Goal: Task Accomplishment & Management: Complete application form

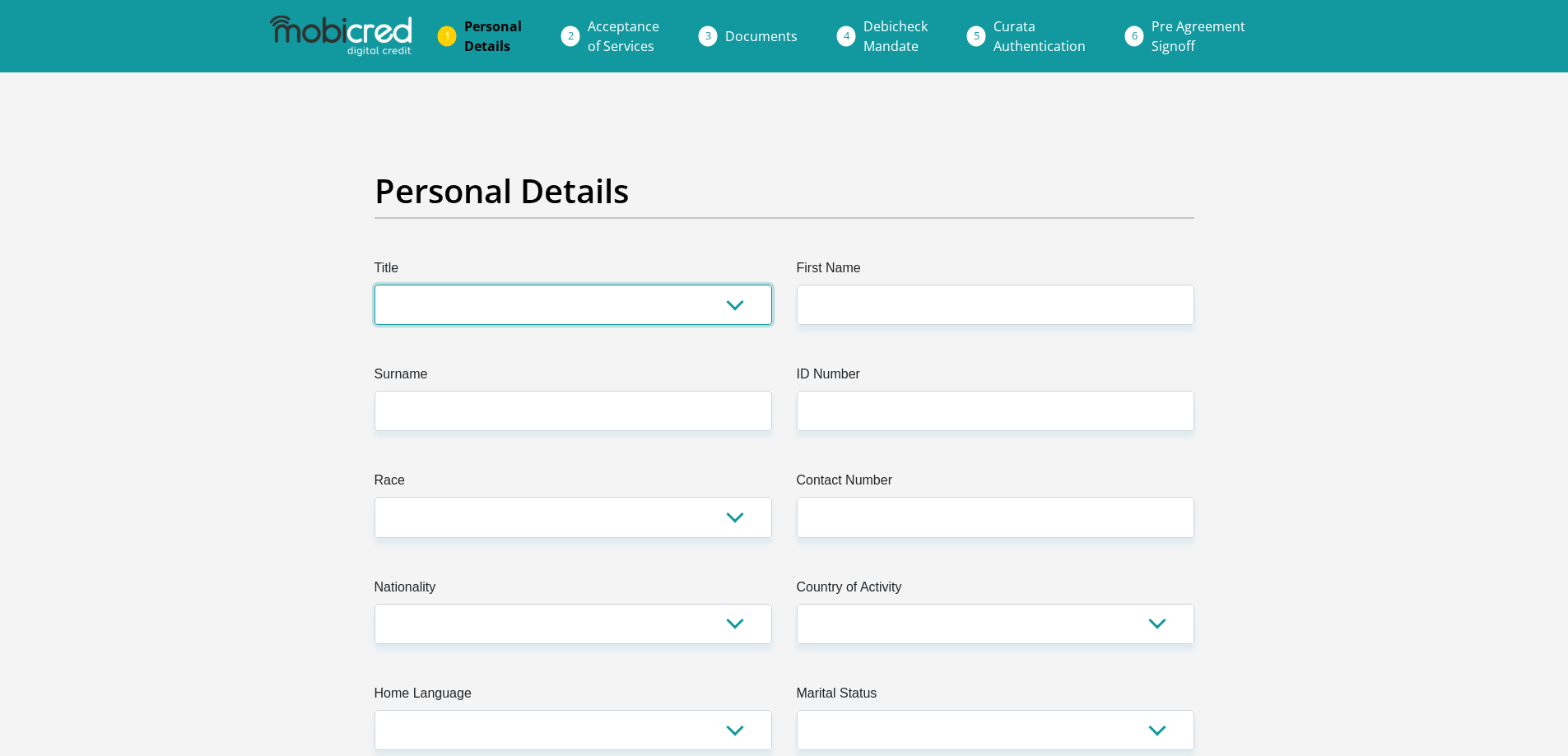
click at [463, 303] on select "Mr Ms Mrs Dr Other" at bounding box center [573, 304] width 398 height 41
select select "Mr"
click at [375, 285] on select "Mr Ms Mrs Dr Other" at bounding box center [573, 304] width 398 height 41
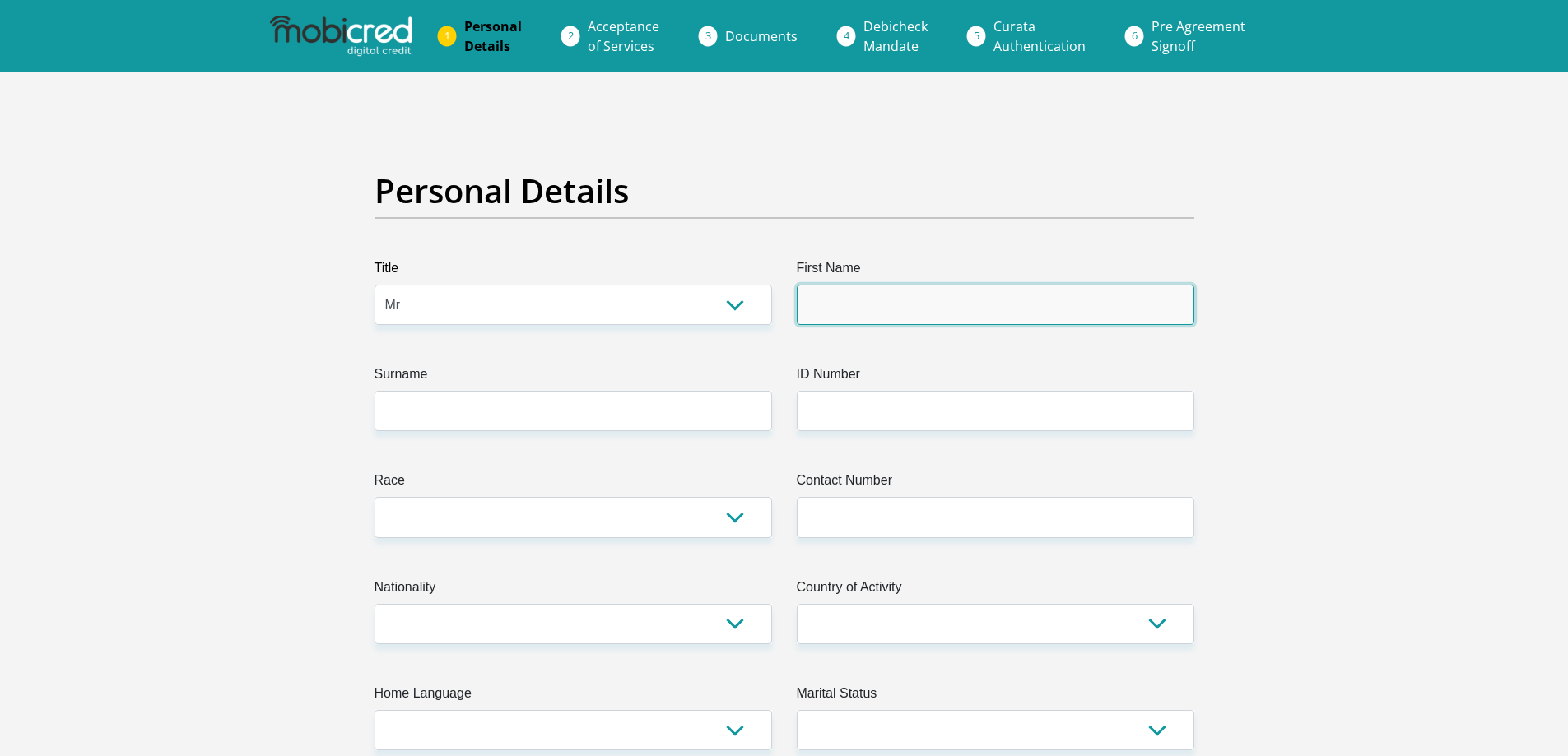
click at [1003, 296] on input "First Name" at bounding box center [996, 304] width 398 height 41
type input "kenton"
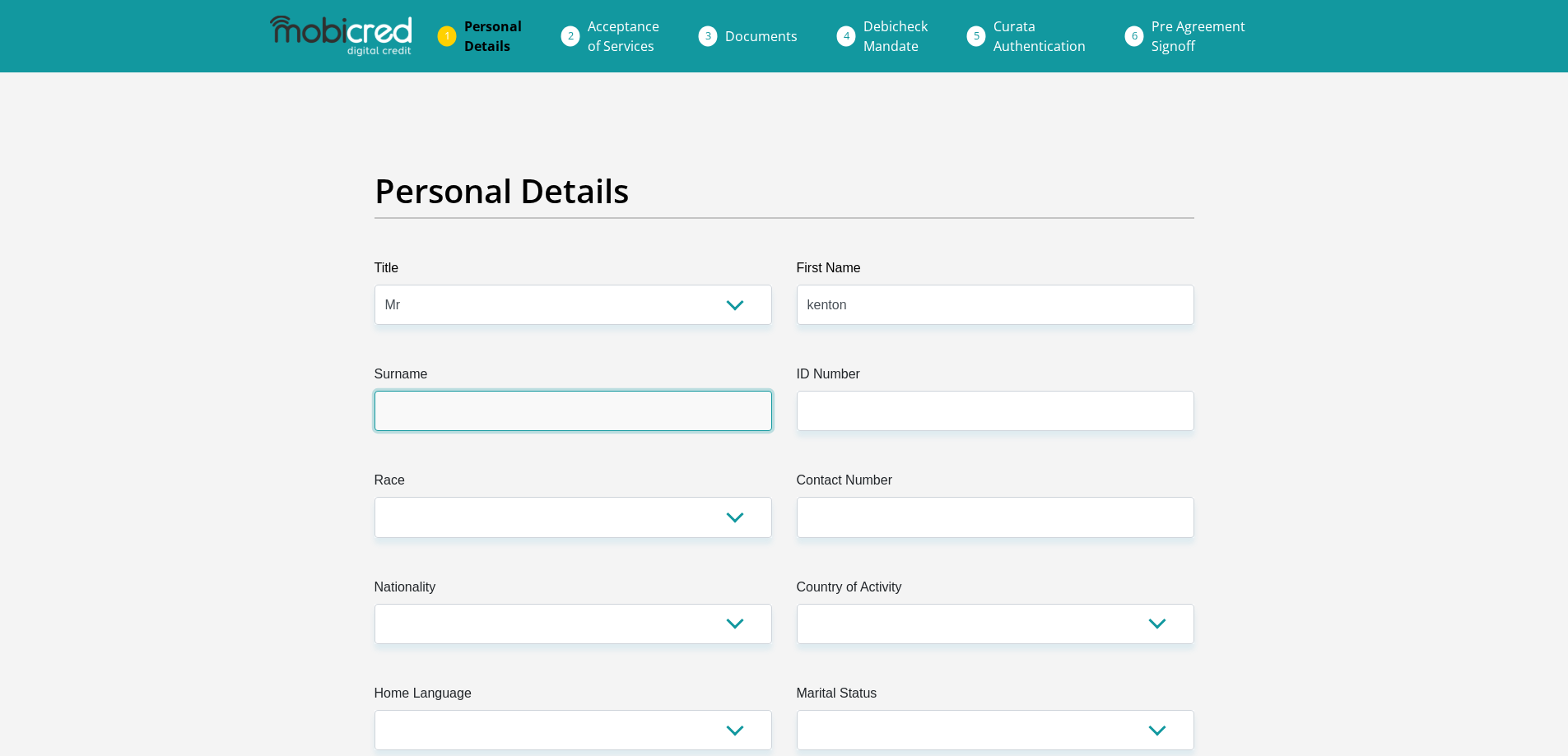
click at [578, 407] on input "Surname" at bounding box center [573, 411] width 398 height 41
type input "govender"
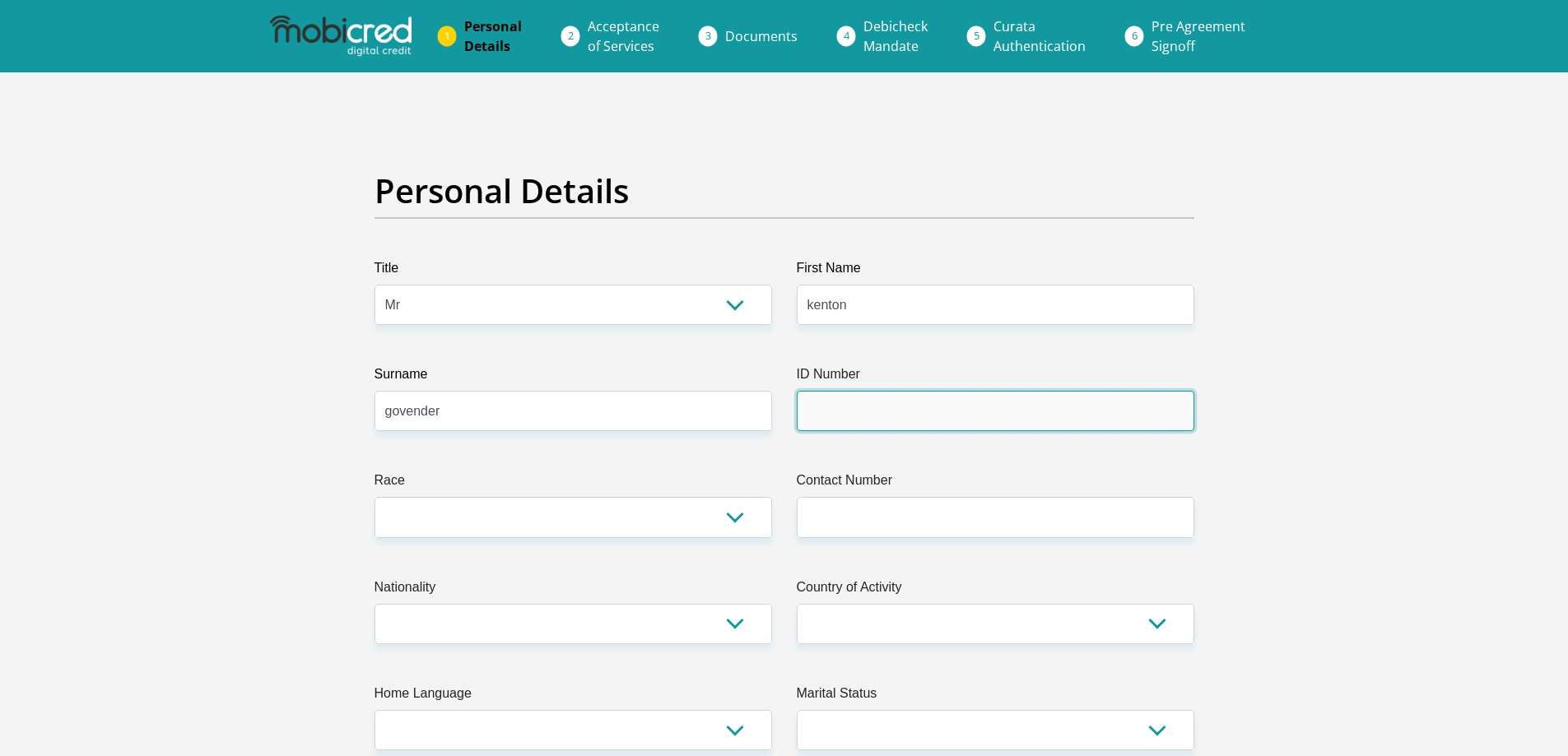
click at [897, 406] on input "ID Number" at bounding box center [996, 411] width 398 height 41
type input "9102285130089"
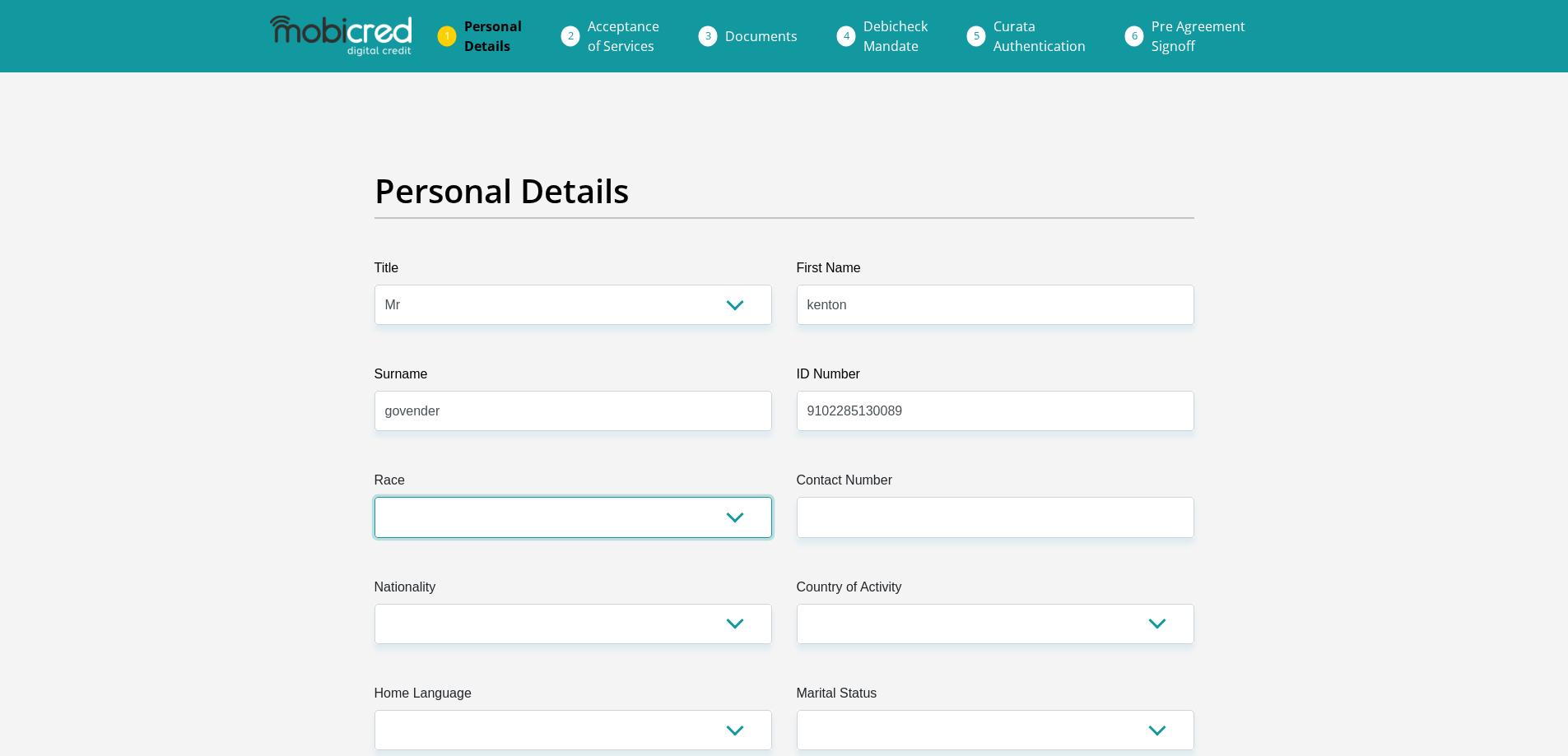
click at [420, 521] on select "Black Coloured Indian White Other" at bounding box center [573, 517] width 398 height 41
select select "3"
click at [375, 497] on select "Black Coloured Indian White Other" at bounding box center [573, 517] width 398 height 41
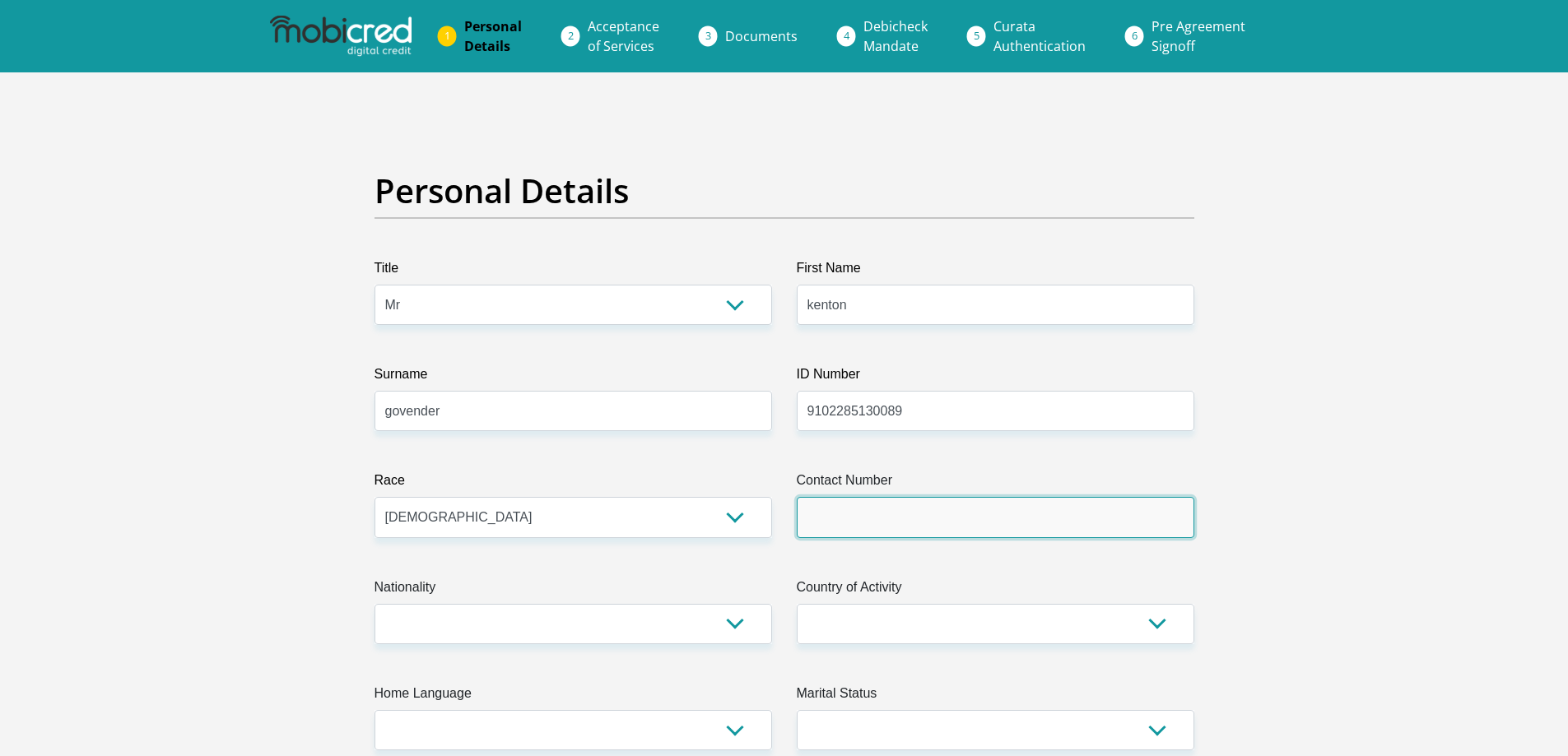
click at [853, 522] on input "Contact Number" at bounding box center [996, 517] width 398 height 41
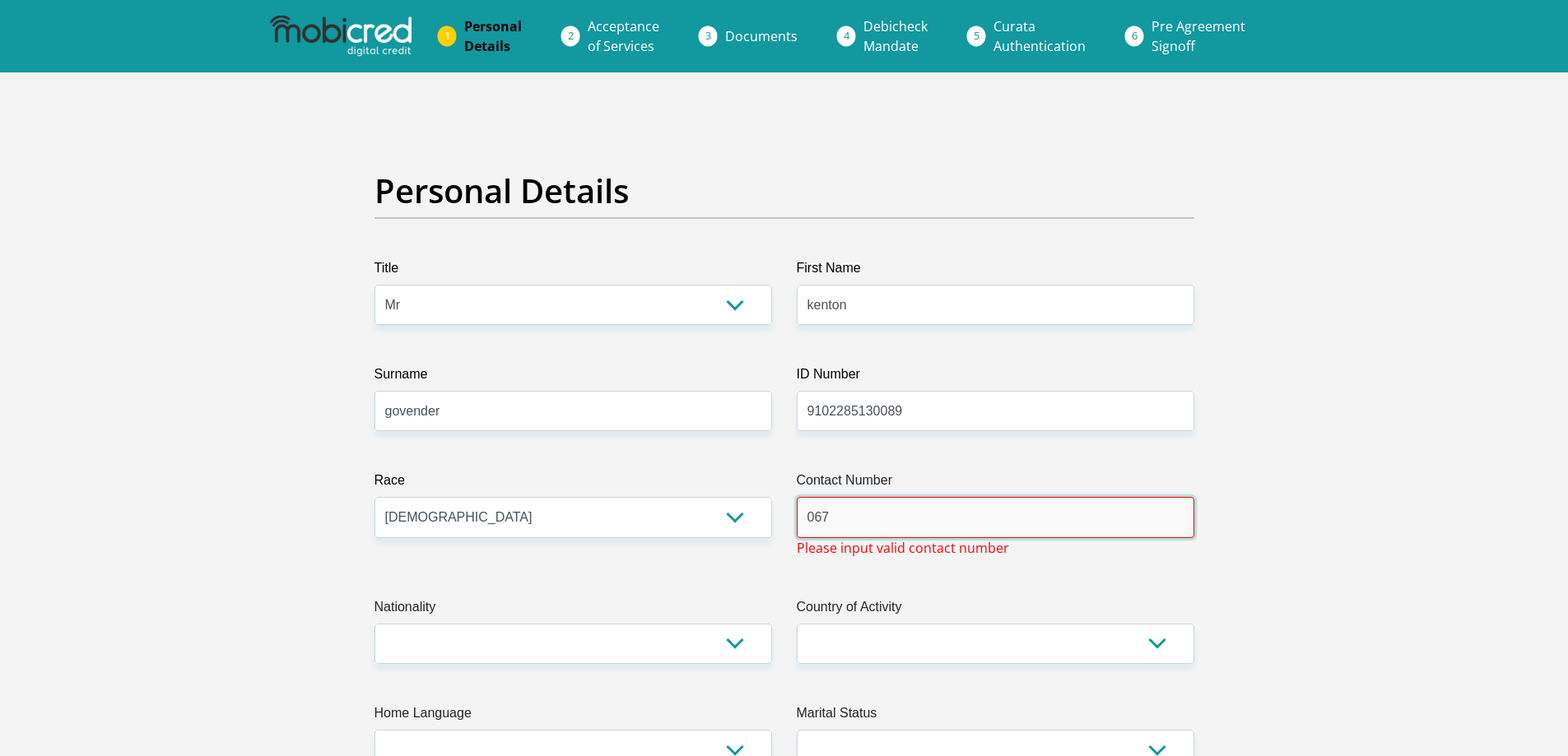
type input "0671949588"
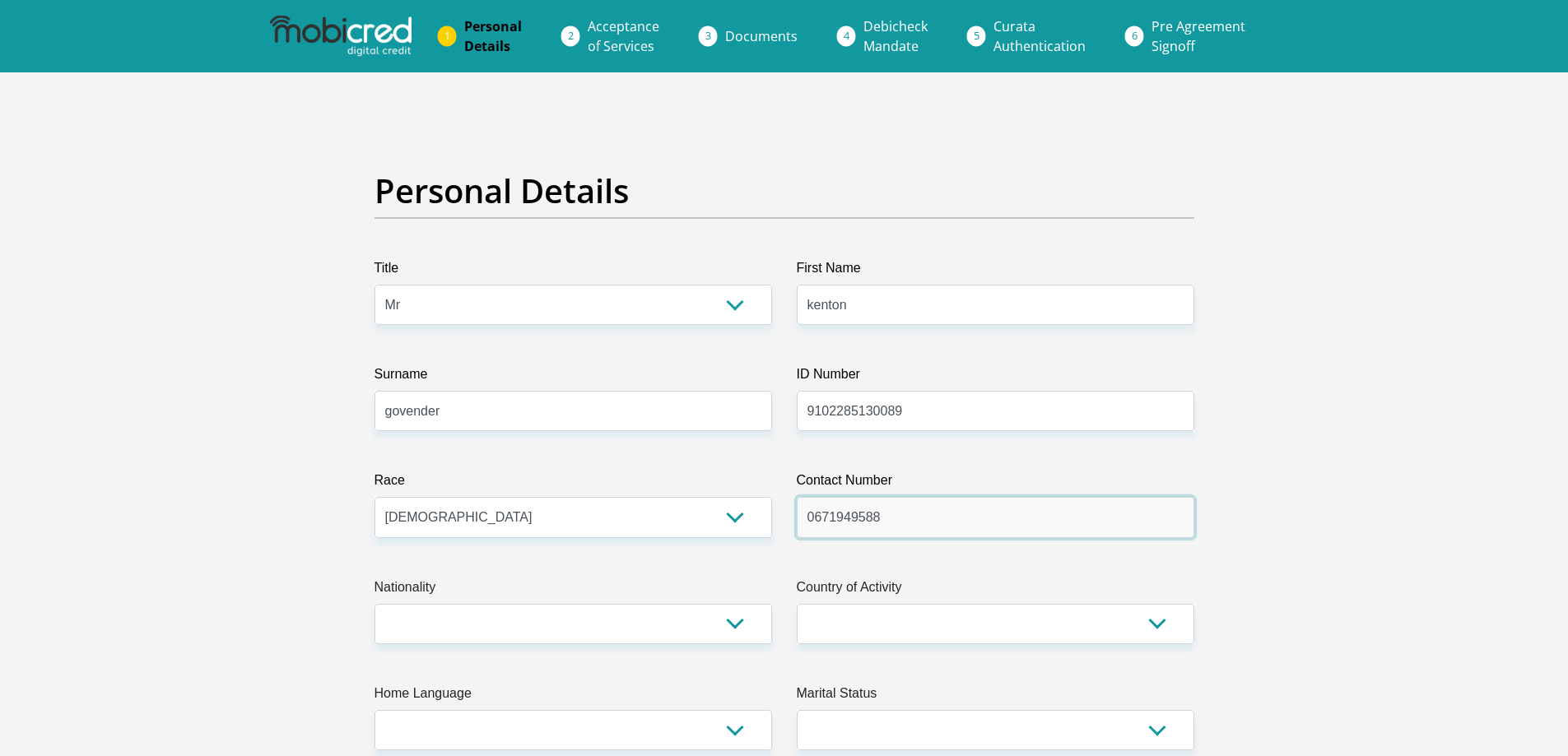
scroll to position [164, 0]
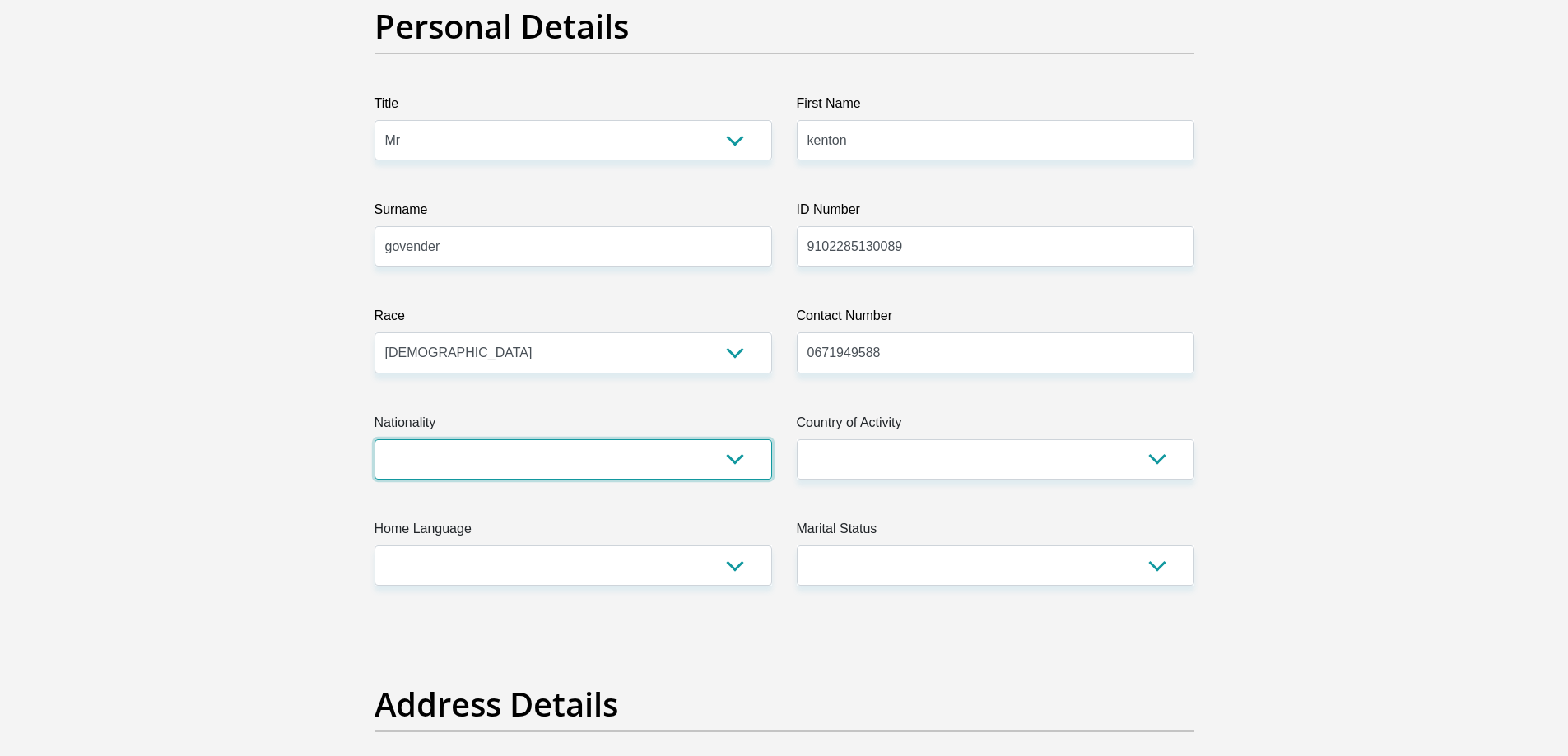
click at [545, 456] on select "South Africa Afghanistan Aland Islands Albania Algeria America Samoa American V…" at bounding box center [573, 459] width 398 height 41
select select "ZAF"
click at [375, 439] on select "South Africa Afghanistan Aland Islands Albania Algeria America Samoa American V…" at bounding box center [573, 459] width 398 height 41
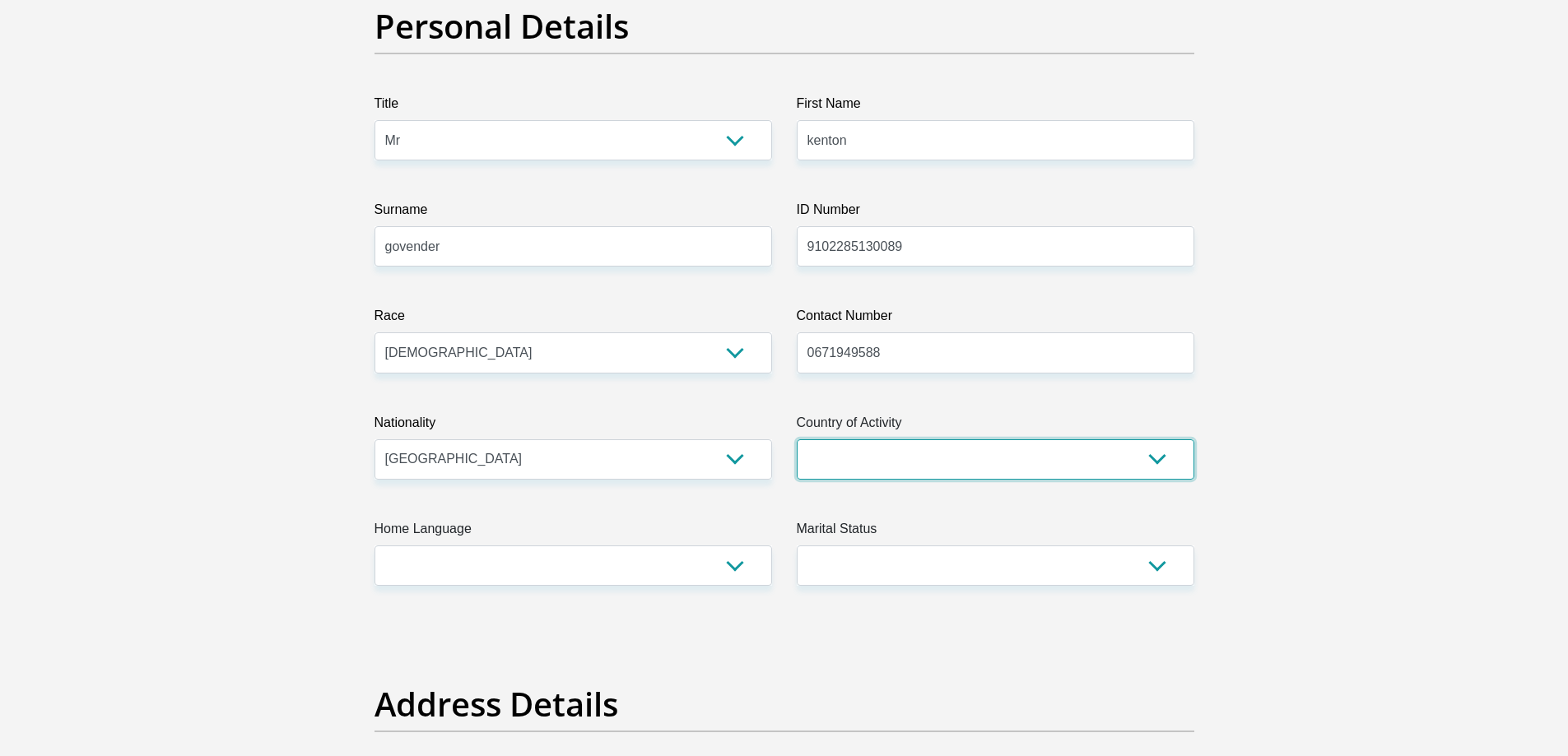
click at [896, 464] on select "South Africa Afghanistan Aland Islands Albania Algeria America Samoa American V…" at bounding box center [996, 459] width 398 height 41
select select "ZAF"
click at [797, 439] on select "South Africa Afghanistan Aland Islands Albania Algeria America Samoa American V…" at bounding box center [996, 459] width 398 height 41
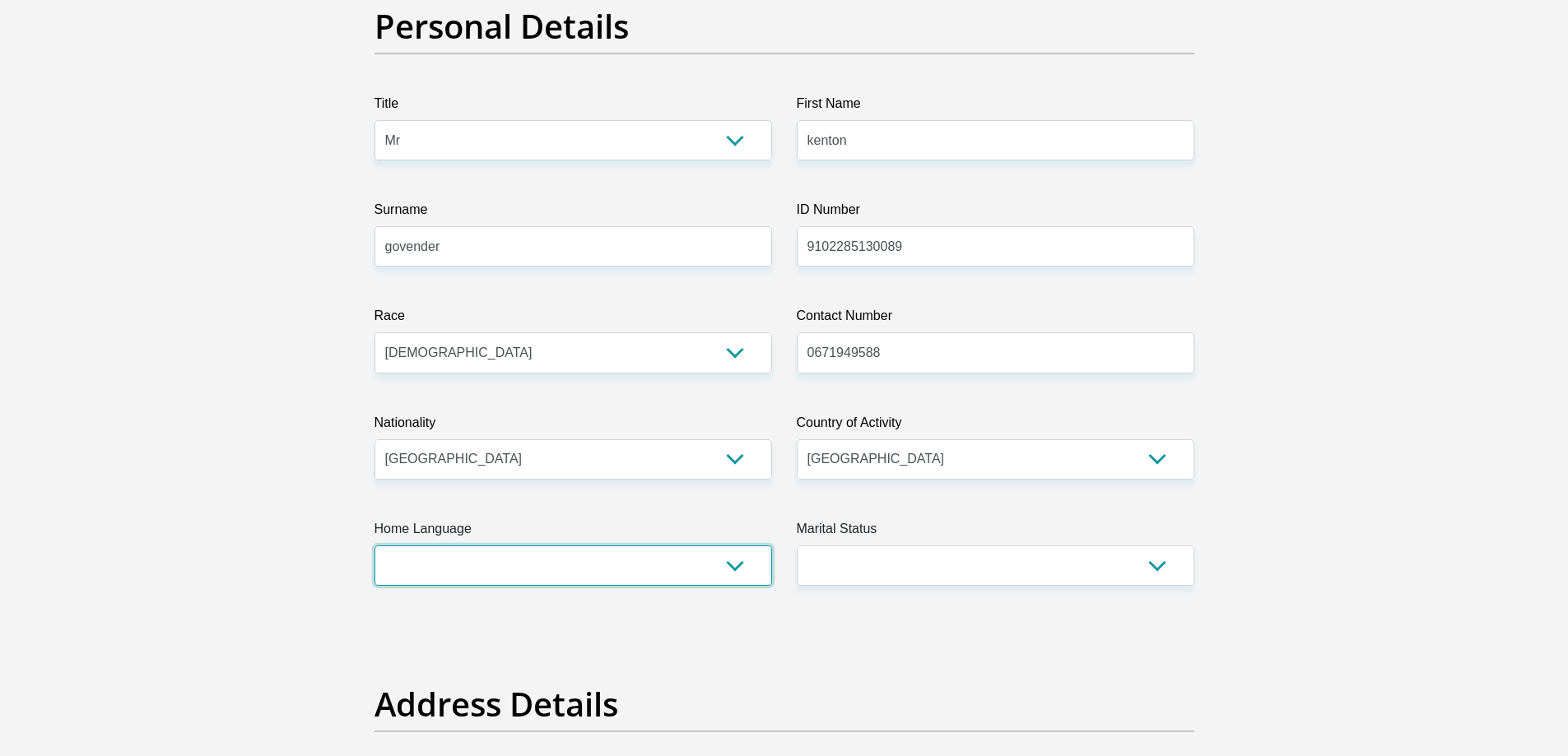
click at [513, 566] on select "Afrikaans English Sepedi South Ndebele Southern Sotho Swati Tsonga Tswana Venda…" at bounding box center [573, 565] width 398 height 41
select select "eng"
click at [375, 545] on select "Afrikaans English Sepedi South Ndebele Southern Sotho Swati Tsonga Tswana Venda…" at bounding box center [573, 565] width 398 height 41
click at [861, 570] on select "Married ANC Single Divorced Widowed Married COP or Customary Law" at bounding box center [996, 565] width 398 height 41
select select "2"
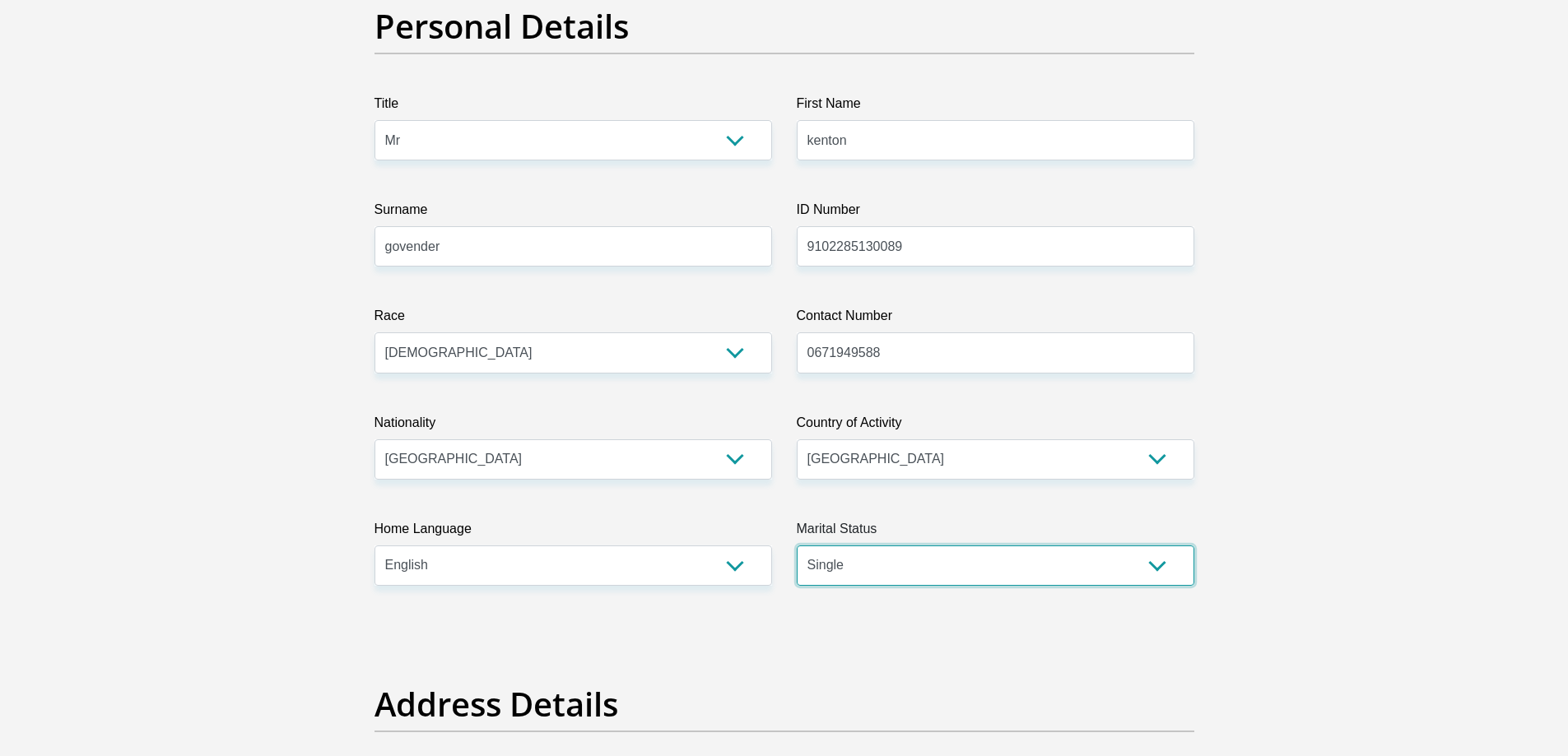
click at [797, 545] on select "Married ANC Single Divorced Widowed Married COP or Customary Law" at bounding box center [996, 565] width 398 height 41
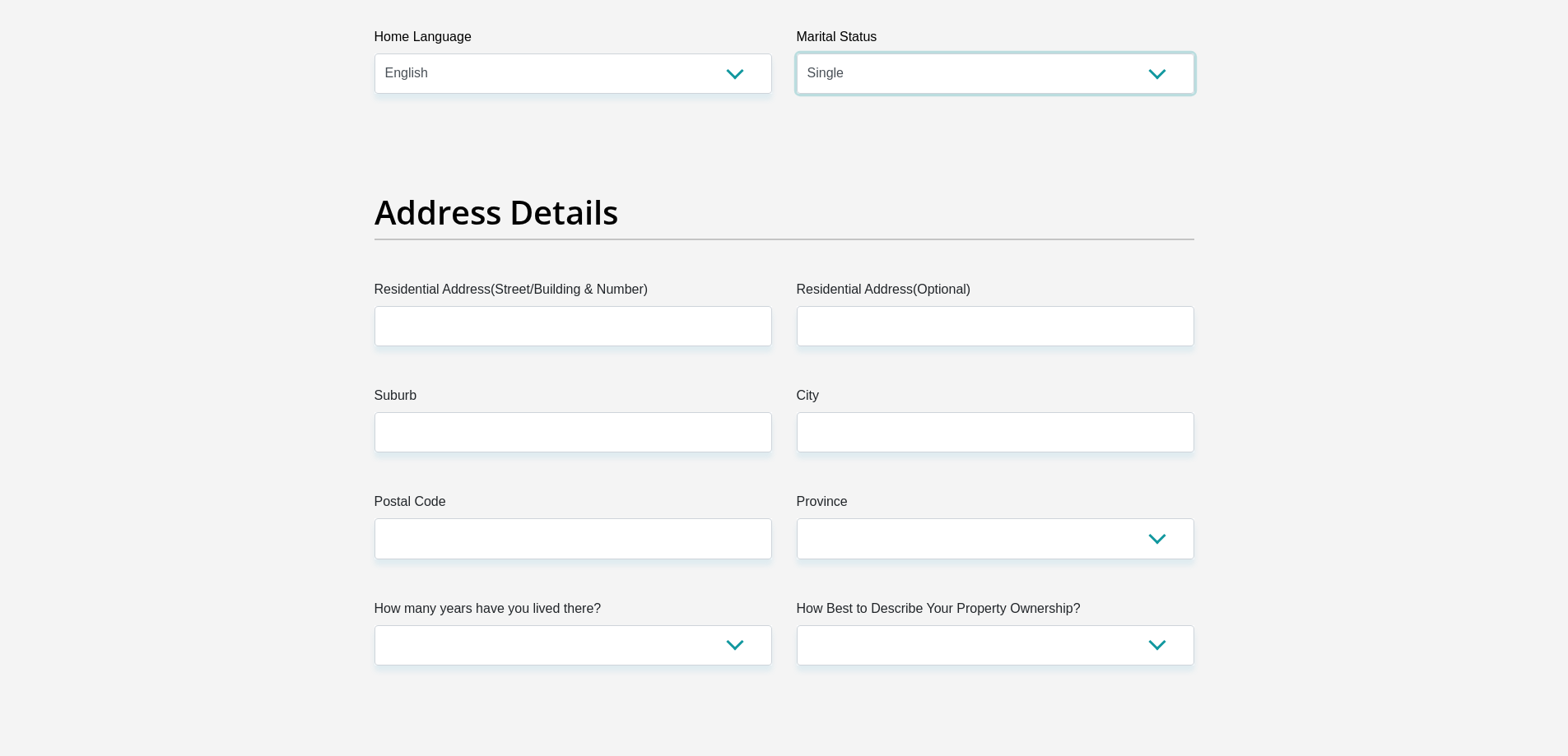
scroll to position [658, 0]
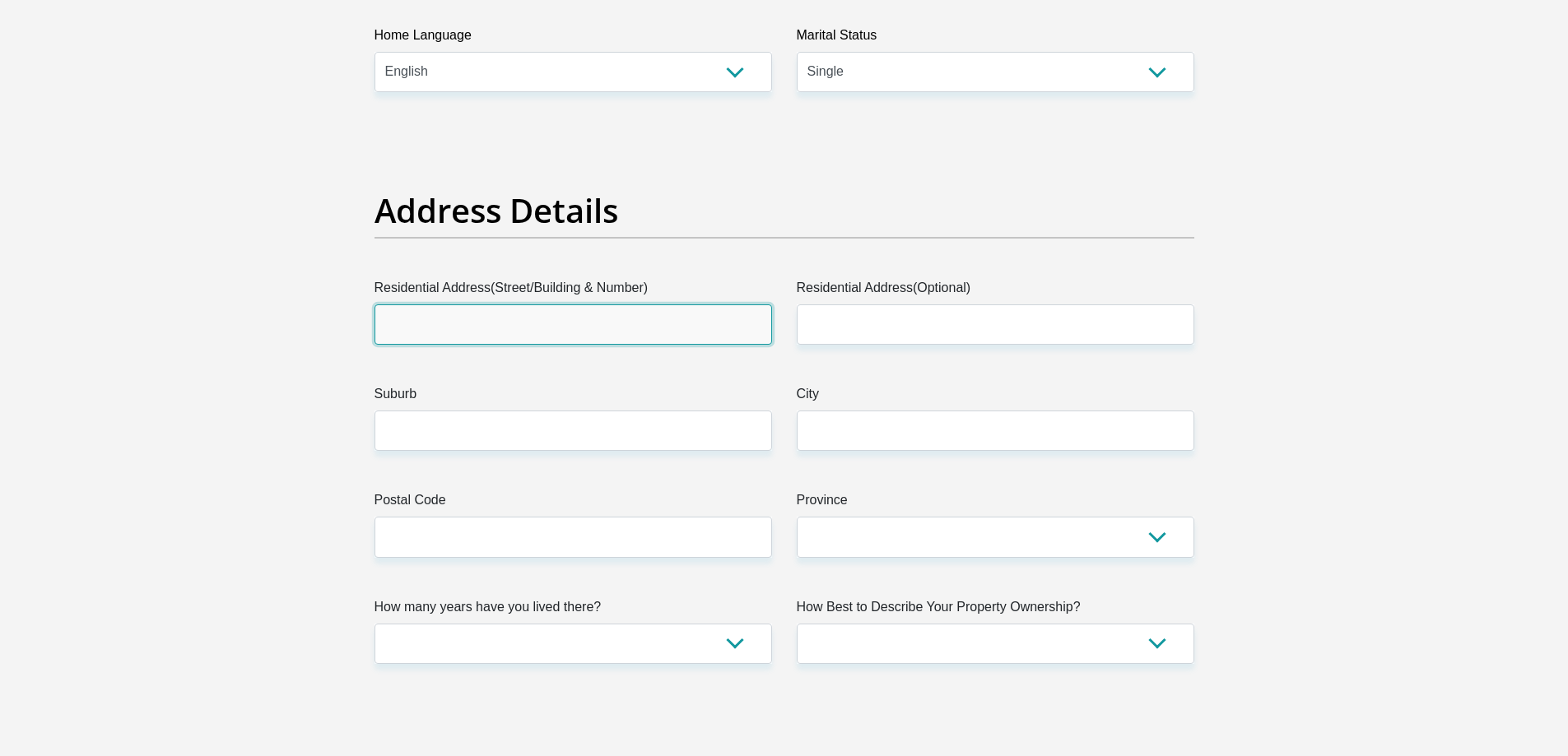
click at [621, 319] on input "Residential Address(Street/Building & Number)" at bounding box center [573, 324] width 398 height 41
type input "56 SunLark Drive"
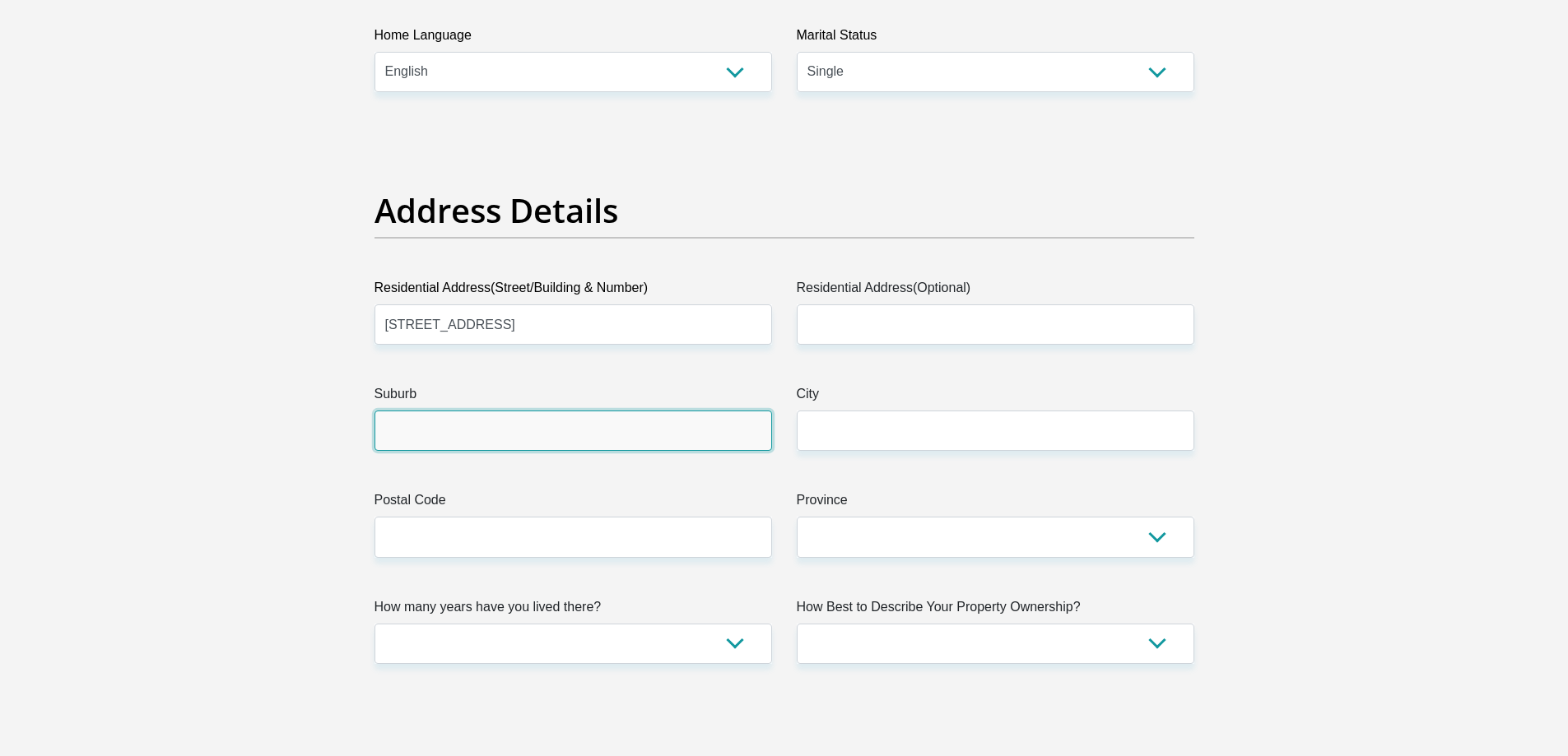
click at [554, 433] on input "Suburb" at bounding box center [573, 431] width 398 height 41
type input "Dawncrest"
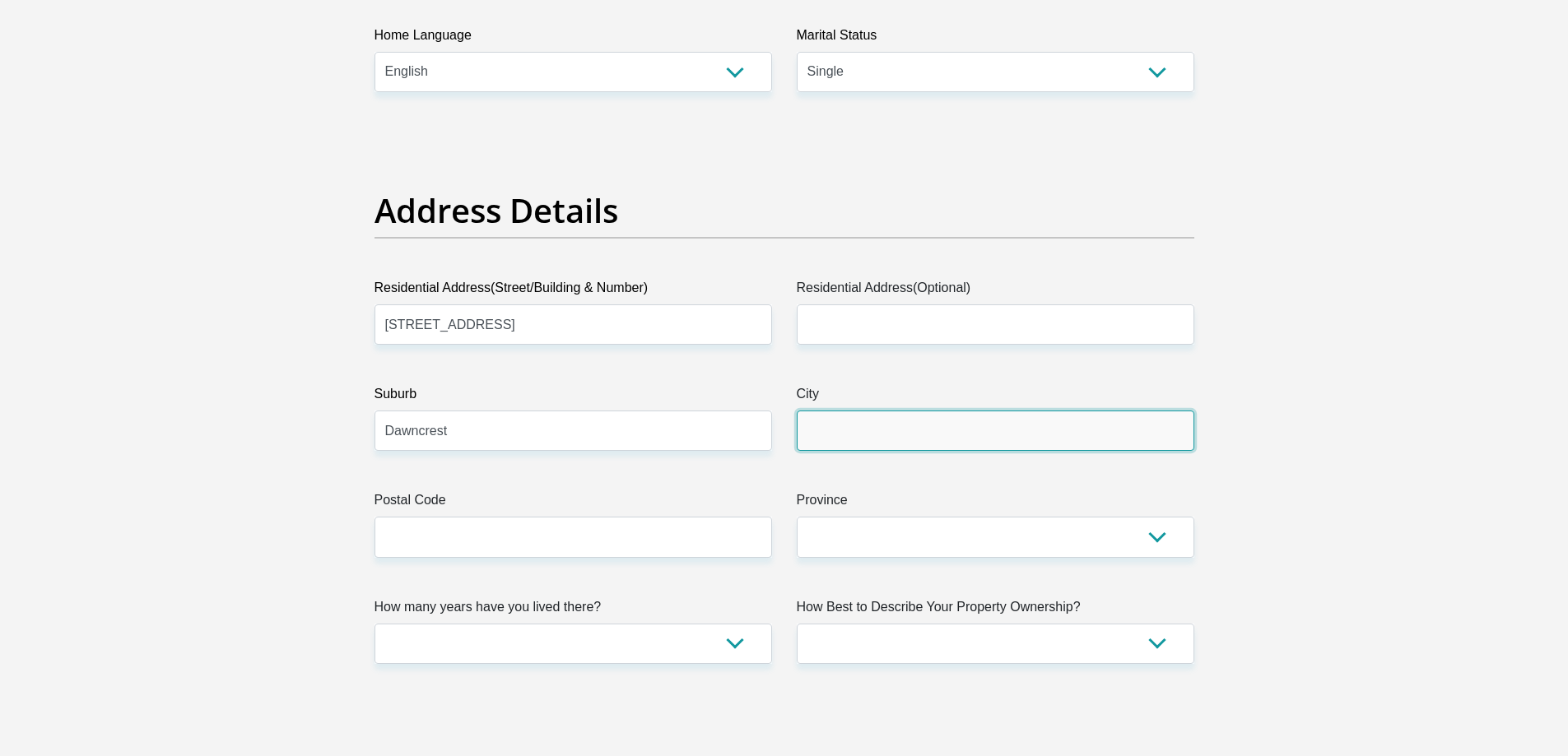
click at [872, 415] on input "City" at bounding box center [996, 431] width 398 height 41
type input "verulam"
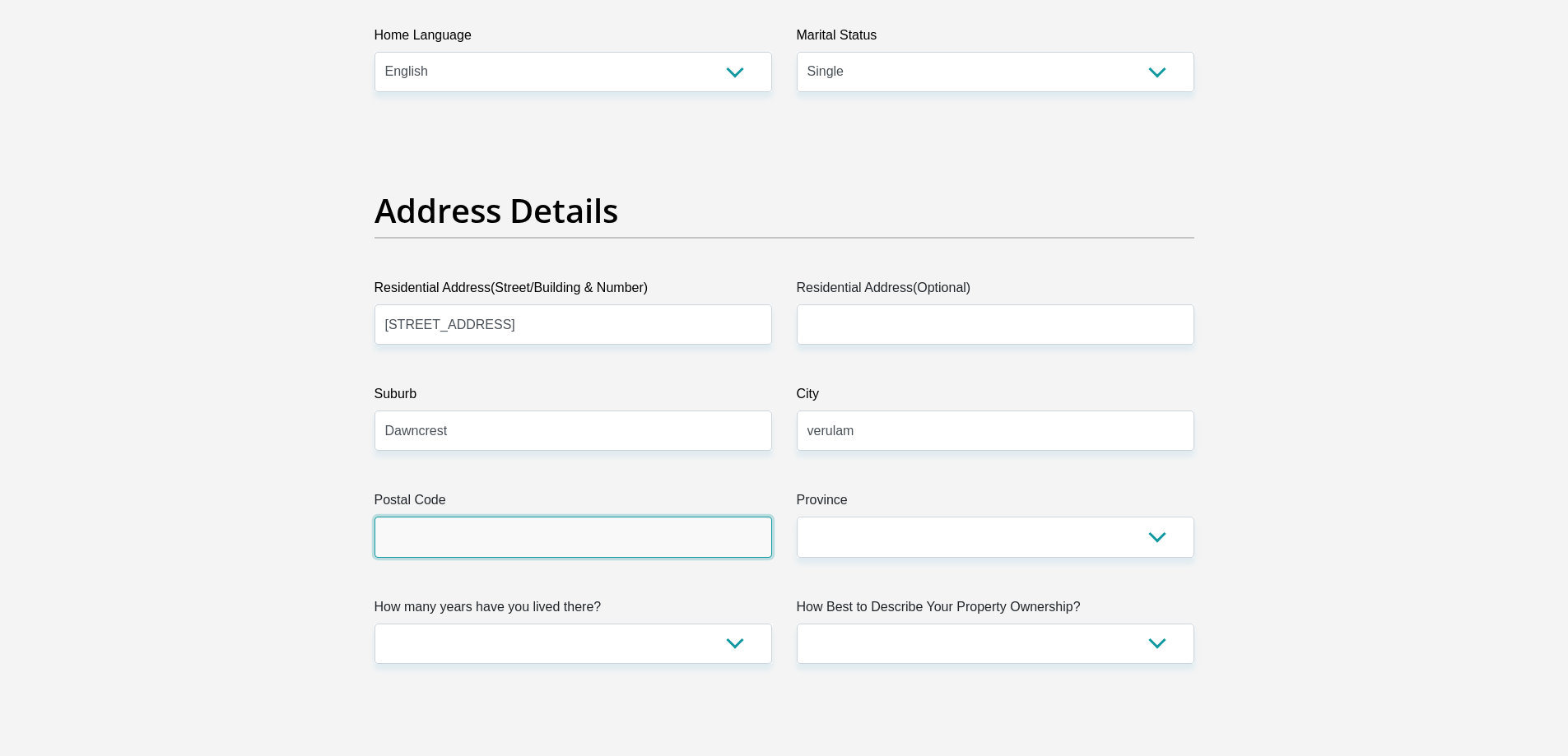
click at [599, 545] on input "Postal Code" at bounding box center [573, 537] width 398 height 41
type input "4340"
click at [902, 515] on label "Province" at bounding box center [996, 504] width 398 height 27
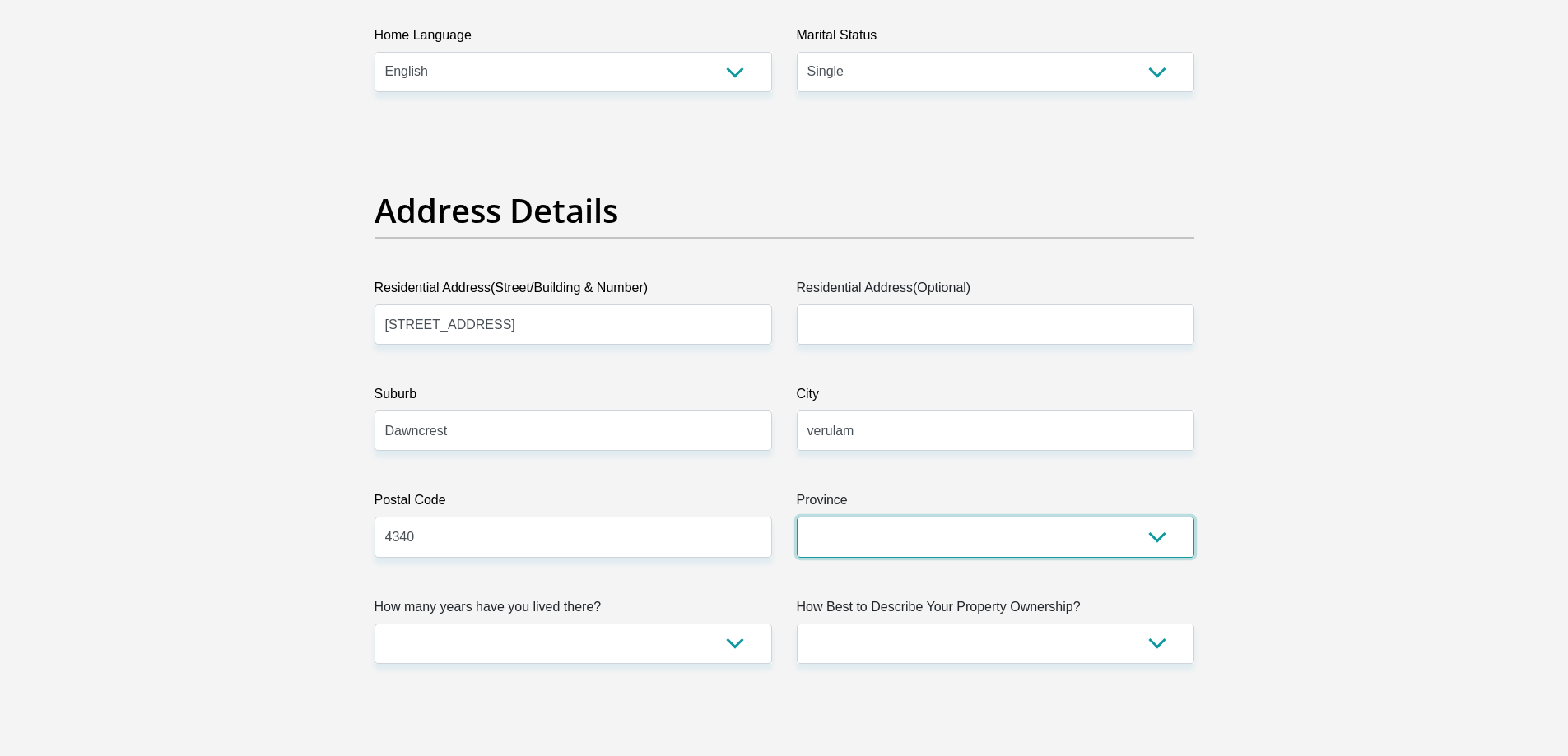
click at [902, 517] on select "Eastern Cape Free State Gauteng KwaZulu-Natal Limpopo Mpumalanga Northern Cape …" at bounding box center [996, 537] width 398 height 41
click at [902, 531] on select "Eastern Cape Free State Gauteng KwaZulu-Natal Limpopo Mpumalanga Northern Cape …" at bounding box center [996, 537] width 398 height 41
select select "KwaZulu-Natal"
click at [797, 517] on select "Eastern Cape Free State Gauteng KwaZulu-Natal Limpopo Mpumalanga Northern Cape …" at bounding box center [996, 537] width 398 height 41
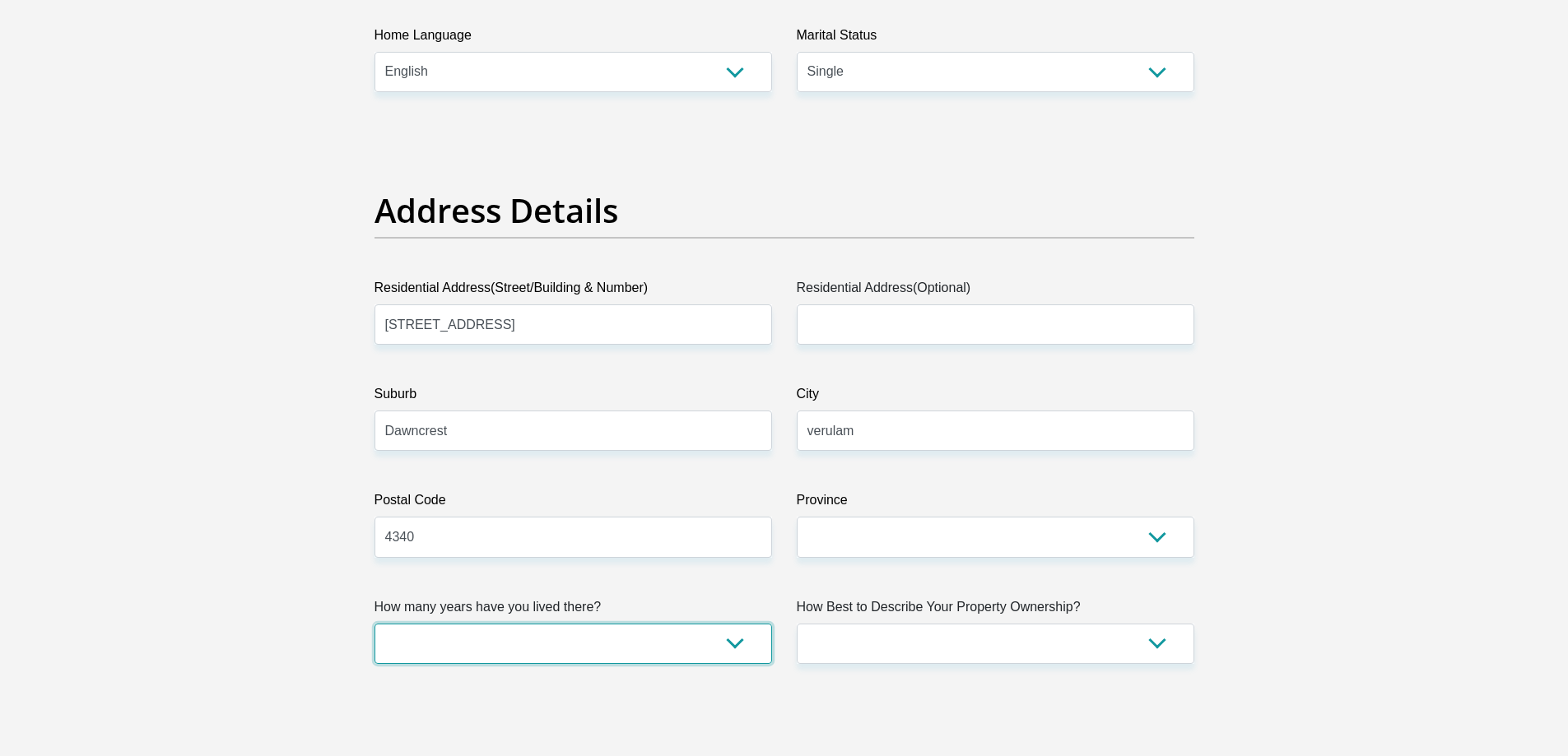
click at [518, 645] on select "less than 1 year 1-3 years 3-5 years 5+ years" at bounding box center [573, 644] width 398 height 41
select select "5"
click at [375, 624] on select "less than 1 year 1-3 years 3-5 years 5+ years" at bounding box center [573, 644] width 398 height 41
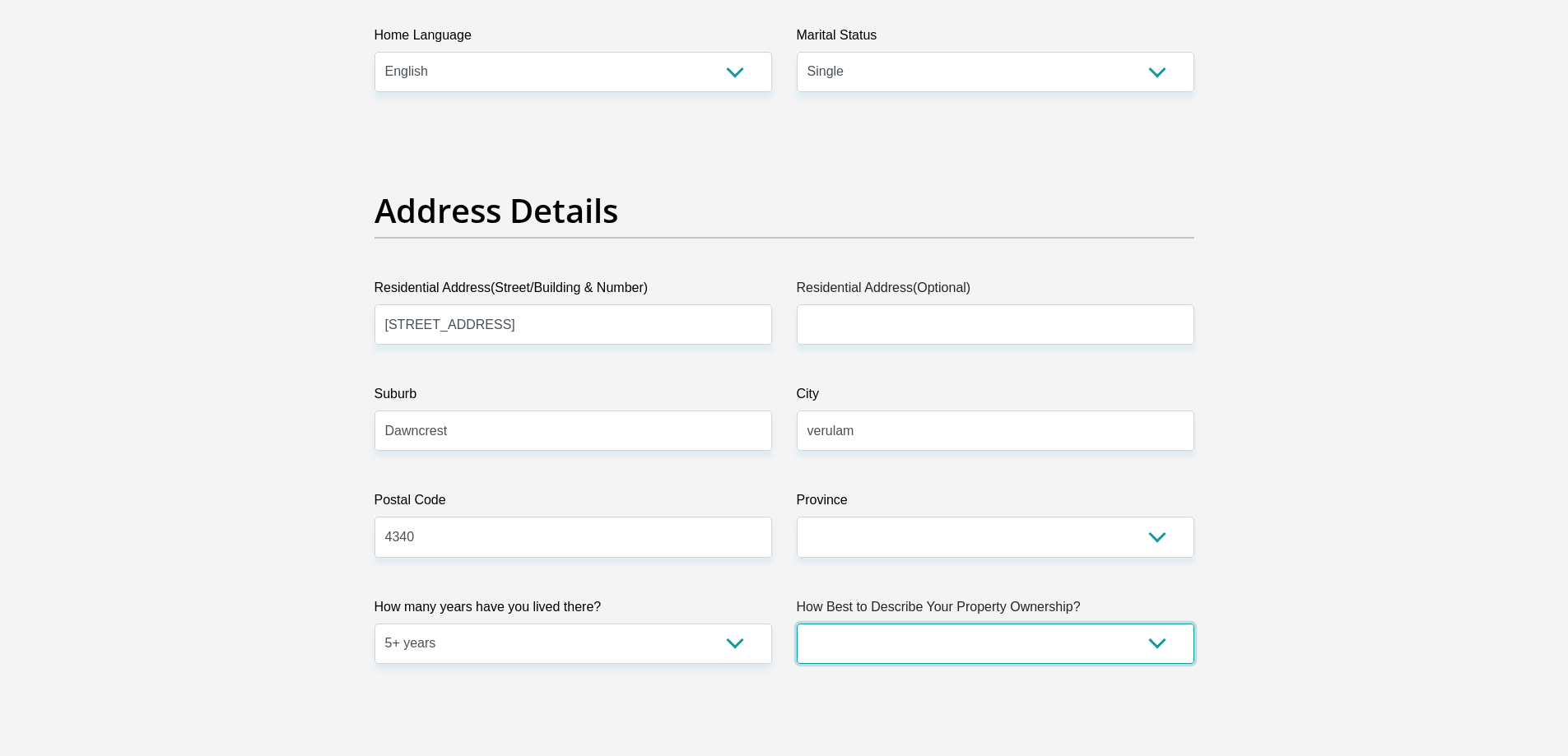
click at [930, 636] on select "Owned Rented Family Owned Company Dwelling" at bounding box center [996, 644] width 398 height 41
select select "parents"
click at [797, 624] on select "Owned Rented Family Owned Company Dwelling" at bounding box center [996, 644] width 398 height 41
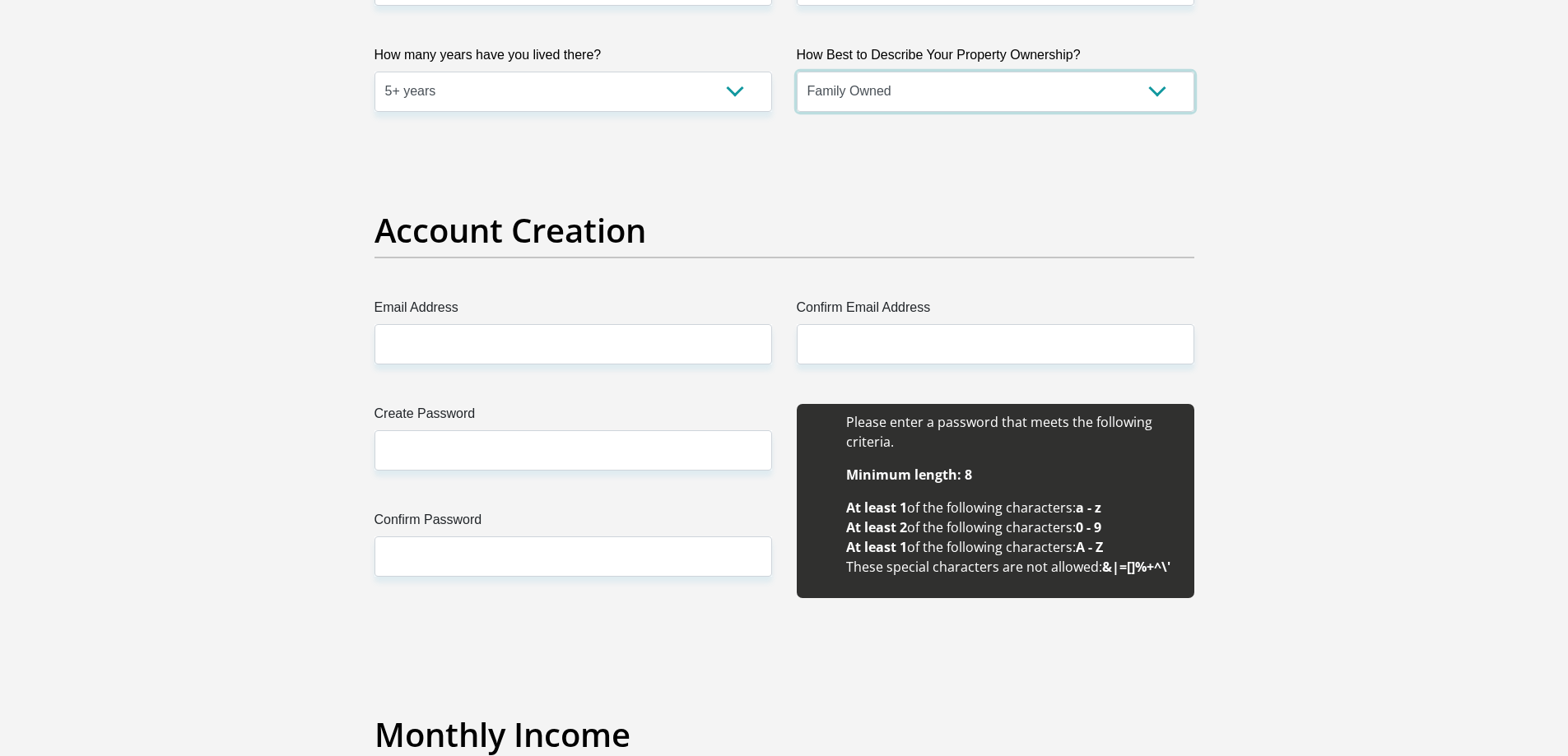
scroll to position [1234, 0]
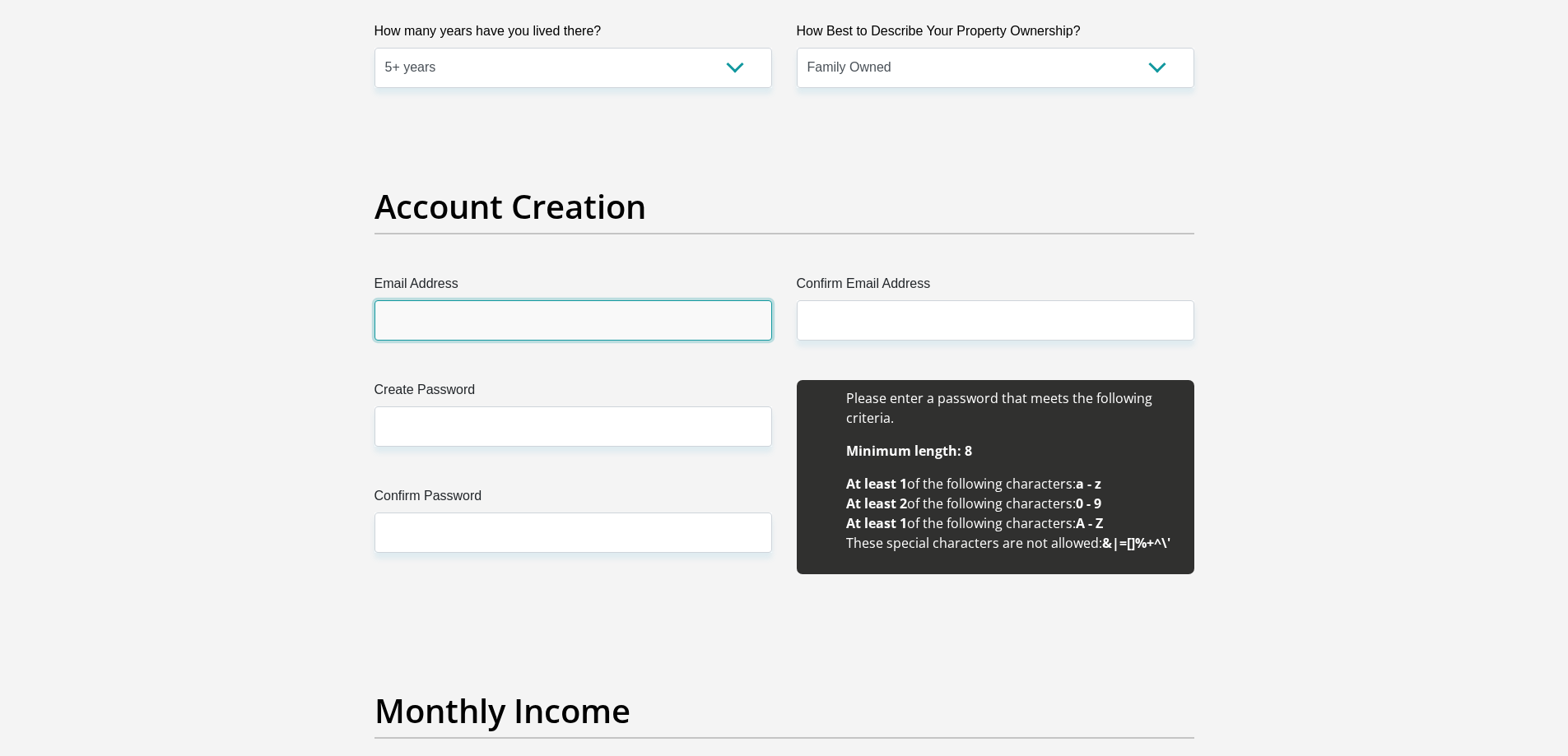
click at [647, 318] on input "Email Address" at bounding box center [573, 321] width 398 height 41
type input "govenderk21@gmail.com"
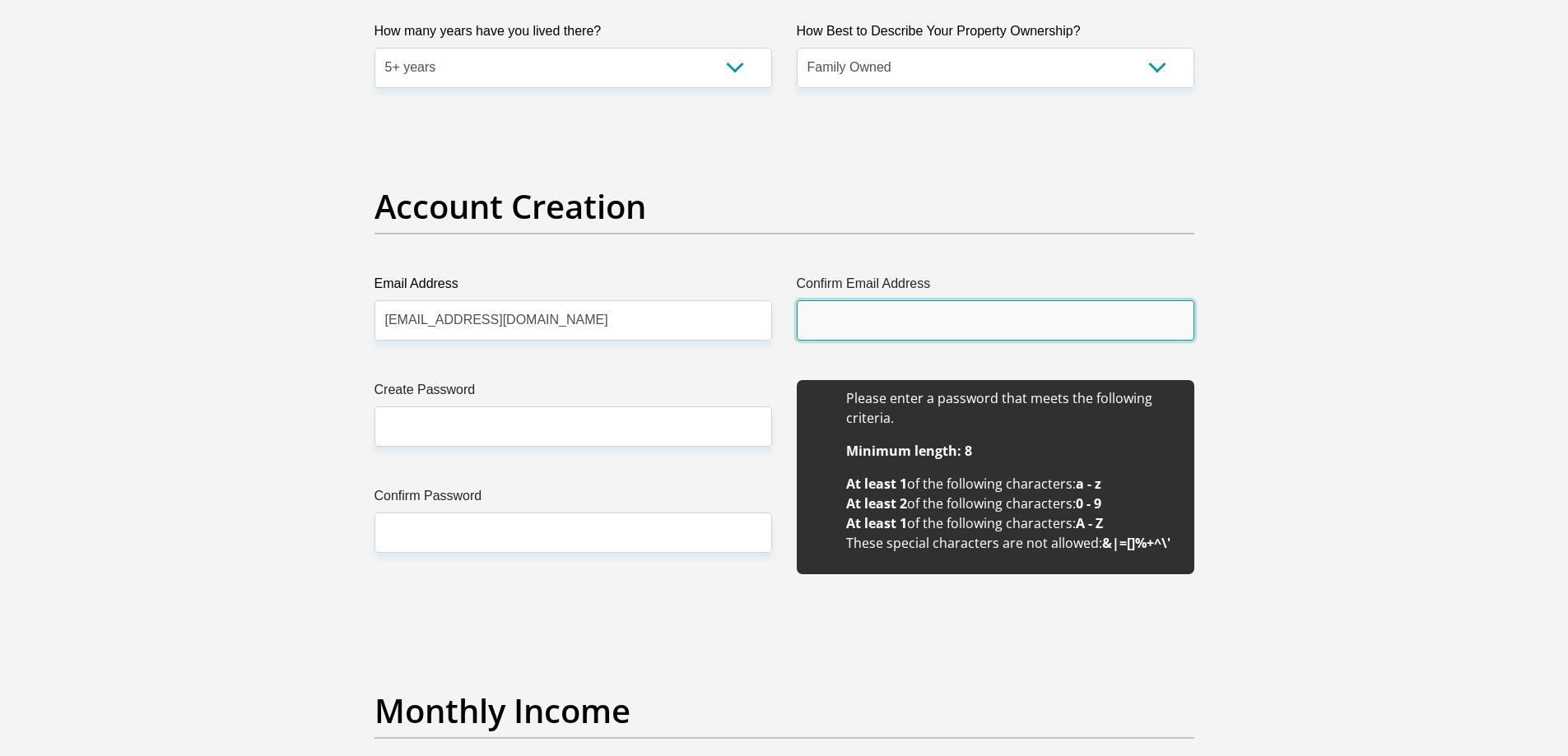
click at [878, 318] on input "Confirm Email Address" at bounding box center [996, 321] width 398 height 41
type input "govenderk21@gmail.com"
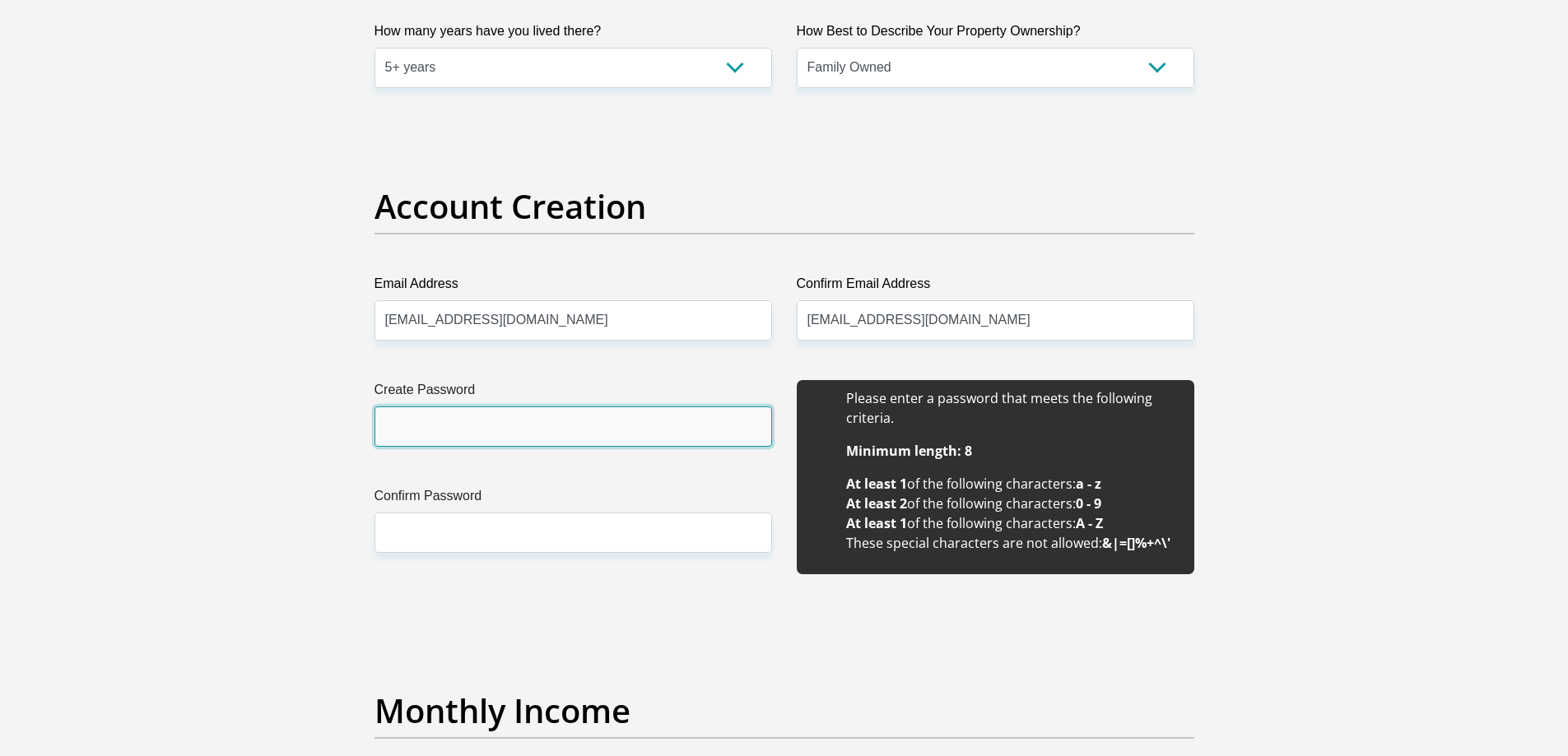
click at [582, 415] on input "Create Password" at bounding box center [573, 427] width 398 height 41
type input "Jackie@24"
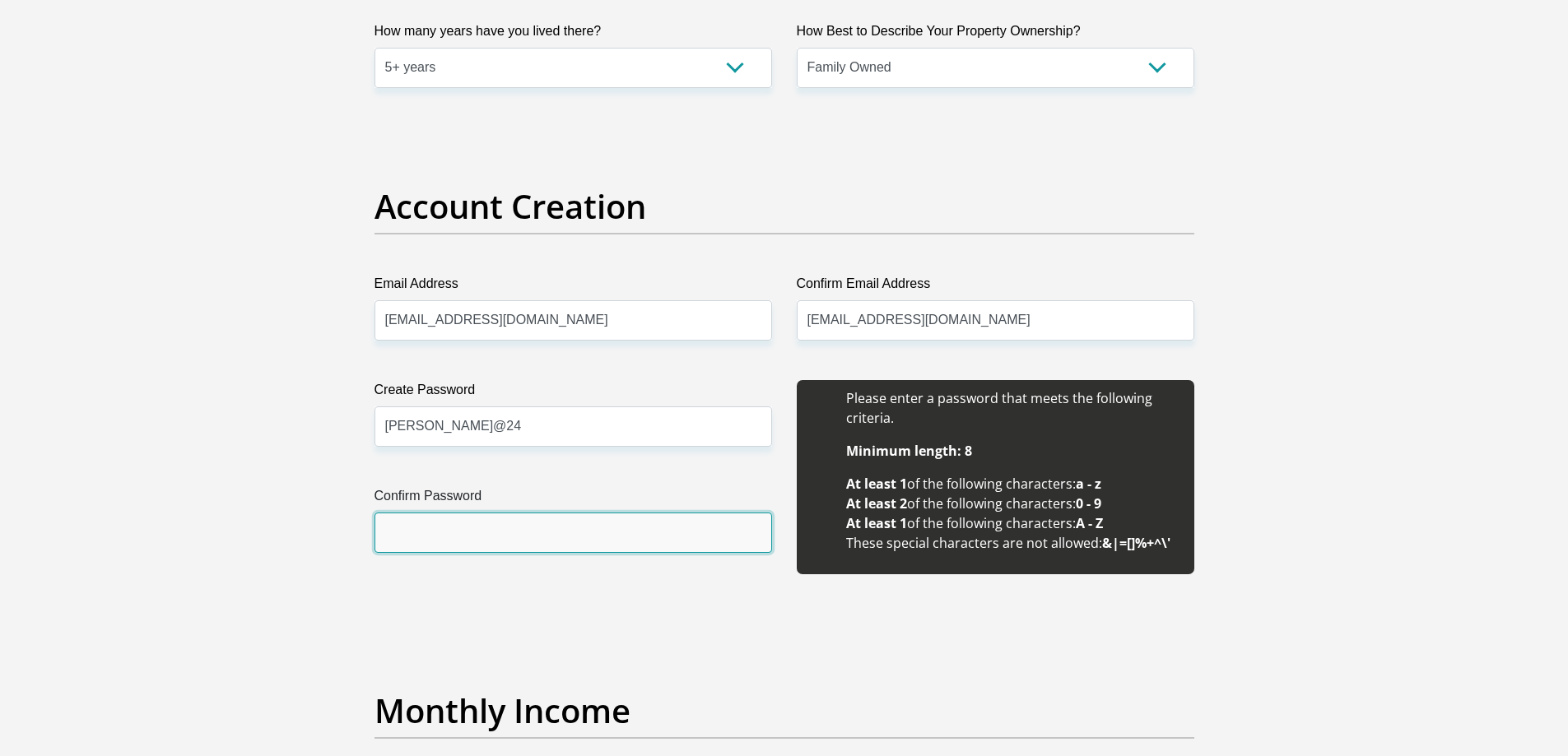
click at [490, 532] on input "Confirm Password" at bounding box center [573, 532] width 398 height 41
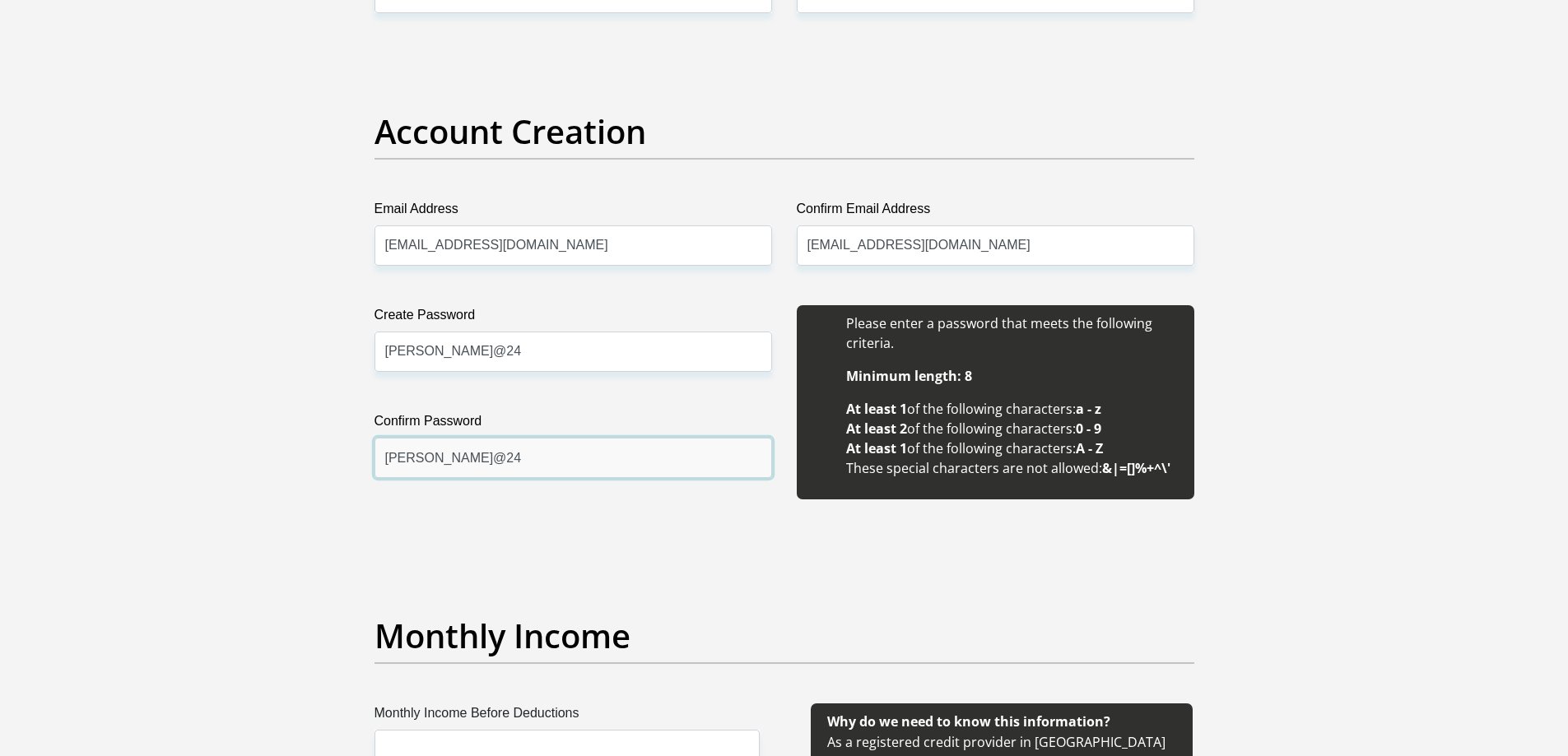
scroll to position [1563, 0]
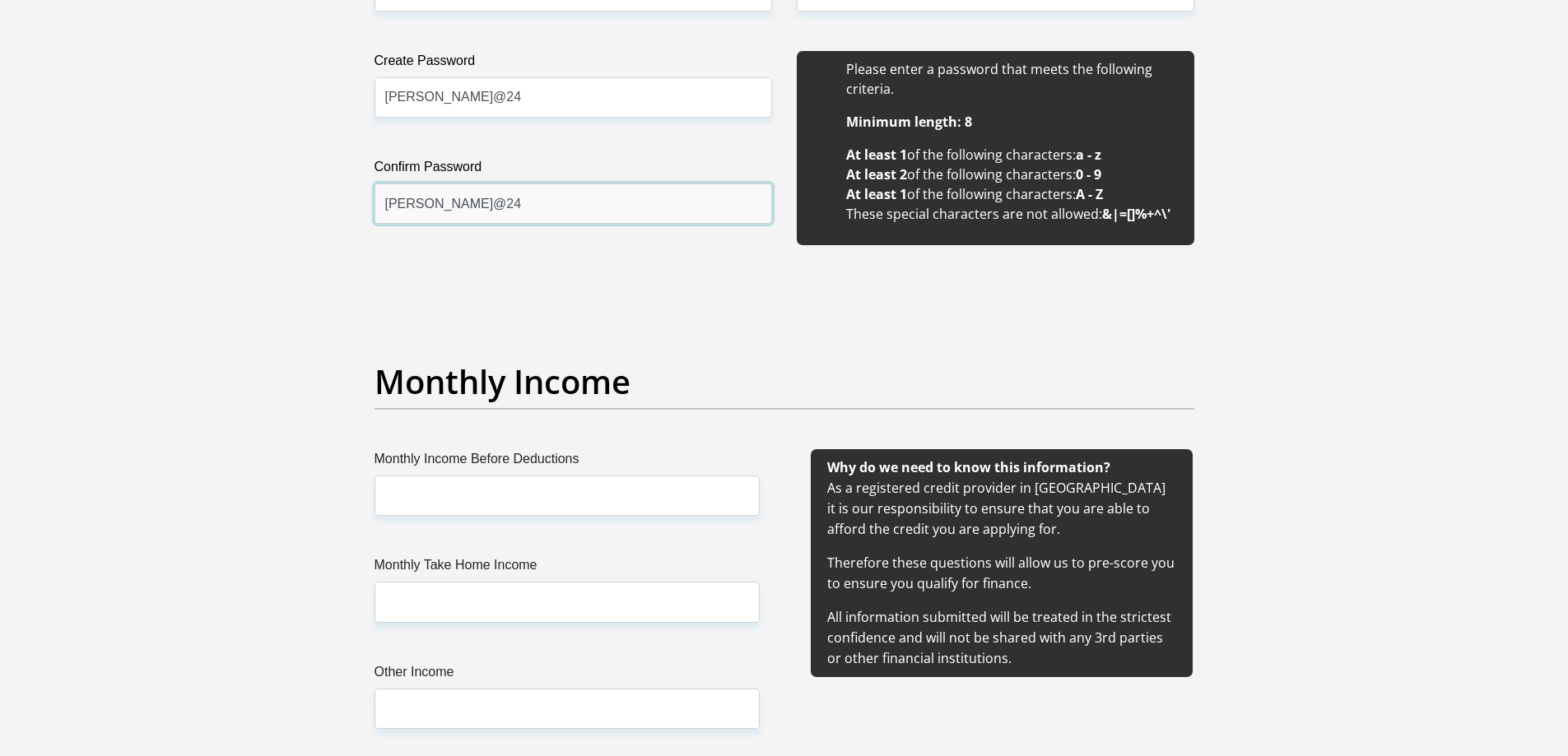
type input "Jackie@24"
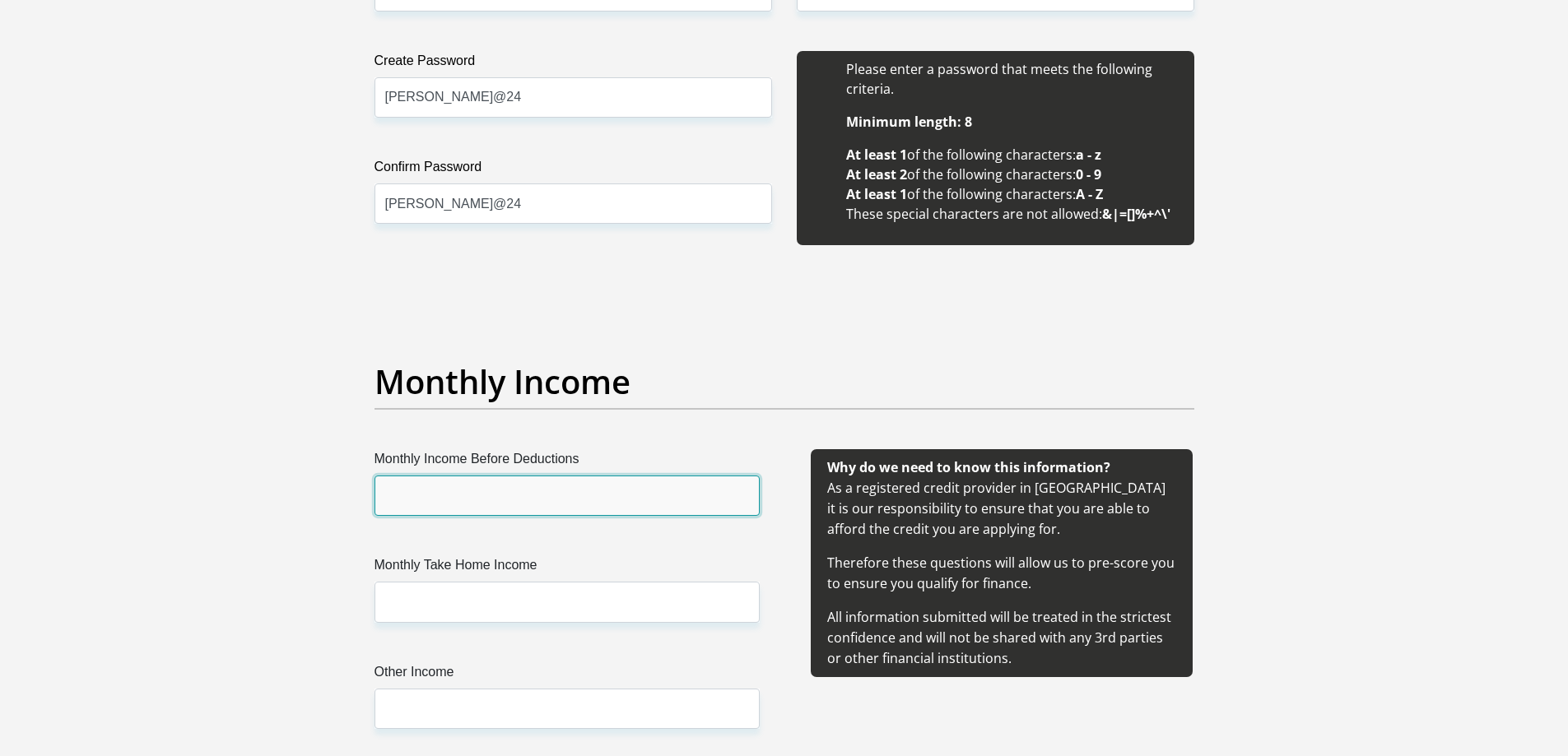
click at [530, 495] on input "Monthly Income Before Deductions" at bounding box center [568, 495] width 385 height 41
type input "9000"
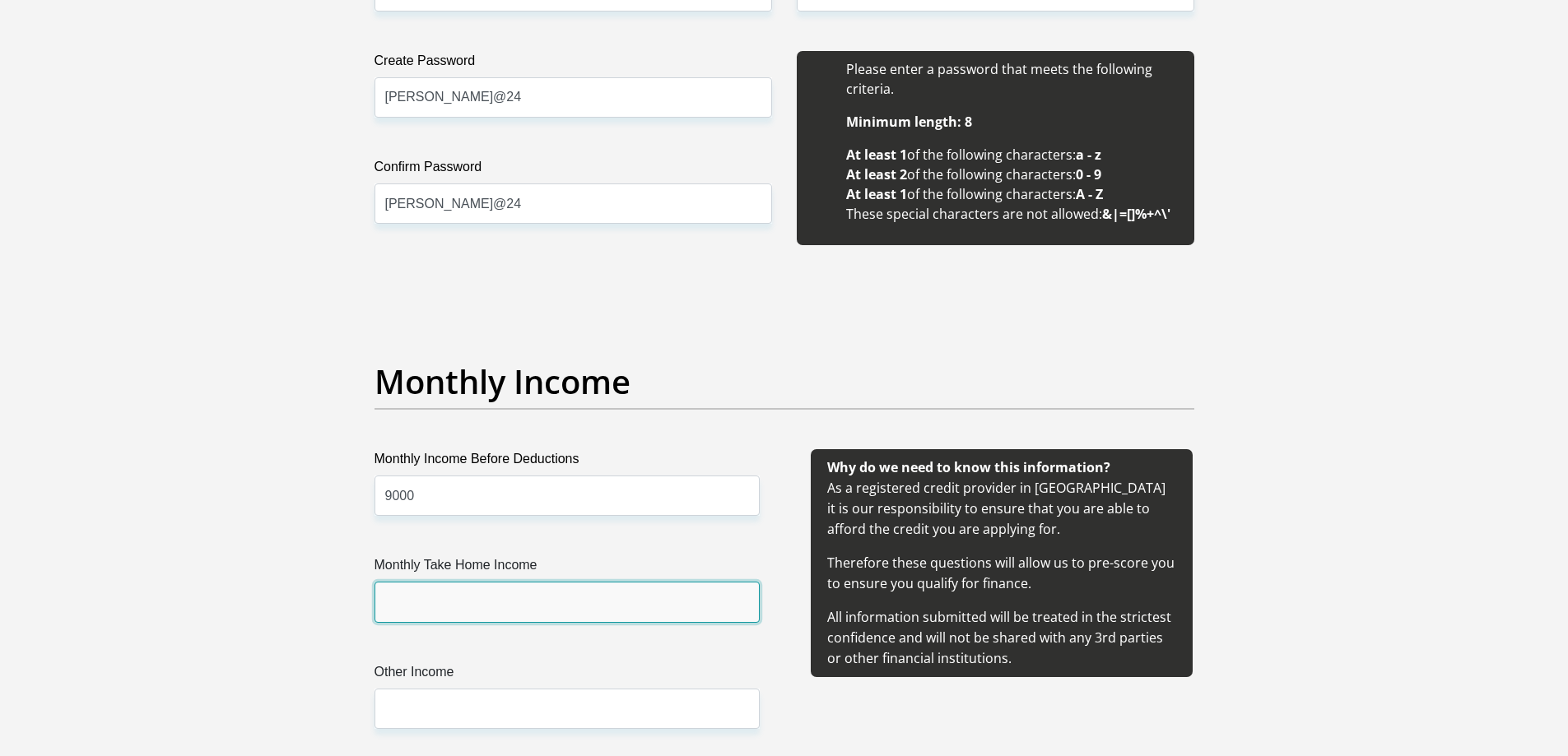
click at [505, 593] on input "Monthly Take Home Income" at bounding box center [568, 601] width 385 height 41
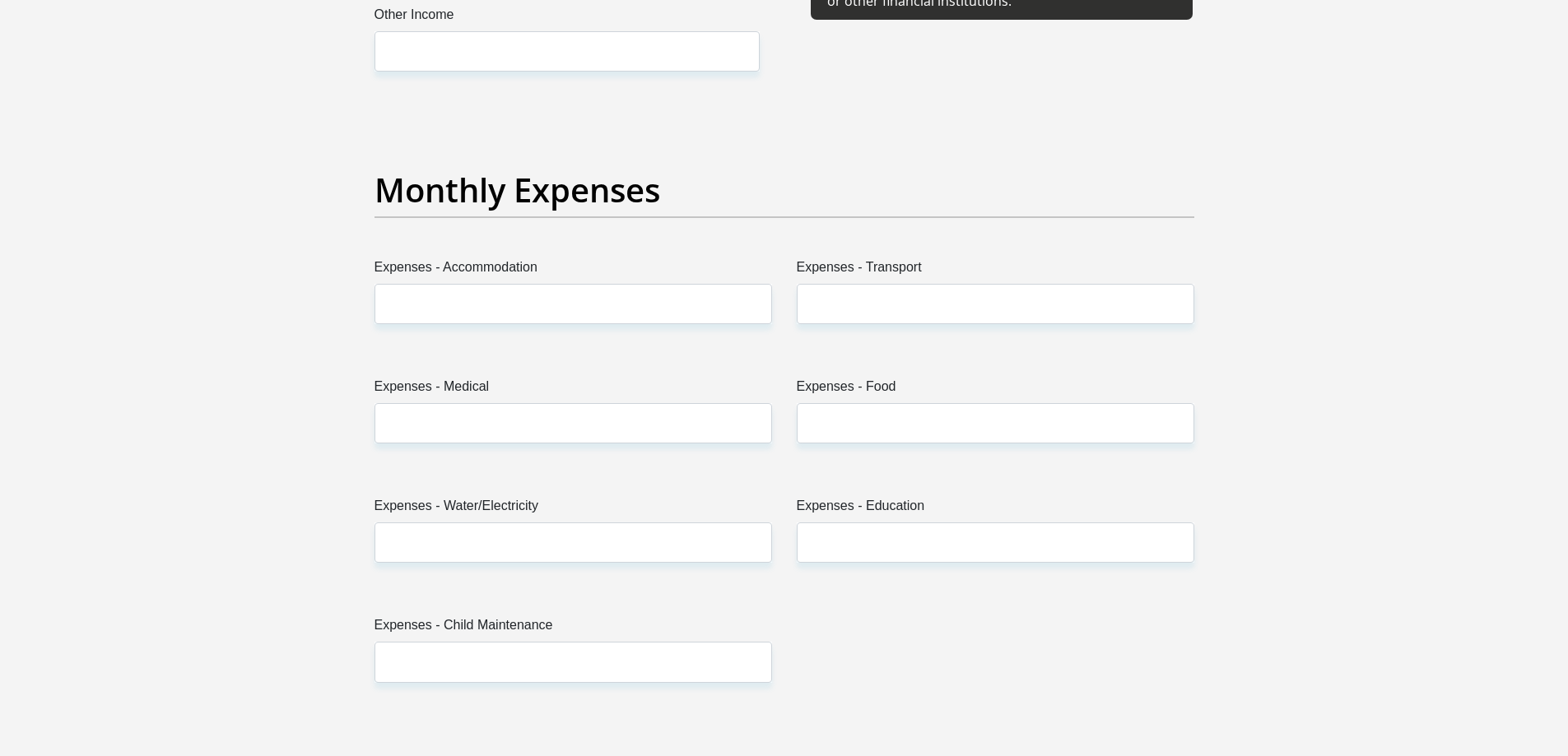
scroll to position [2222, 0]
type input "8700"
click at [868, 301] on input "Expenses - Transport" at bounding box center [996, 303] width 398 height 41
type input "900"
click at [998, 424] on input "Expenses - Food" at bounding box center [996, 422] width 398 height 41
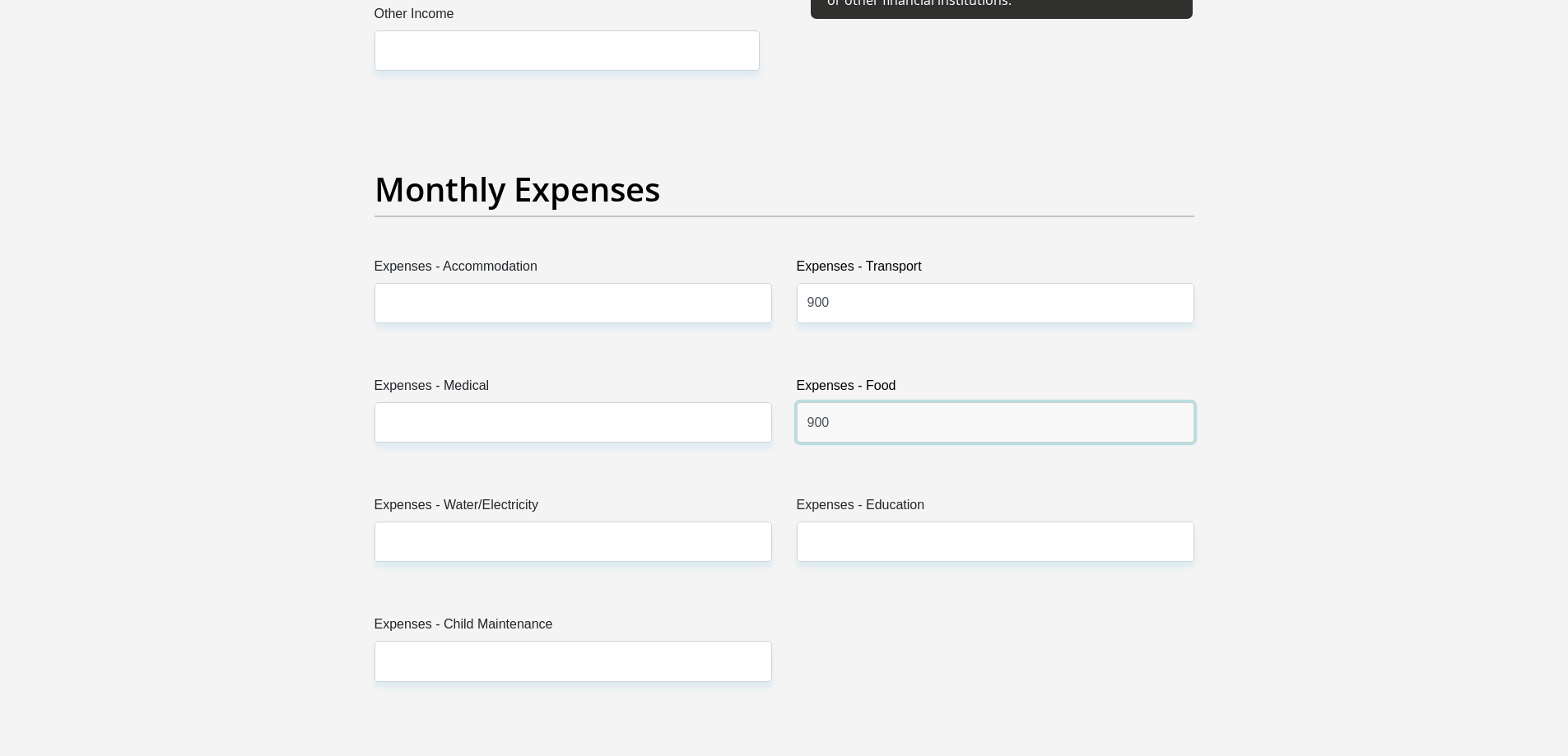
type input "900"
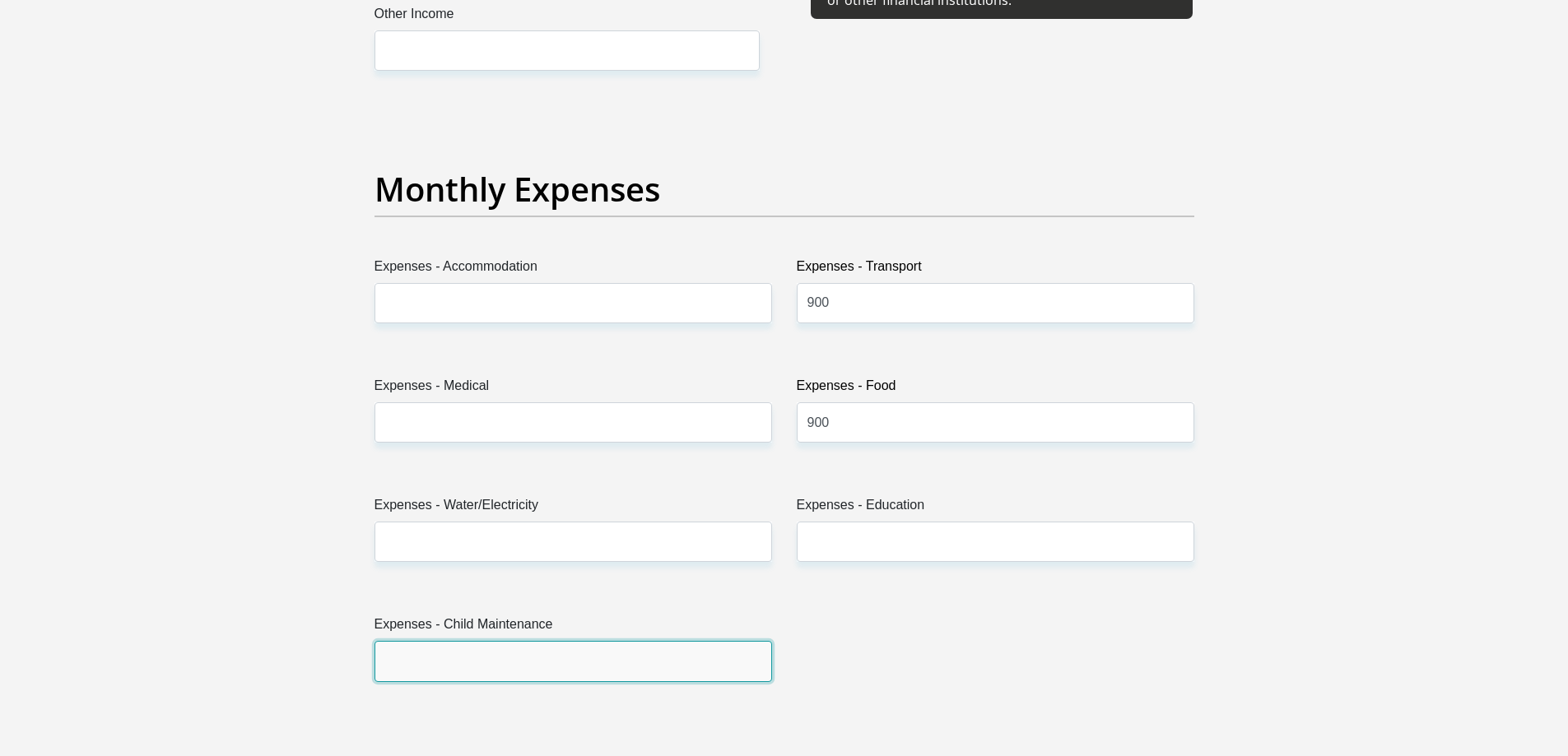
click at [564, 665] on input "Expenses - Child Maintenance" at bounding box center [573, 661] width 398 height 41
type input "0"
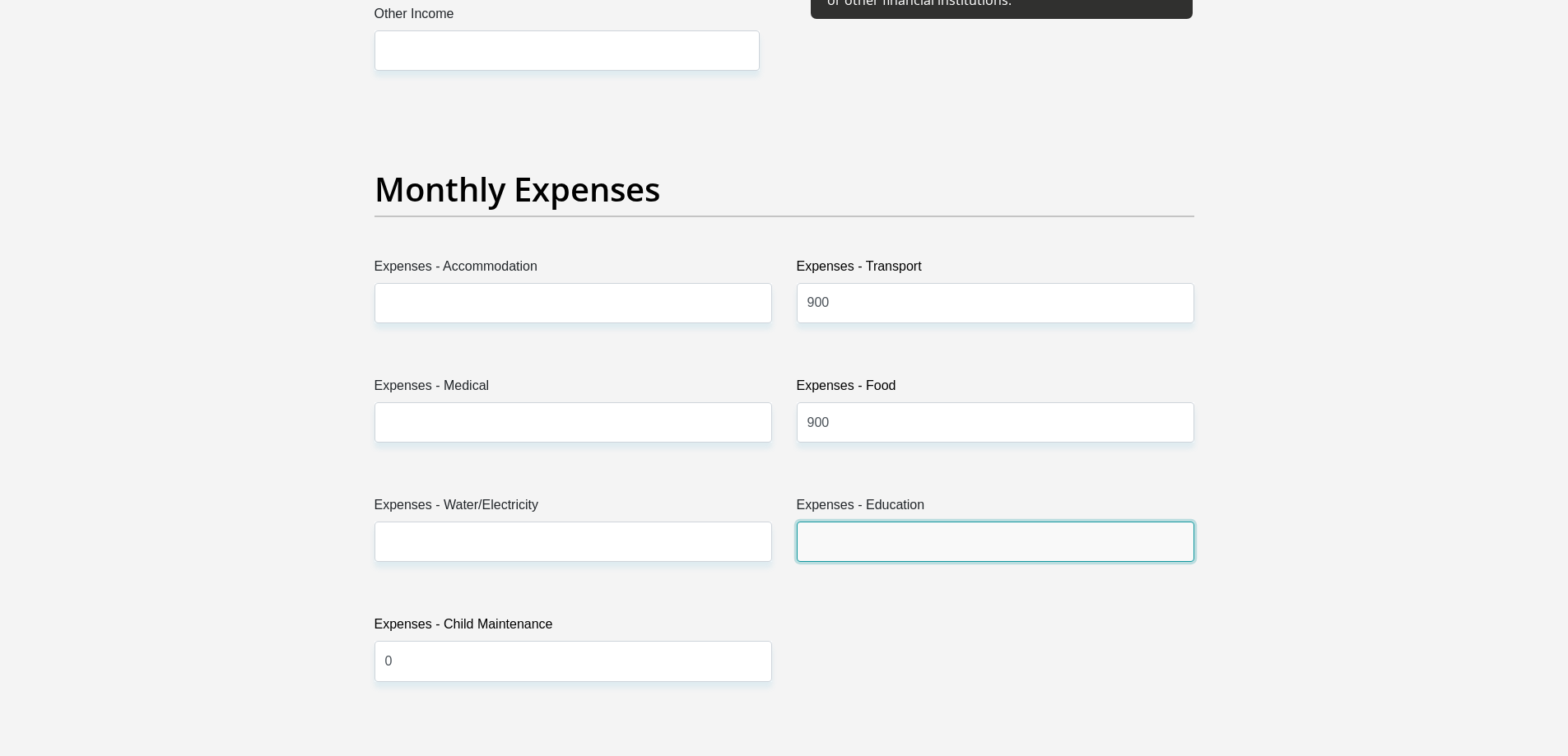
click at [936, 552] on input "Expenses - Education" at bounding box center [996, 542] width 398 height 41
type input "0"
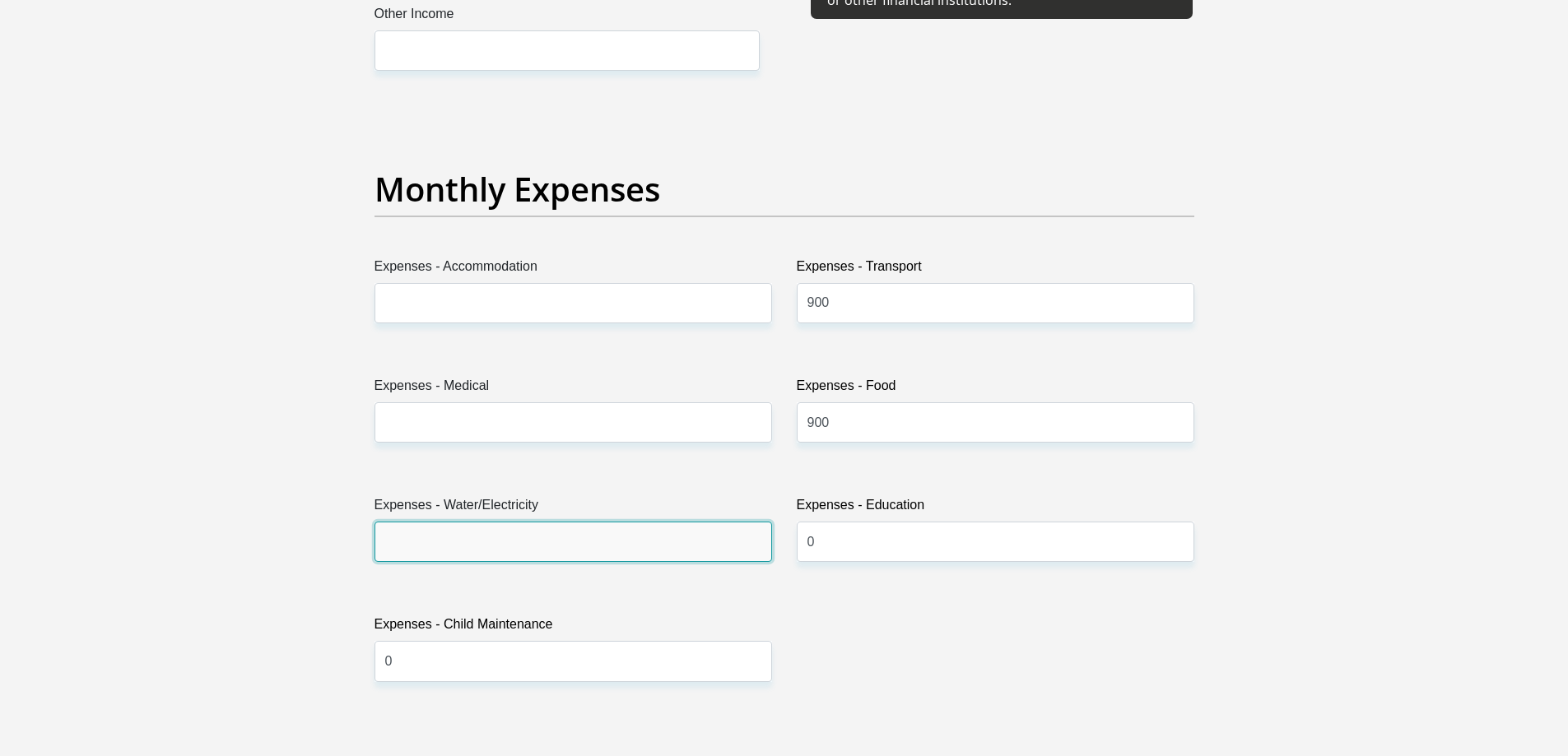
click at [602, 544] on input "Expenses - Water/Electricity" at bounding box center [573, 542] width 398 height 41
type input "0"
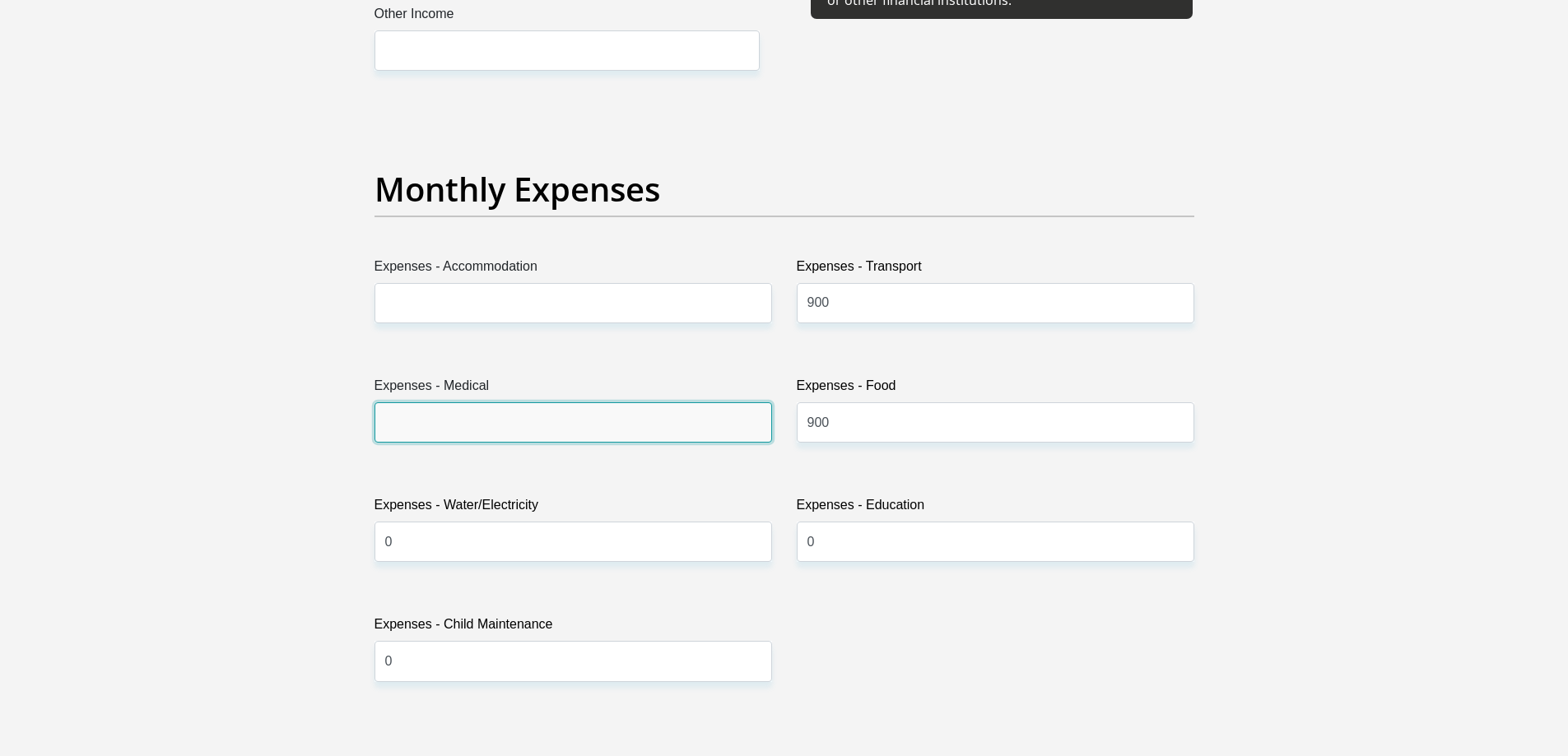
click at [563, 420] on input "Expenses - Medical" at bounding box center [573, 422] width 398 height 41
type input "1000"
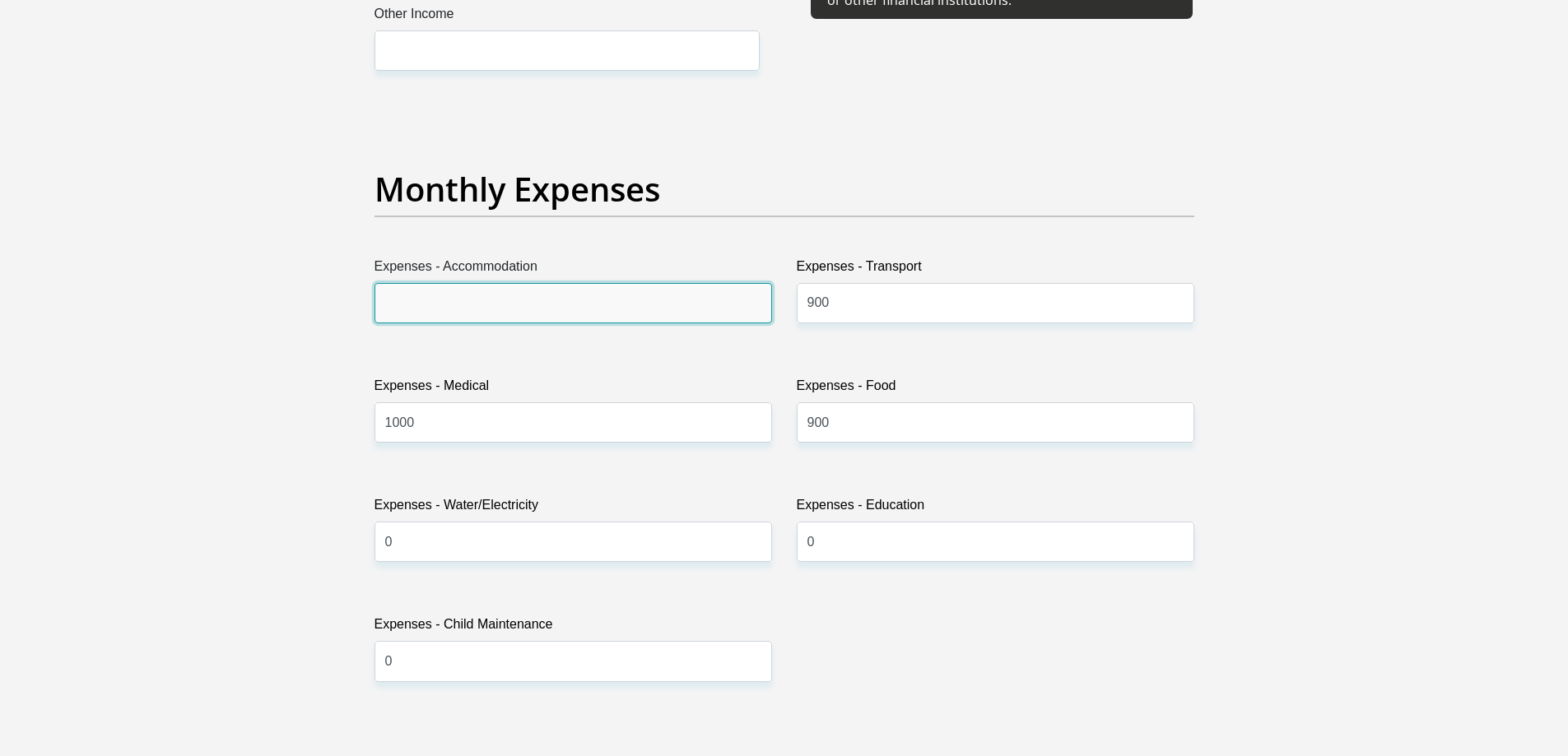
click at [558, 297] on input "Expenses - Accommodation" at bounding box center [573, 303] width 398 height 41
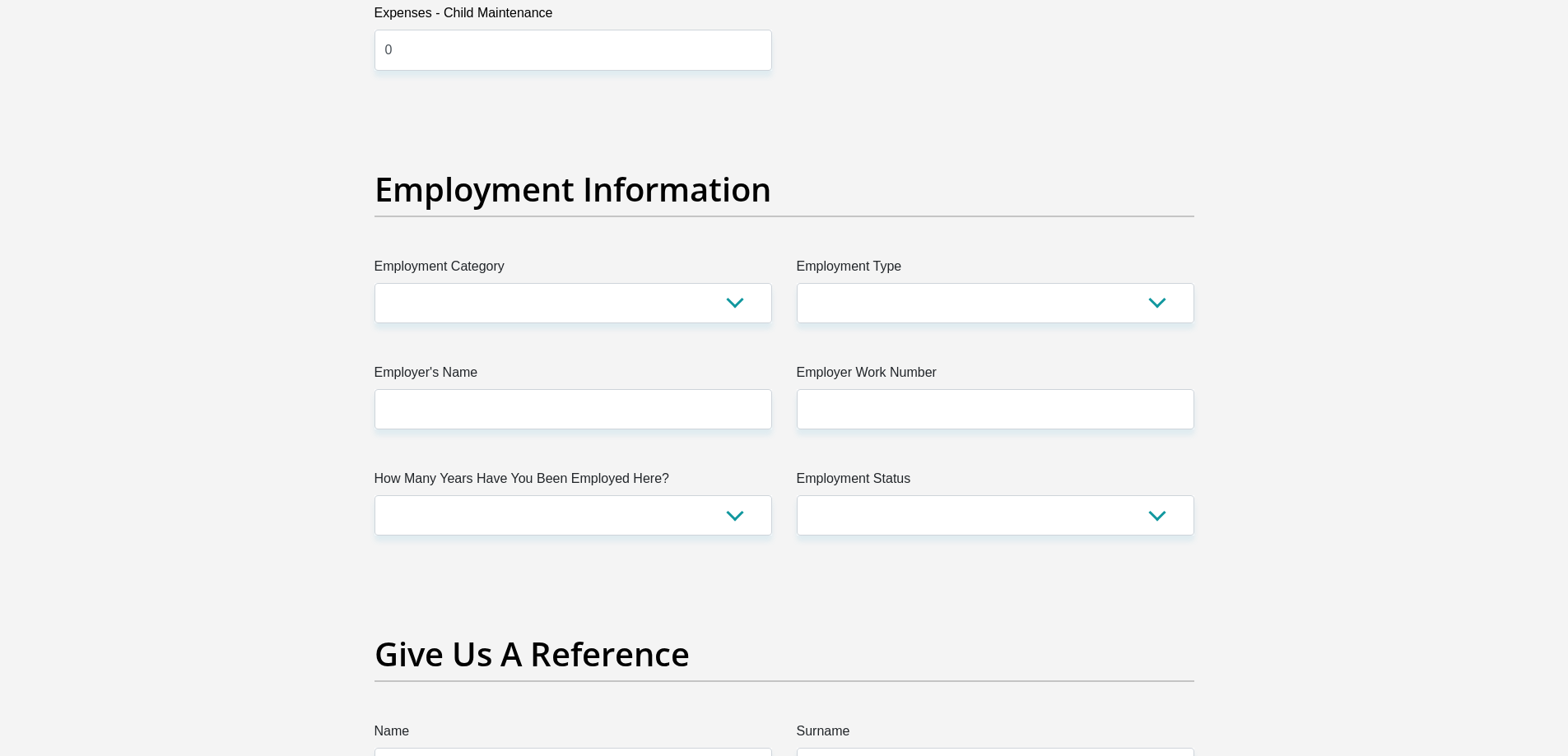
scroll to position [2880, 0]
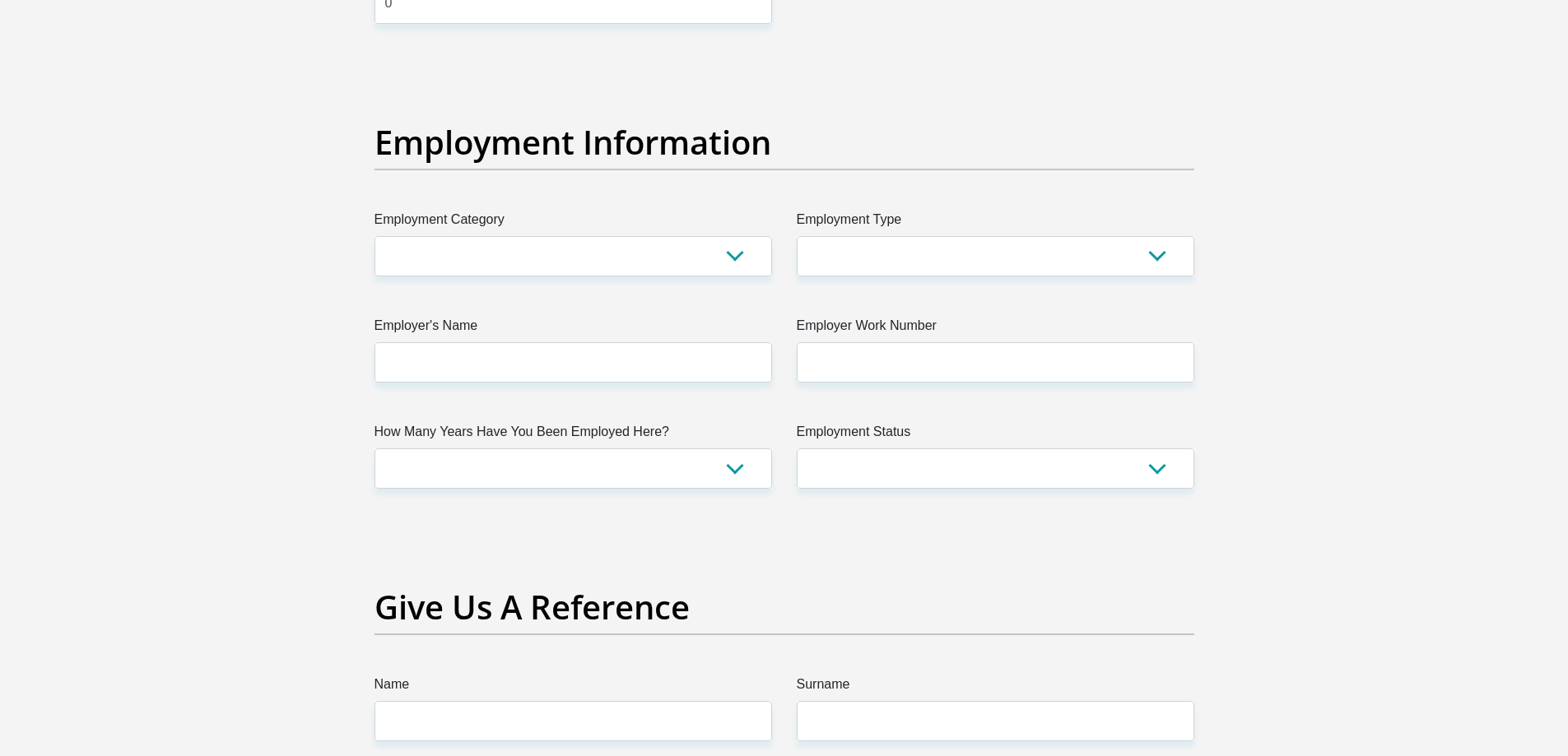
type input "0"
click at [542, 233] on label "Employment Category" at bounding box center [573, 223] width 398 height 27
click at [542, 236] on select "AGRICULTURE ALCOHOL & TOBACCO CONSTRUCTION MATERIALS METALLURGY EQUIPMENT FOR R…" at bounding box center [573, 256] width 398 height 41
click at [532, 258] on select "AGRICULTURE ALCOHOL & TOBACCO CONSTRUCTION MATERIALS METALLURGY EQUIPMENT FOR R…" at bounding box center [573, 256] width 398 height 41
select select "6"
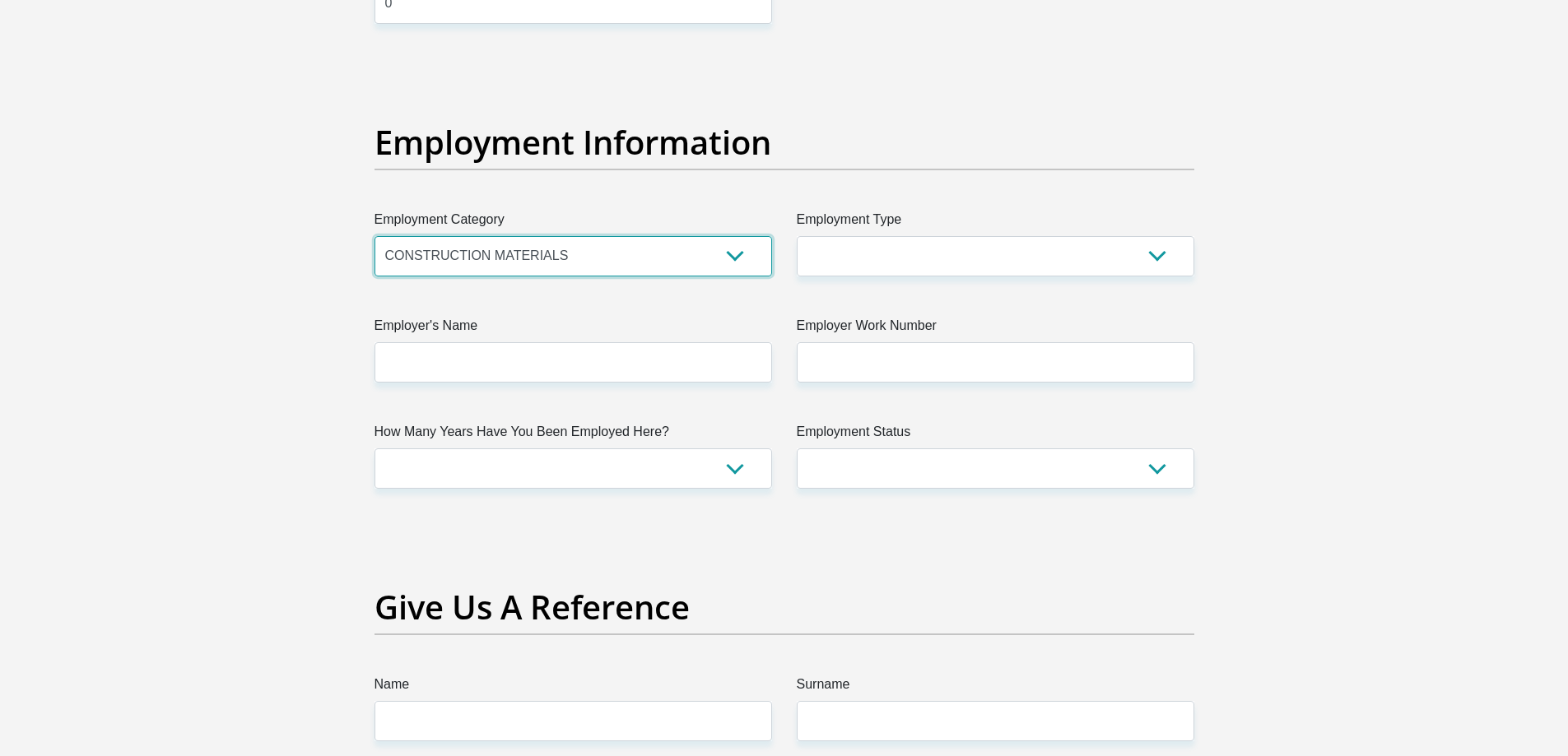
click at [375, 236] on select "AGRICULTURE ALCOHOL & TOBACCO CONSTRUCTION MATERIALS METALLURGY EQUIPMENT FOR R…" at bounding box center [573, 256] width 398 height 41
click at [960, 251] on select "College/Lecturer Craft Seller Creative Driver Executive Farmer Forces - Non Com…" at bounding box center [996, 256] width 398 height 41
select select "Office Staff/Clerk"
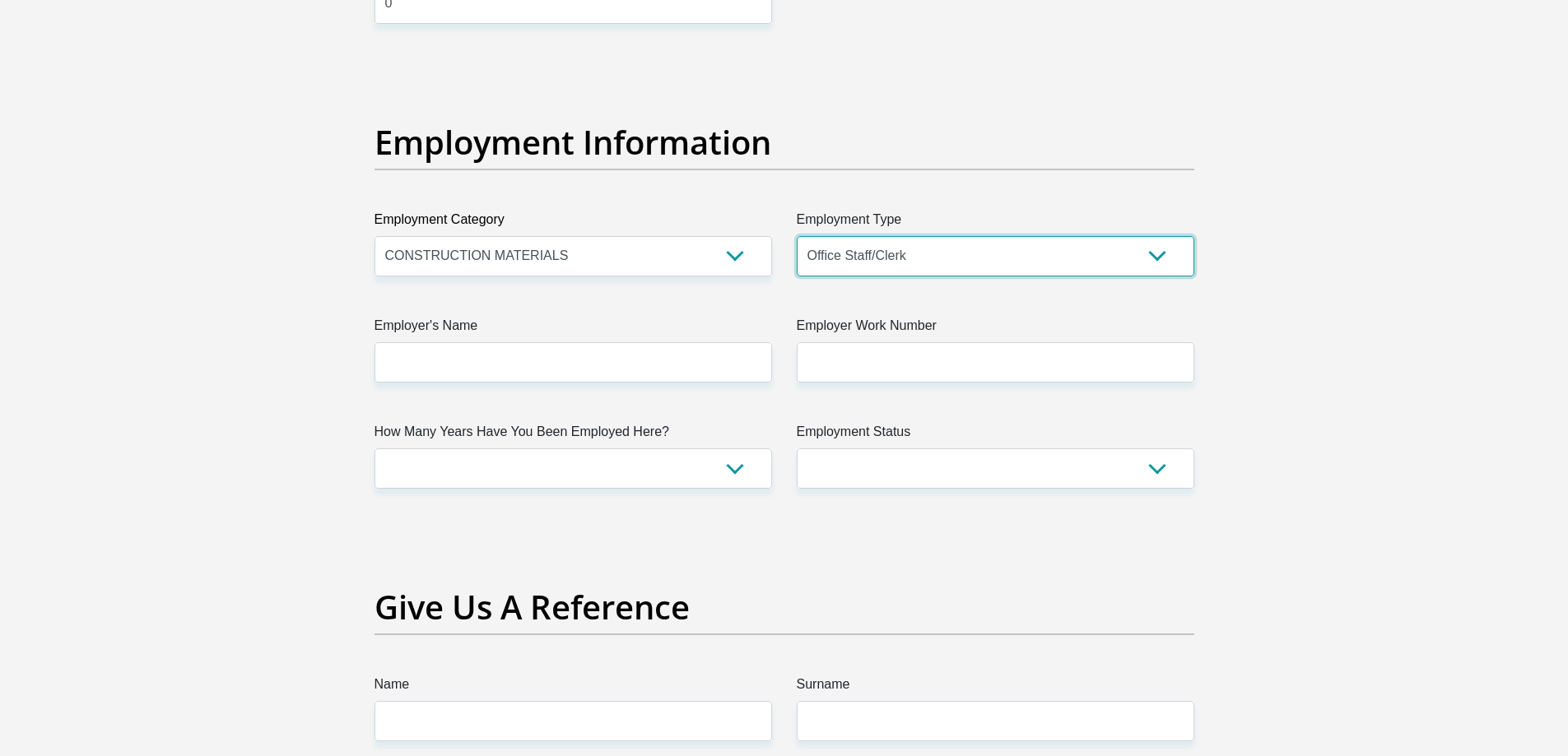
click at [797, 236] on select "College/Lecturer Craft Seller Creative Driver Executive Farmer Forces - Non Com…" at bounding box center [996, 256] width 398 height 41
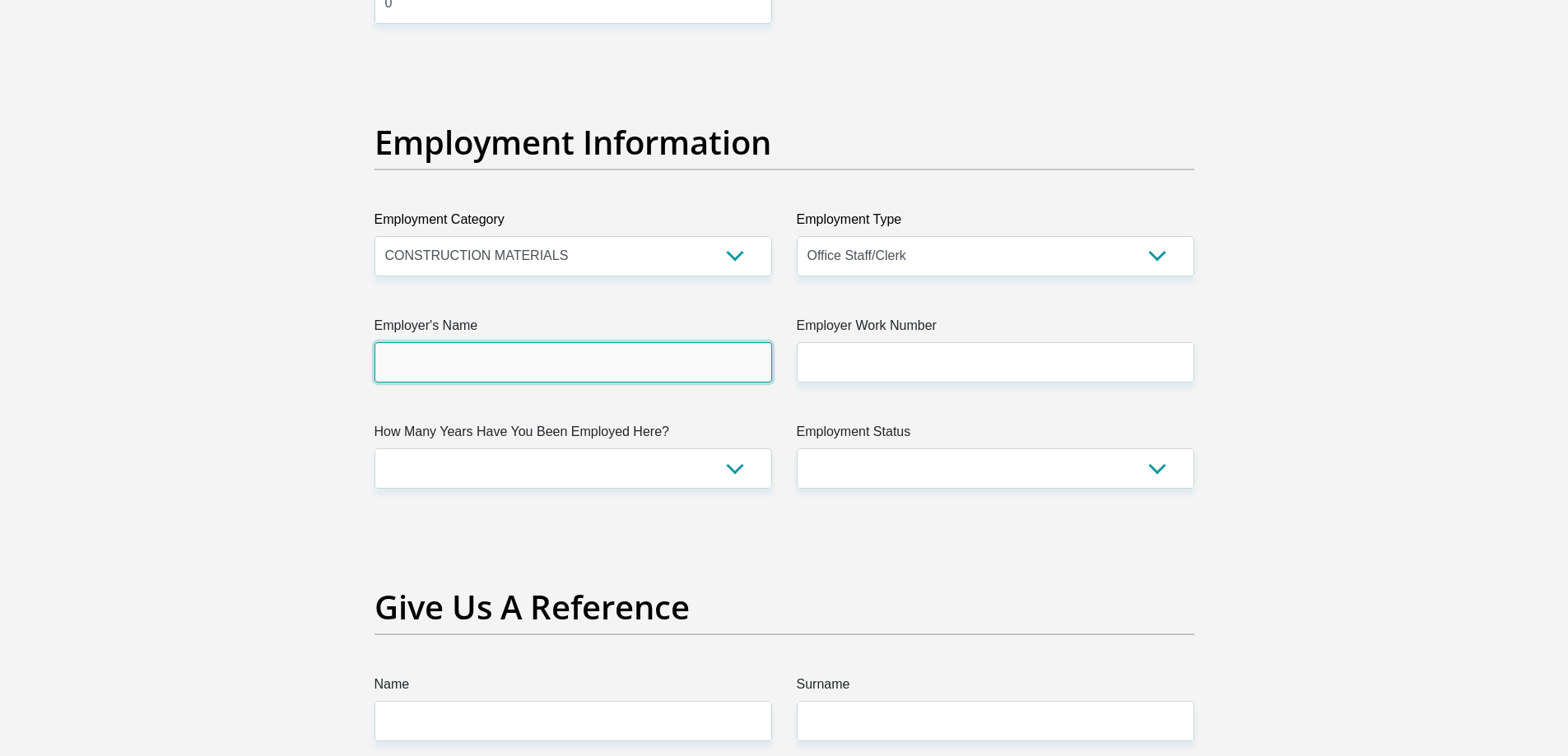
click at [529, 364] on input "Employer's Name" at bounding box center [573, 362] width 398 height 41
type input "coindemire"
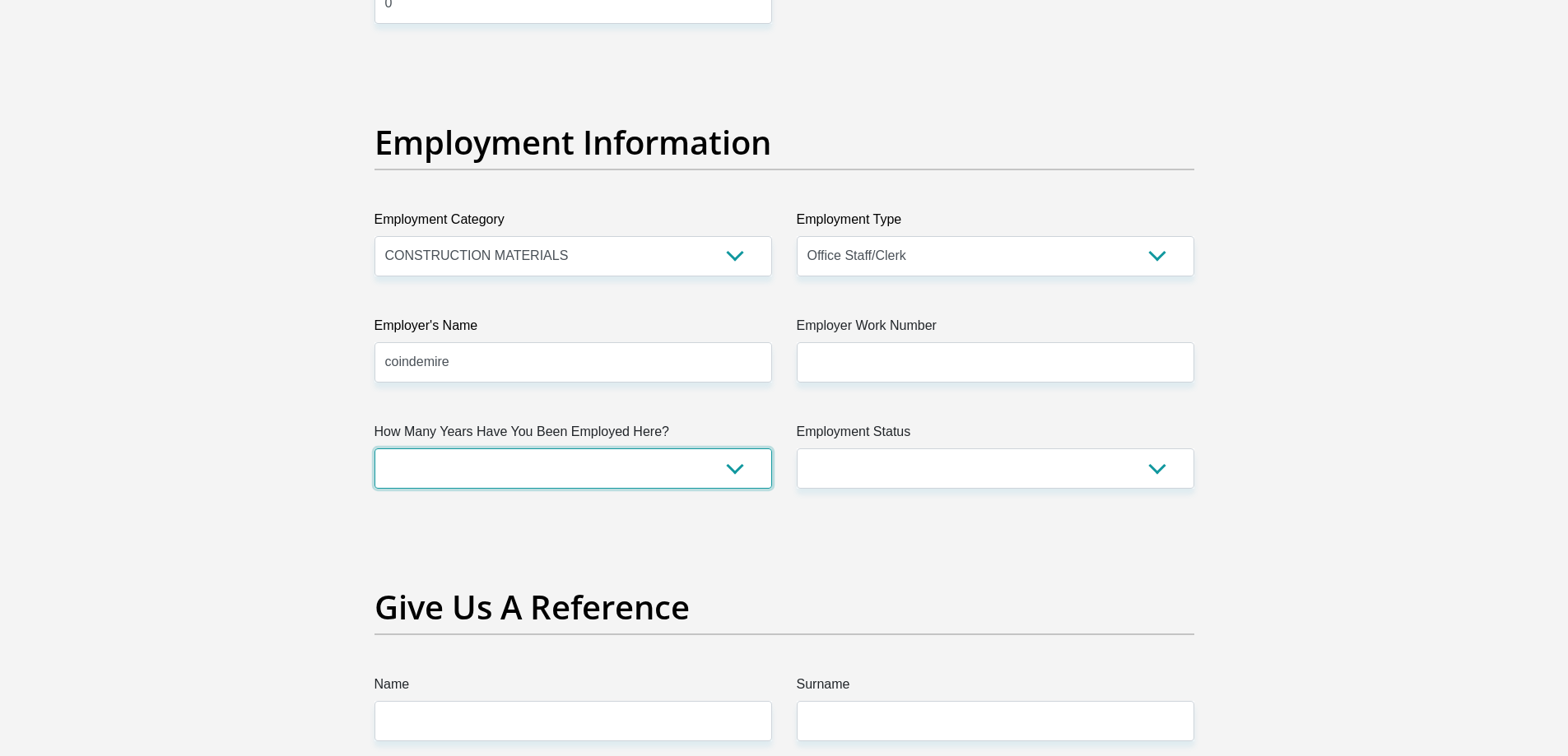
click at [590, 468] on select "less than 1 year 1-3 years 3-5 years 5+ years" at bounding box center [573, 469] width 398 height 41
select select "24"
click at [375, 449] on select "less than 1 year 1-3 years 3-5 years 5+ years" at bounding box center [573, 469] width 398 height 41
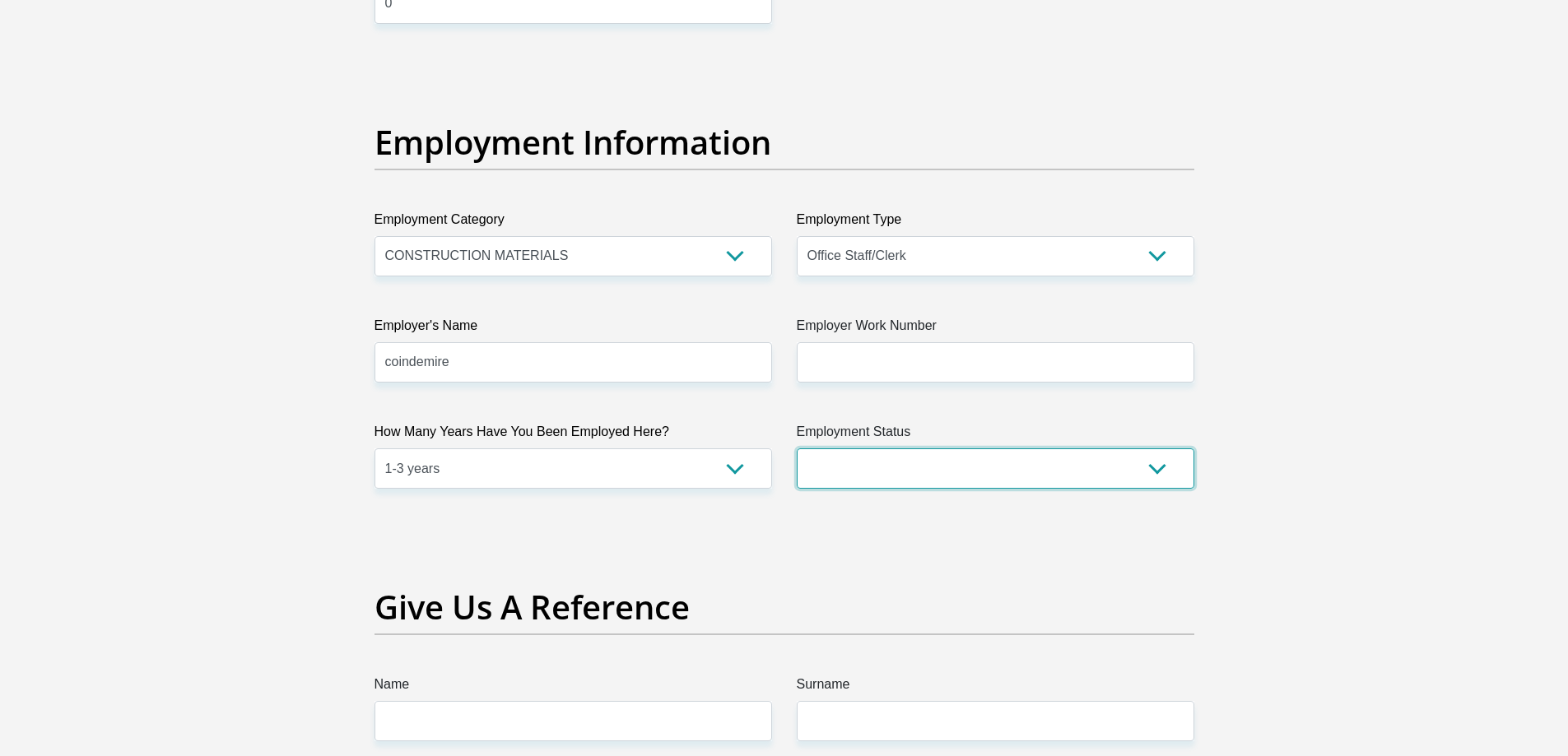
click at [860, 472] on select "Permanent/Full-time Part-time/Casual Contract Worker Self-Employed Housewife Re…" at bounding box center [996, 469] width 398 height 41
select select "1"
click at [797, 449] on select "Permanent/Full-time Part-time/Casual Contract Worker Self-Employed Housewife Re…" at bounding box center [996, 469] width 398 height 41
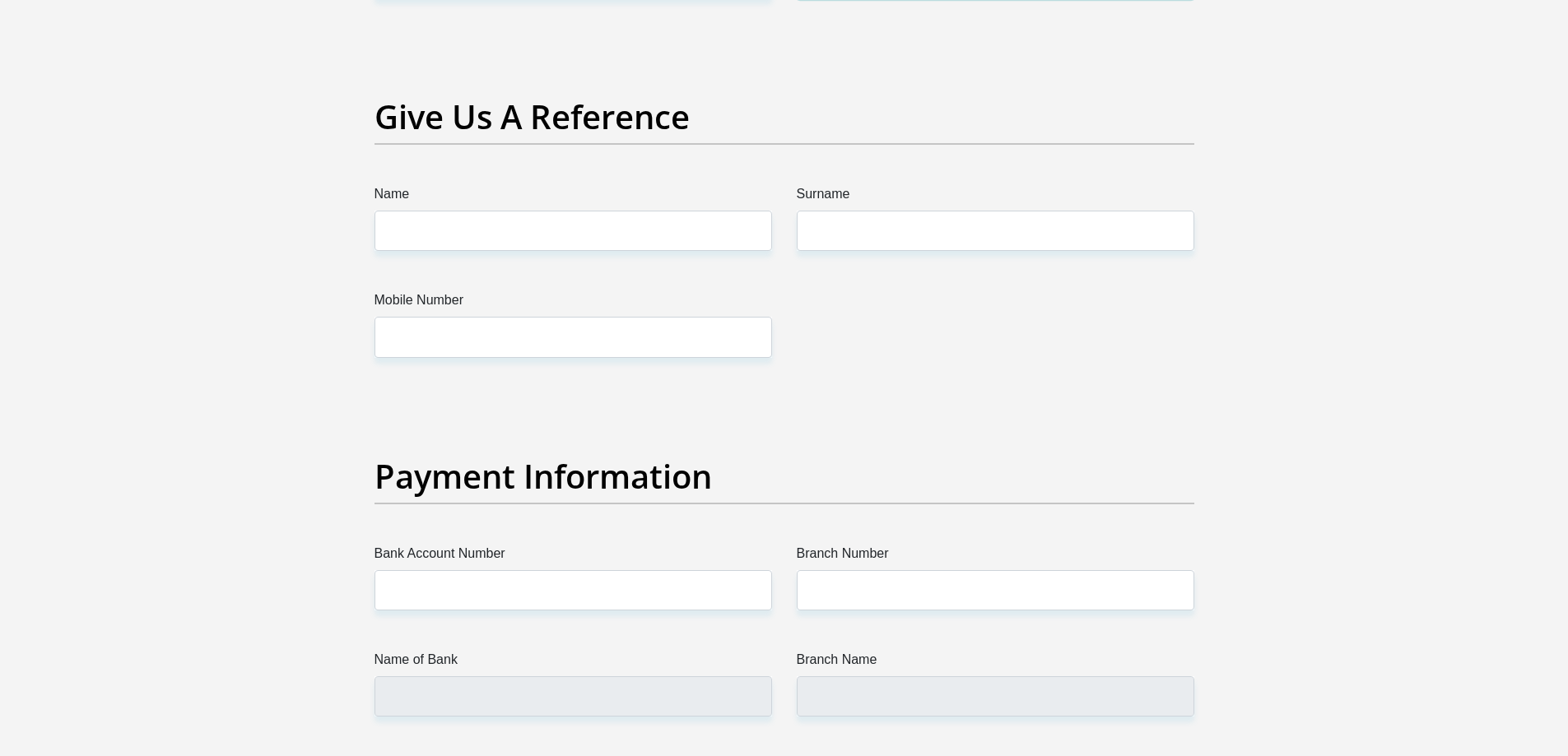
scroll to position [3374, 0]
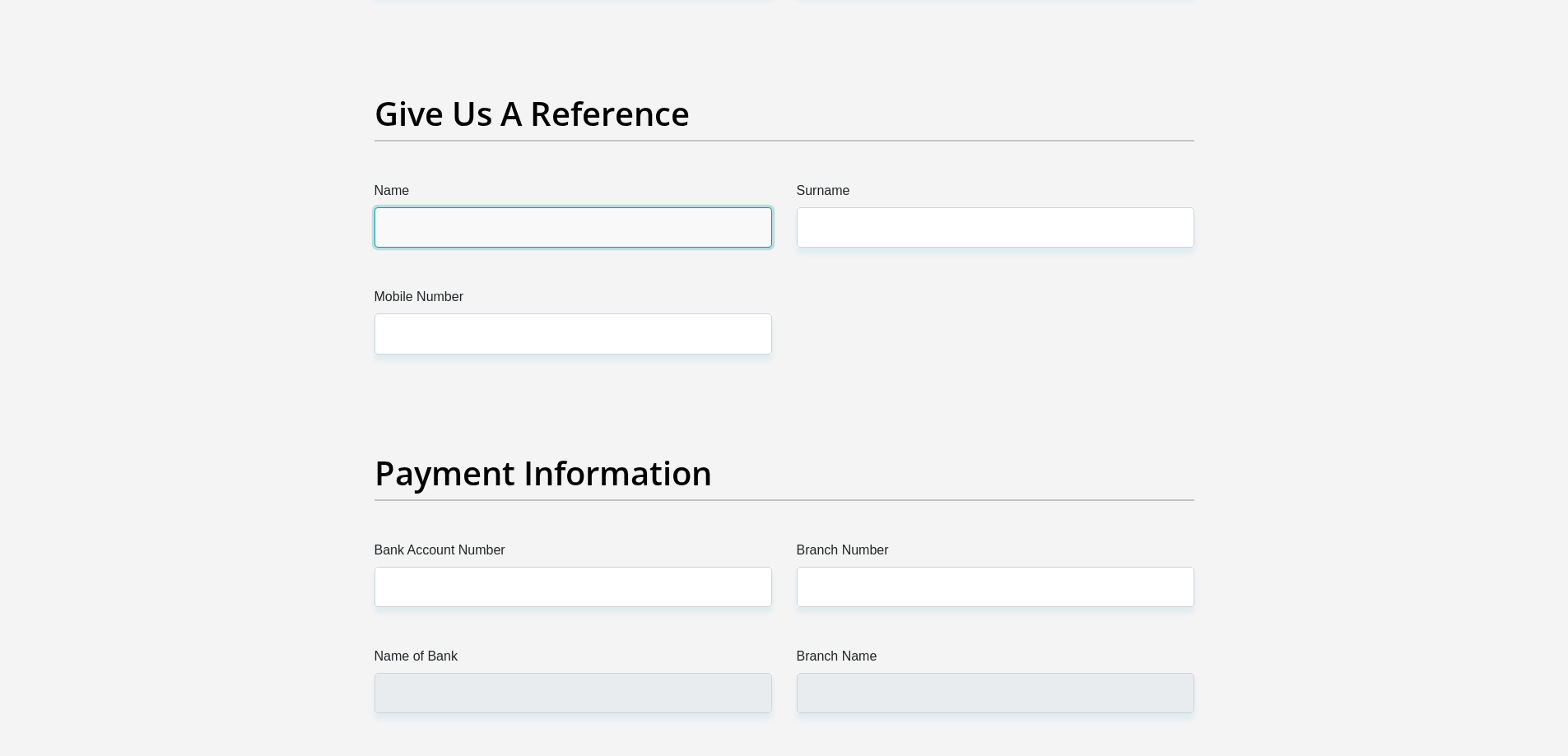
click at [530, 229] on input "Name" at bounding box center [573, 228] width 398 height 41
type input "brenden"
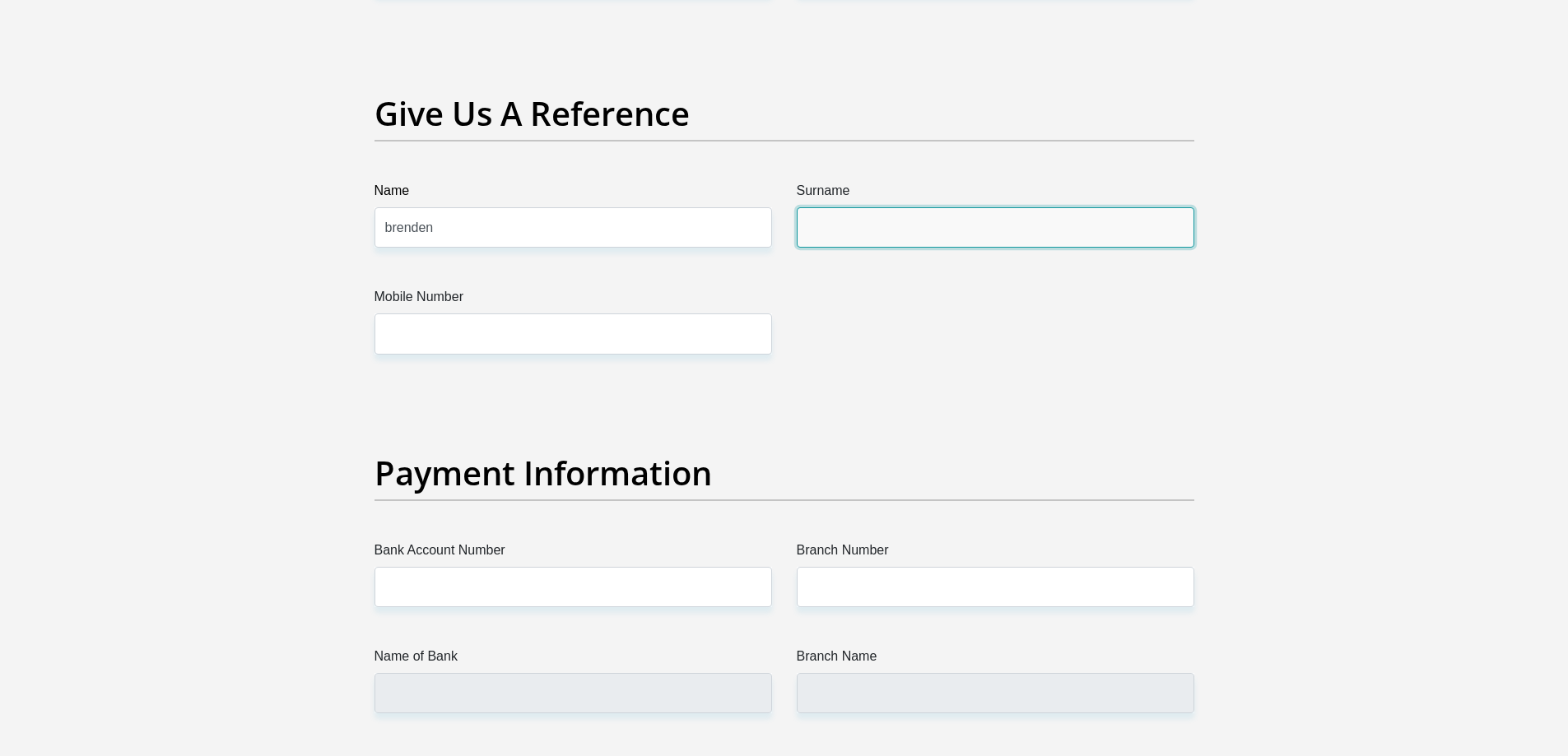
click at [940, 231] on input "Surname" at bounding box center [996, 228] width 398 height 41
type input "govender"
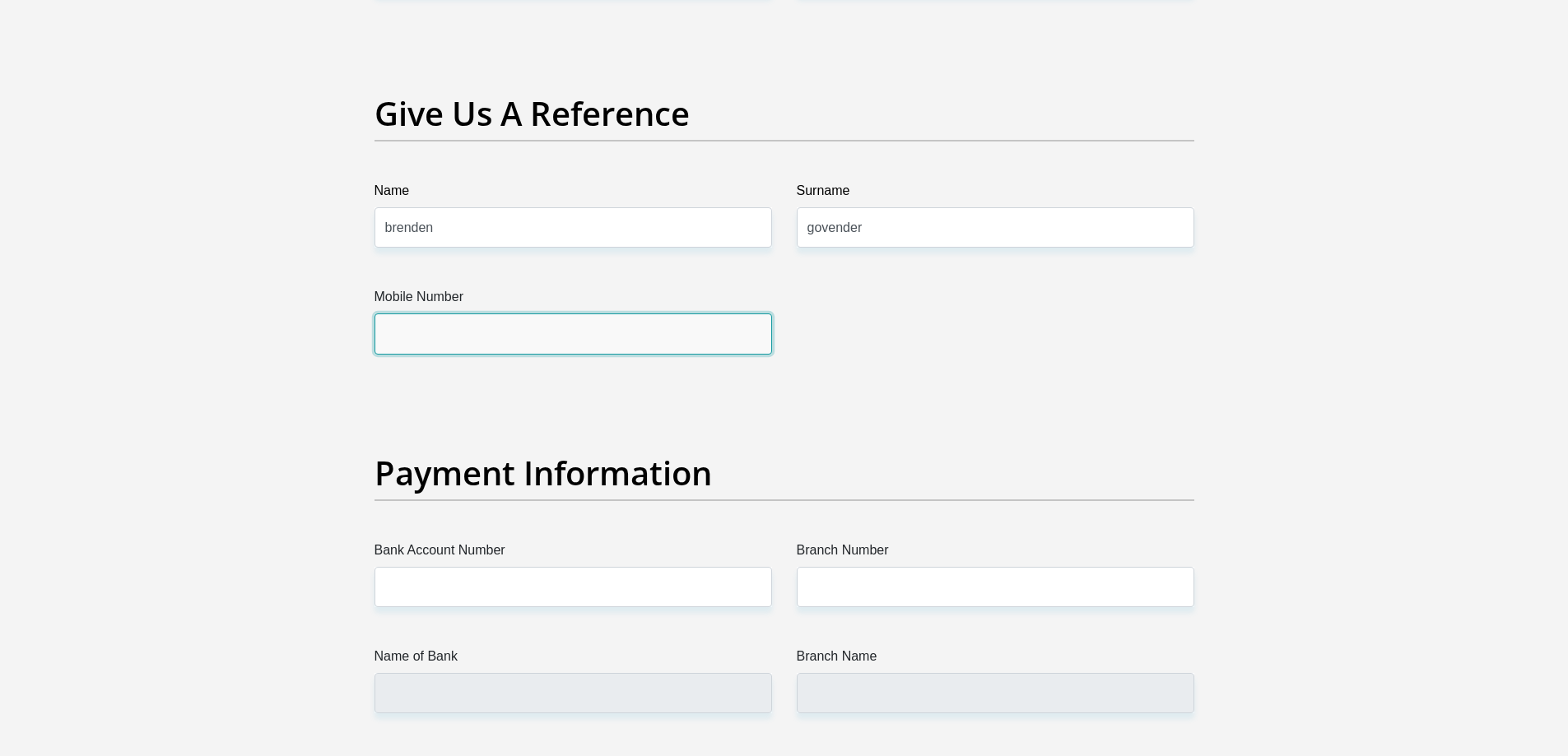
click at [655, 334] on input "Mobile Number" at bounding box center [573, 333] width 398 height 41
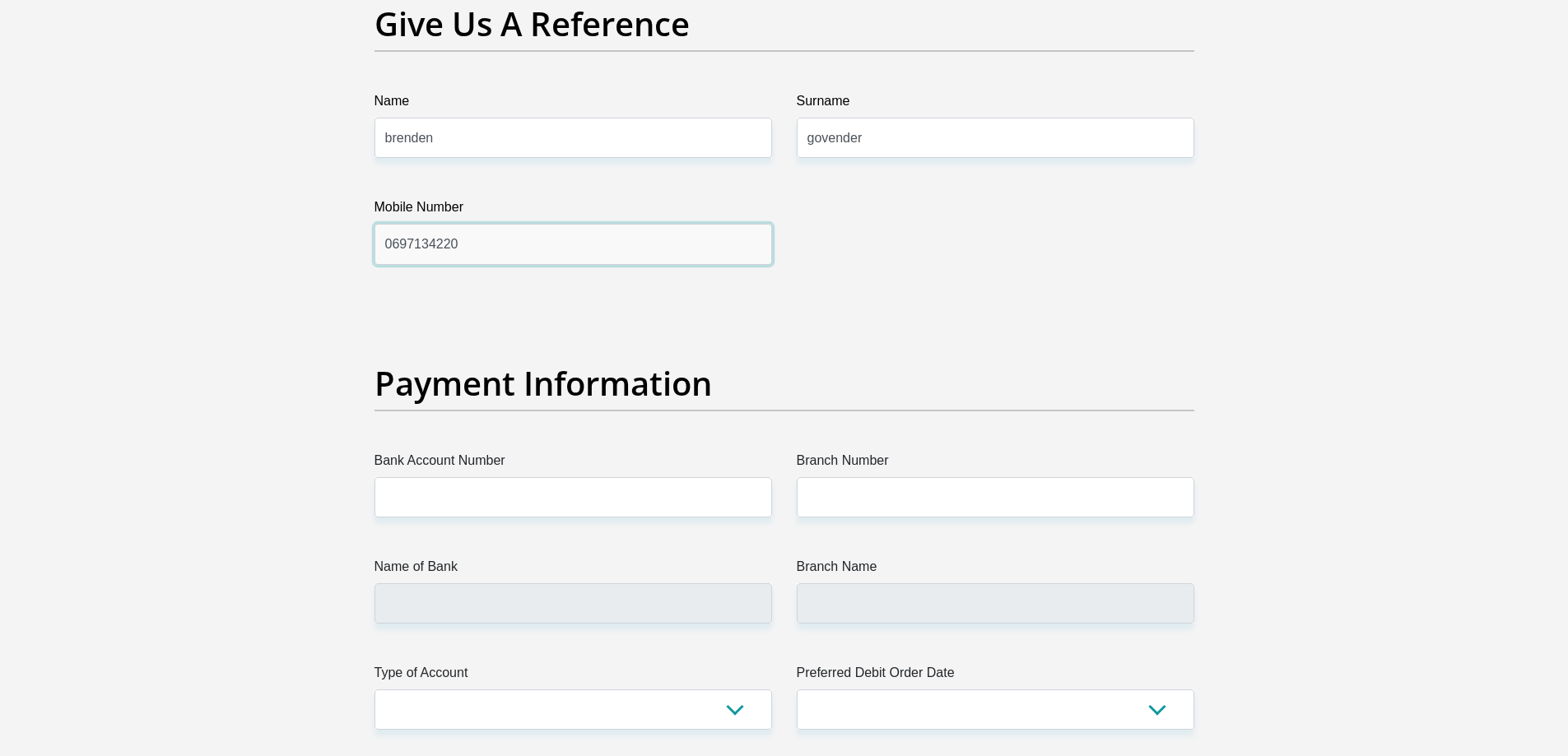
scroll to position [3621, 0]
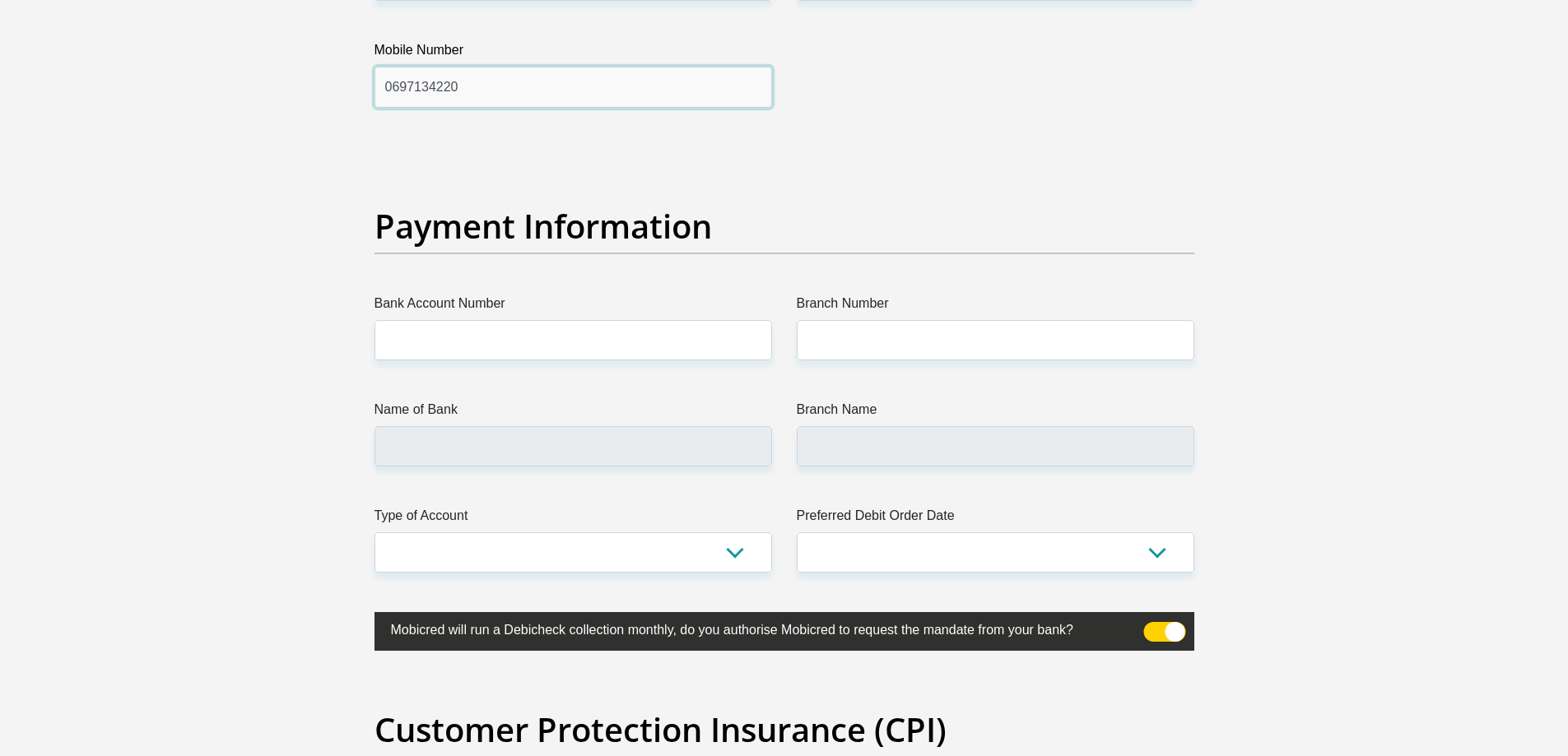
type input "0697134220"
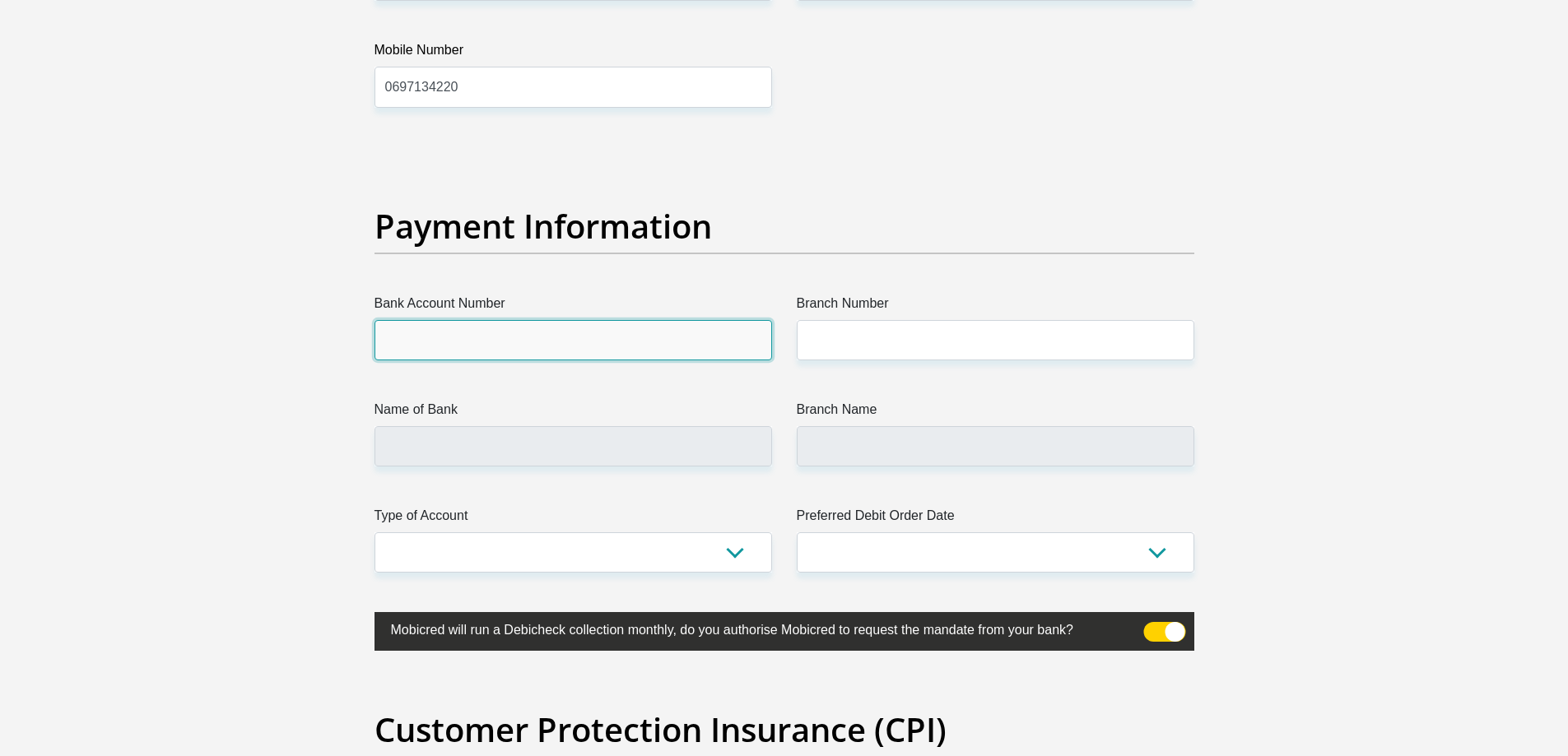
click at [486, 336] on input "Bank Account Number" at bounding box center [573, 340] width 398 height 41
type input "1328089924"
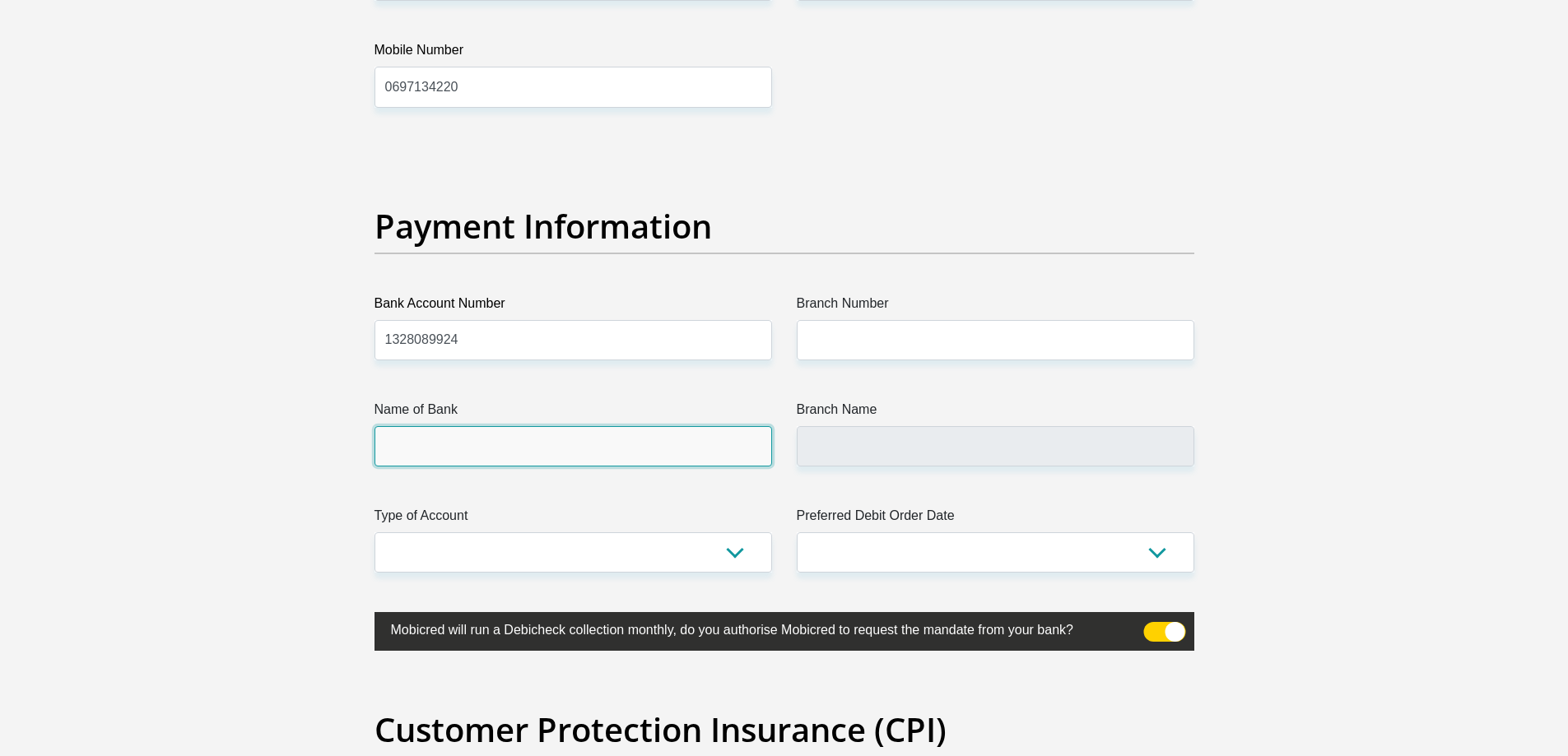
click at [446, 444] on input "Name of Bank" at bounding box center [573, 446] width 398 height 41
click at [462, 448] on input "Name of Bank" at bounding box center [573, 446] width 398 height 41
click at [545, 451] on input "Name of Bank" at bounding box center [573, 446] width 398 height 41
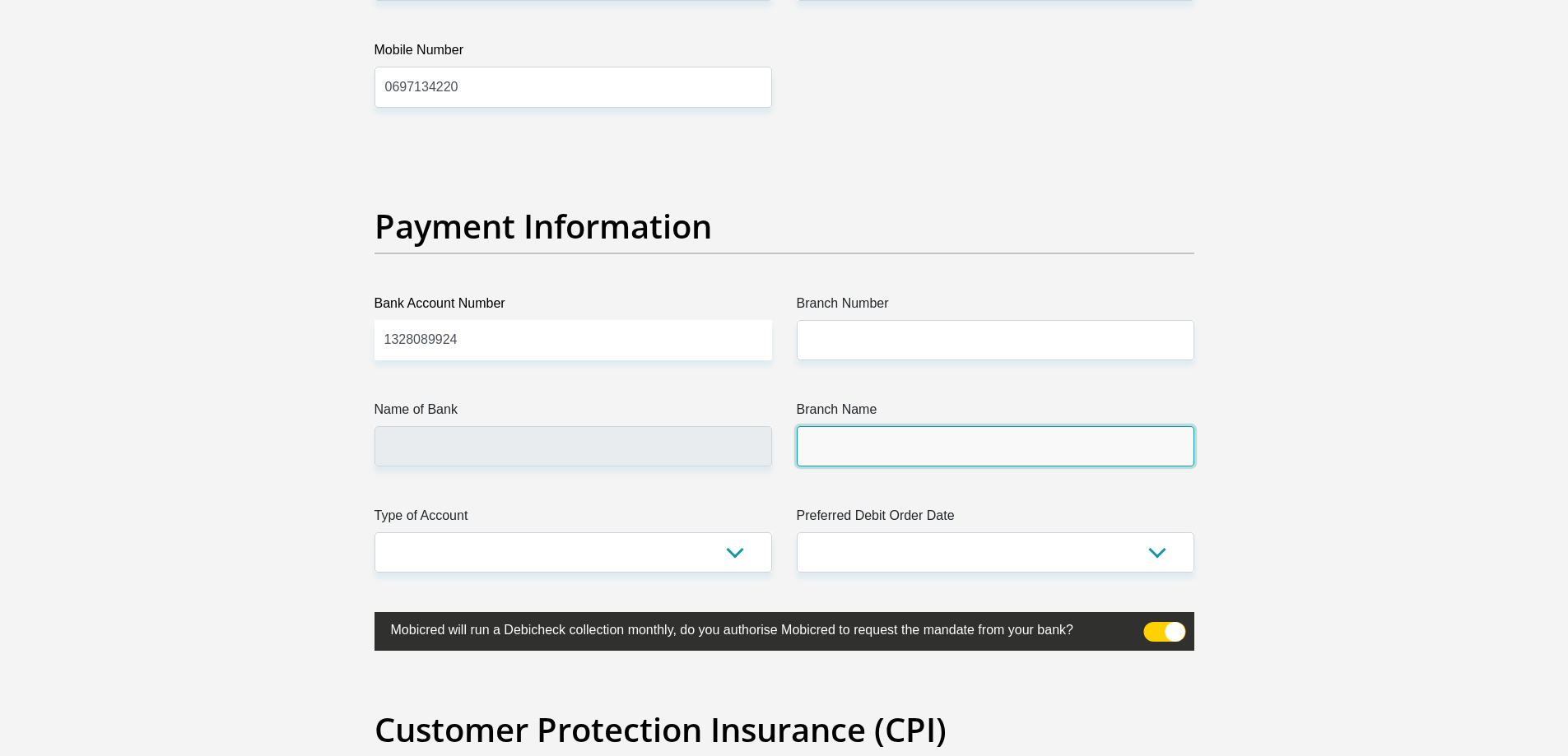
click at [860, 432] on input "Branch Name" at bounding box center [996, 446] width 398 height 41
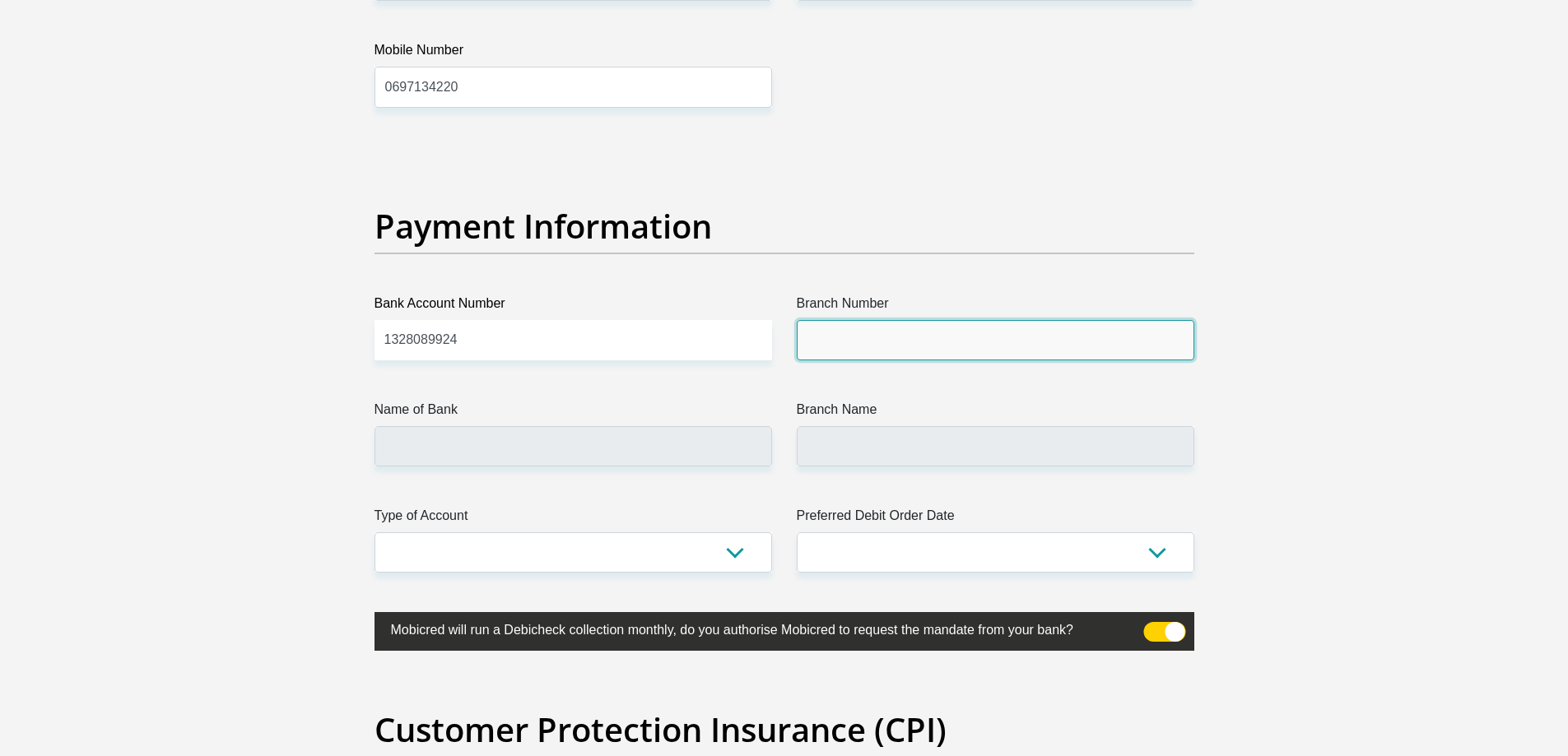
click at [888, 332] on input "Branch Number" at bounding box center [996, 340] width 398 height 41
type input "h"
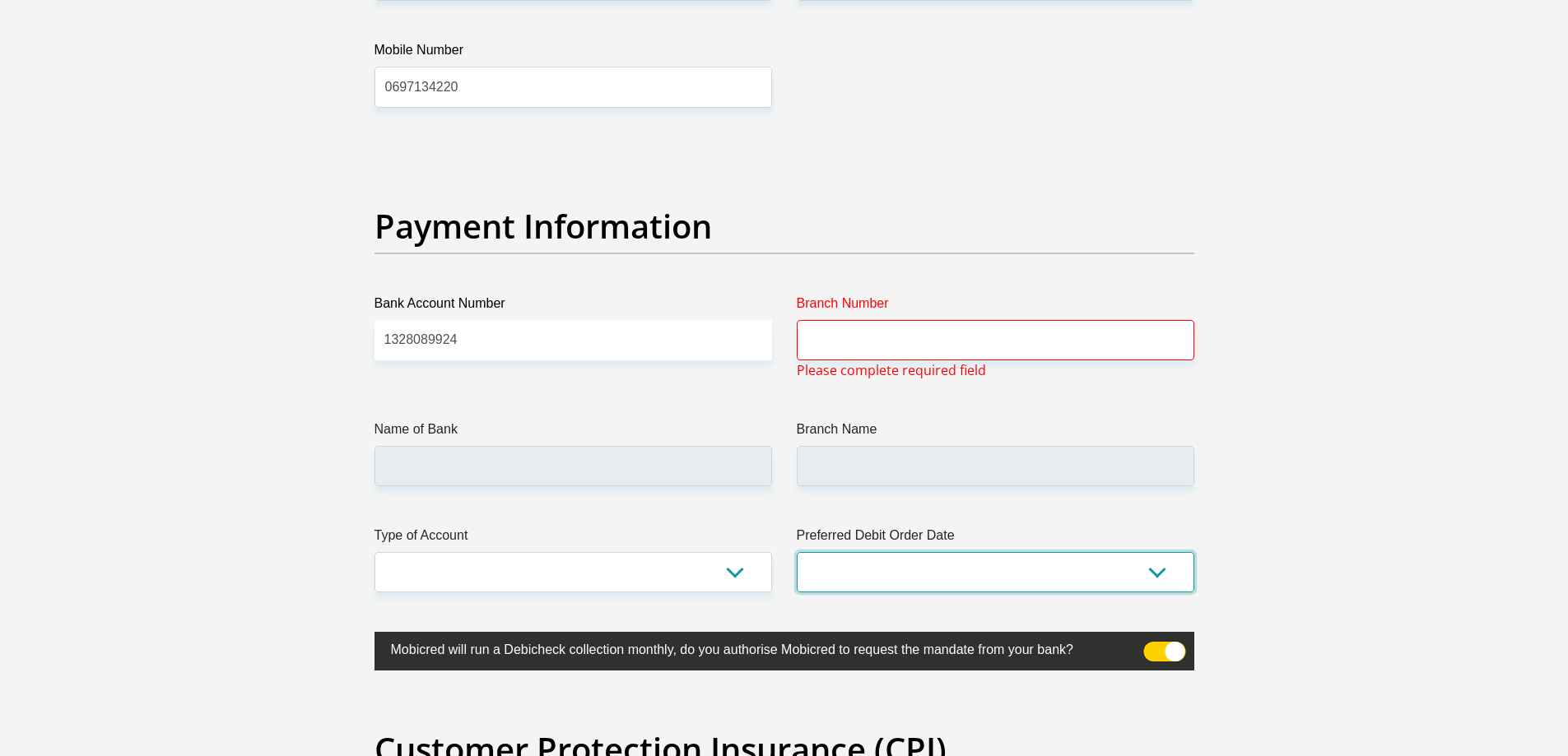
click at [1058, 583] on select "1st 2nd 3rd 4th 5th 7th 18th 19th 20th 21st 22nd 23rd 24th 25th 26th 27th 28th …" at bounding box center [996, 572] width 398 height 41
select select "25"
click at [797, 552] on select "1st 2nd 3rd 4th 5th 7th 18th 19th 20th 21st 22nd 23rd 24th 25th 26th 27th 28th …" at bounding box center [996, 572] width 398 height 41
click at [504, 568] on select "Cheque Savings" at bounding box center [573, 572] width 398 height 41
select select "CUR"
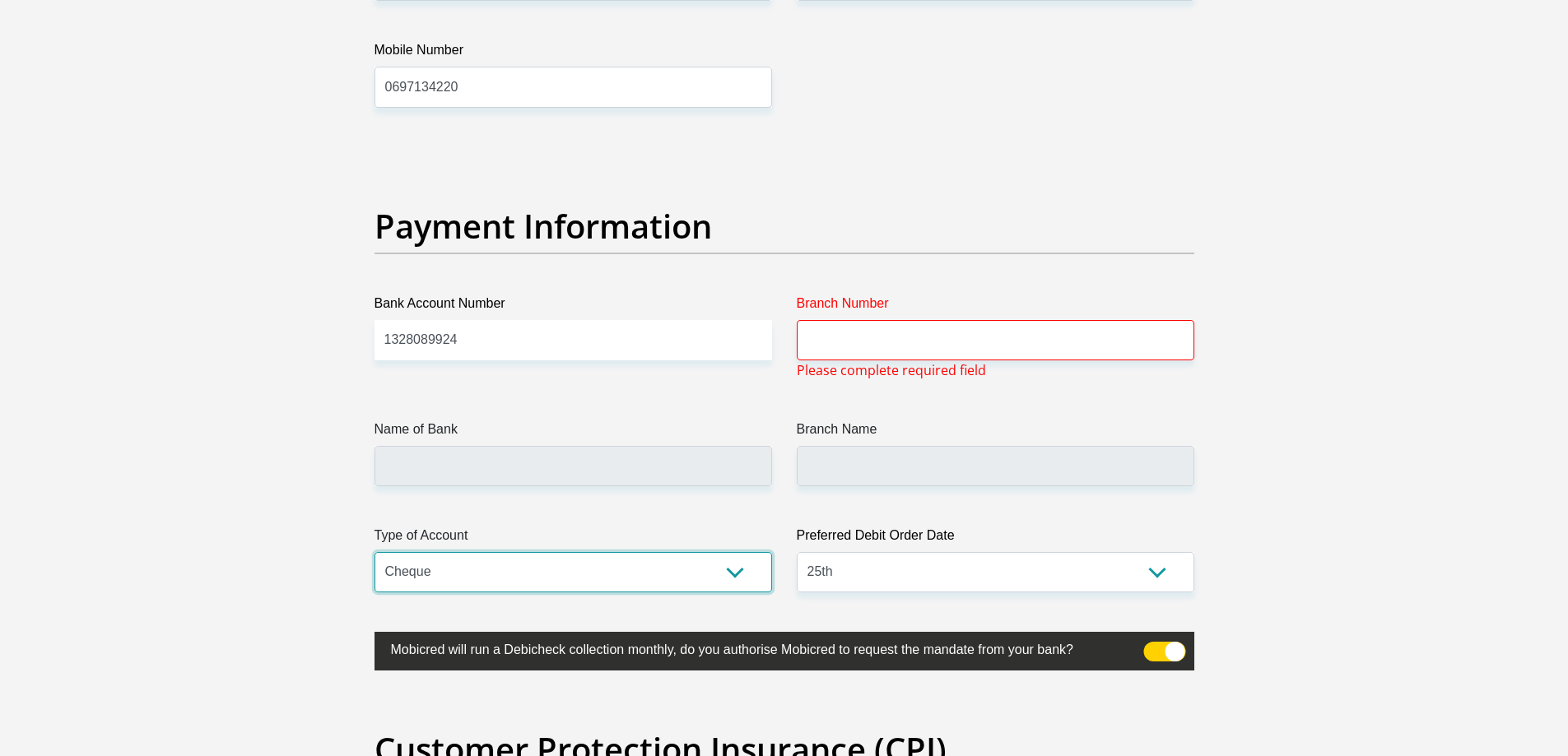
click at [375, 552] on select "Cheque Savings" at bounding box center [573, 572] width 398 height 41
click at [474, 461] on input "Name of Bank" at bounding box center [573, 466] width 398 height 41
click at [898, 344] on input "Branch Number" at bounding box center [996, 340] width 398 height 41
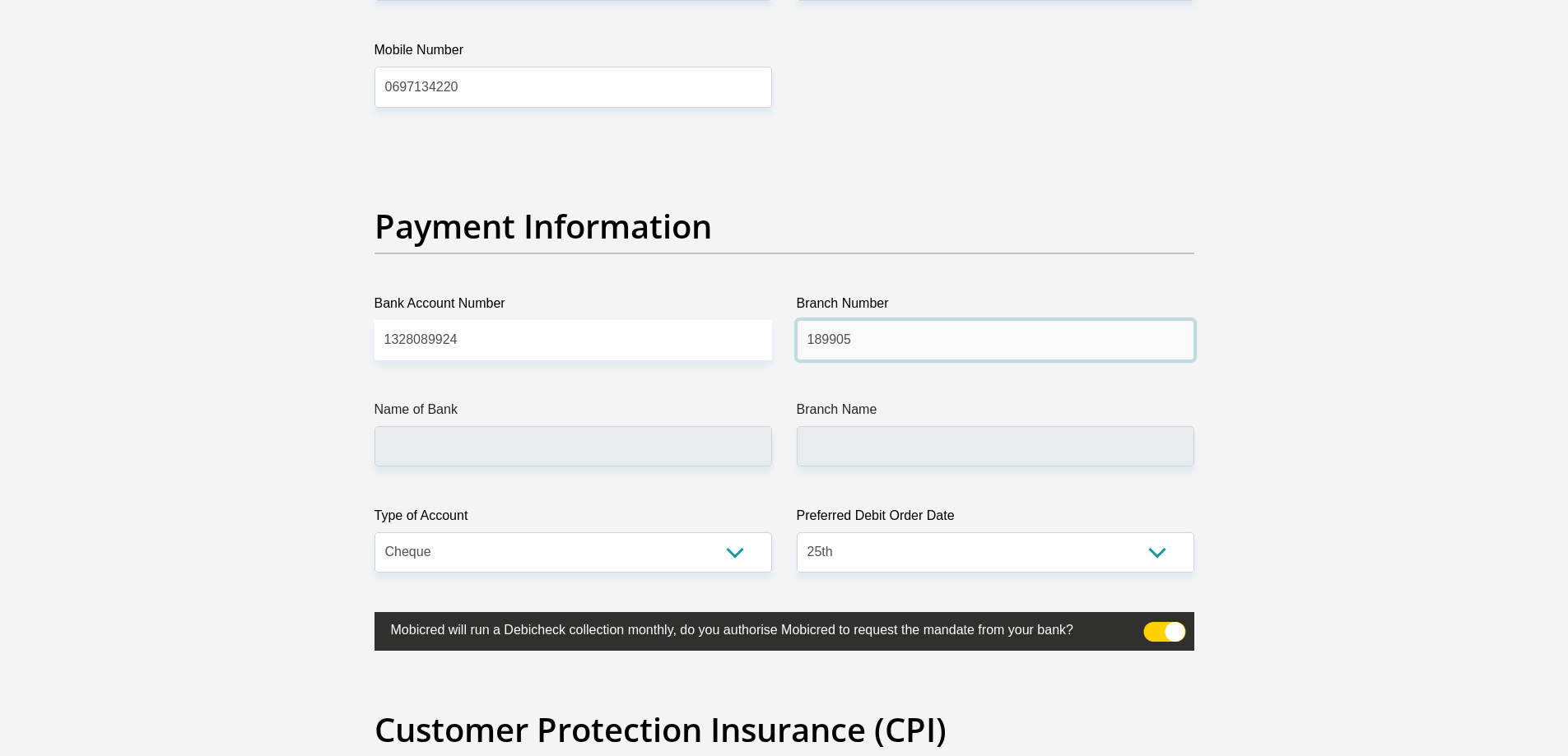
type input "189905"
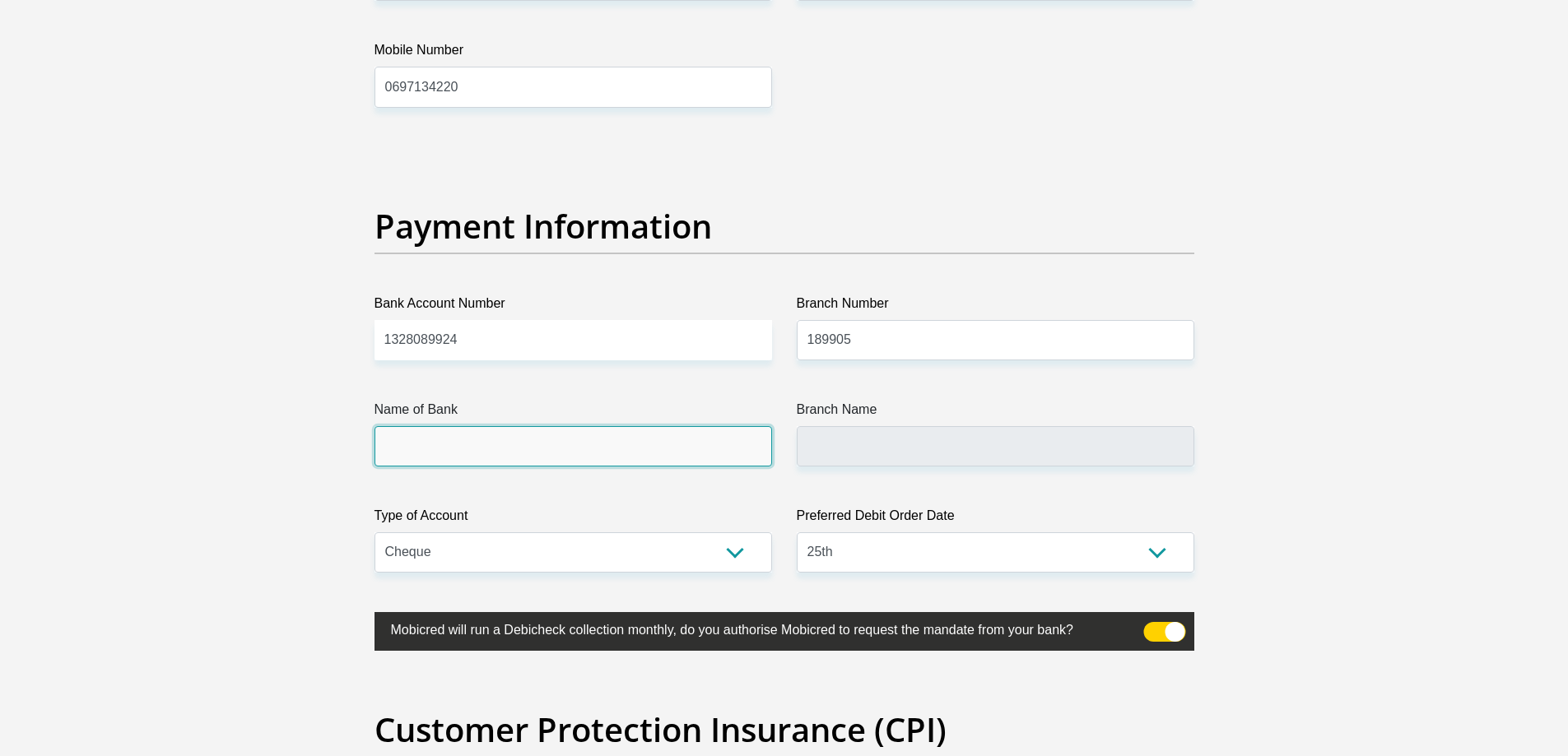
click at [431, 454] on input "Name of Bank" at bounding box center [573, 446] width 398 height 41
type input "NEDBANK"
type input "GATEWAY UMHLANGA RIDGE"
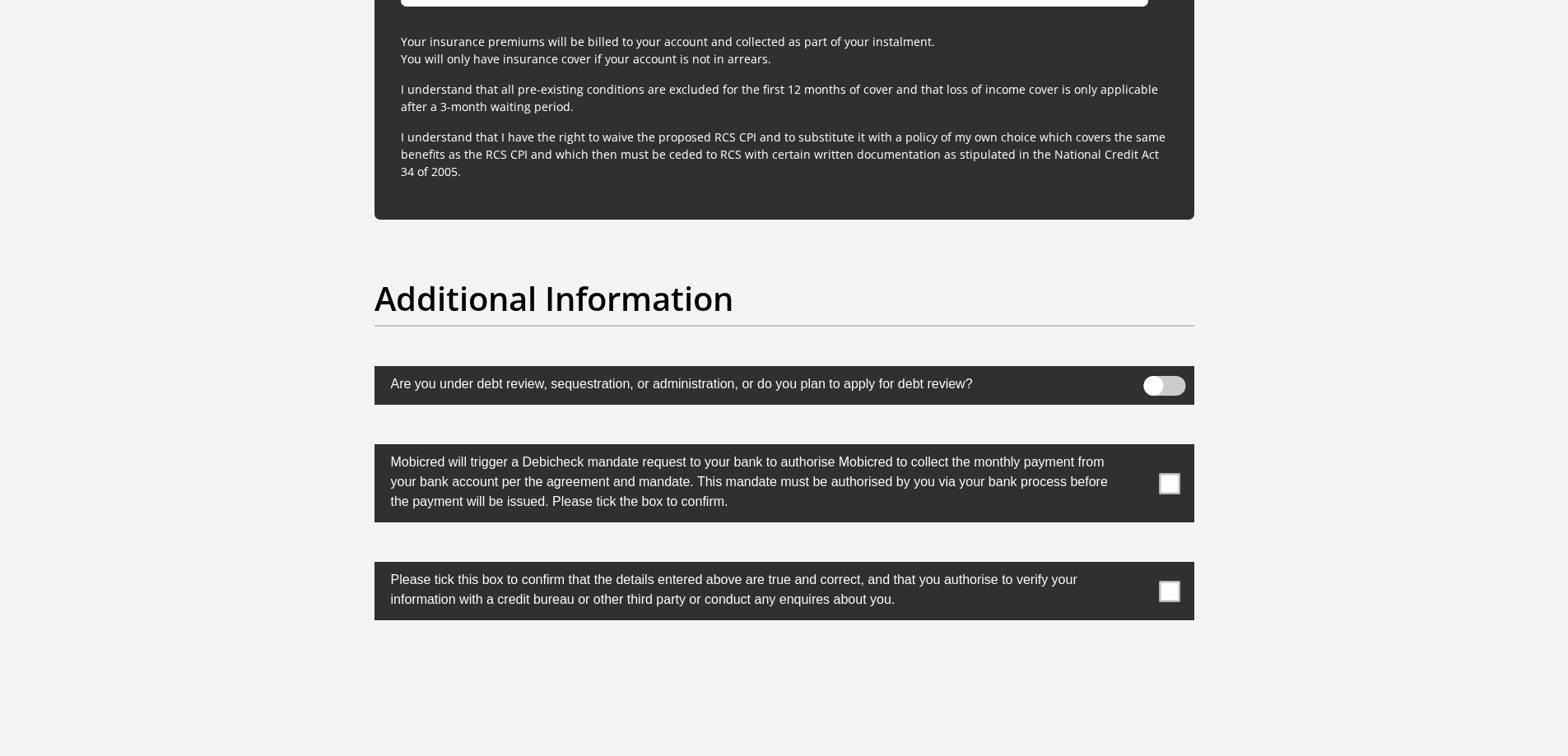
scroll to position [4937, 0]
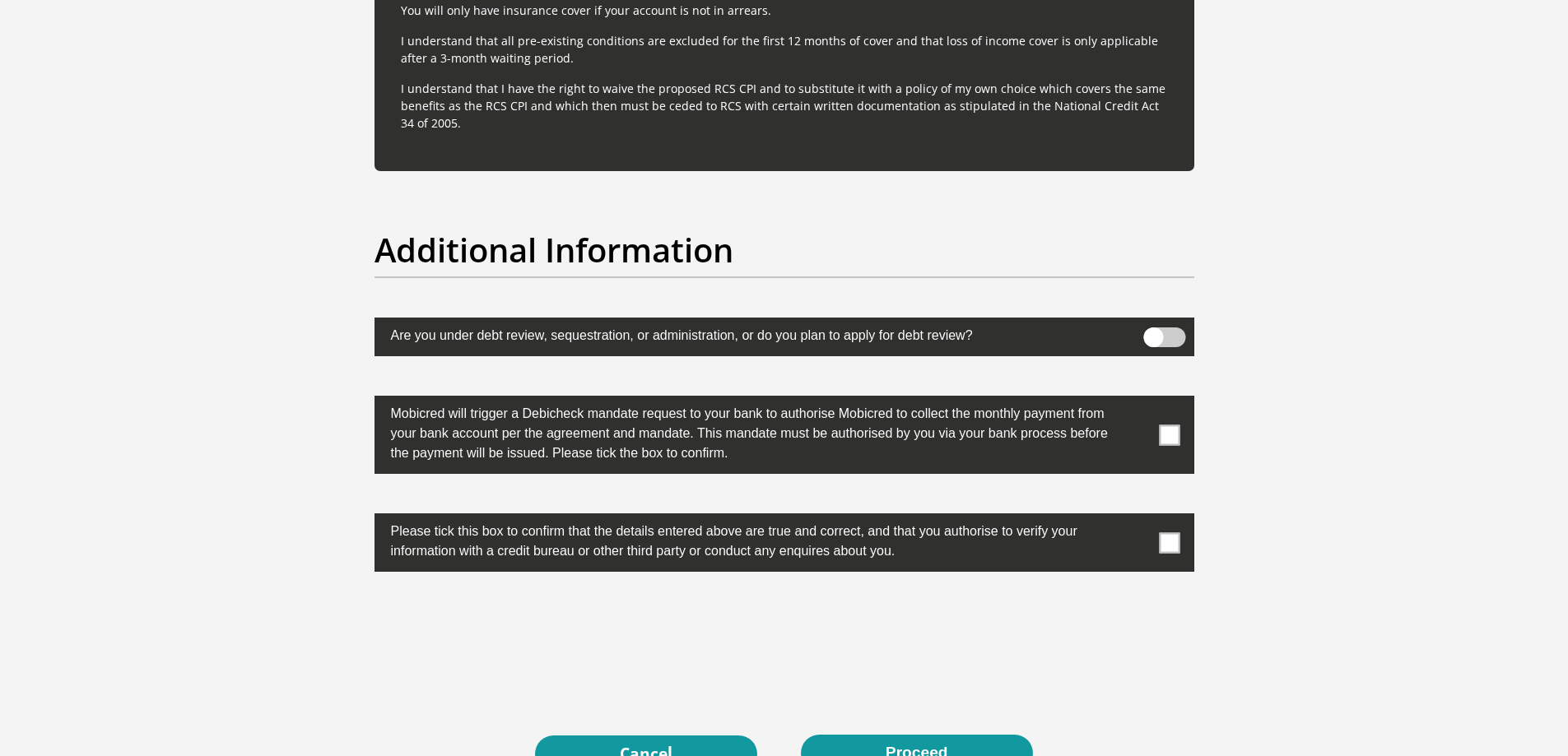
click at [1171, 437] on span at bounding box center [1169, 435] width 21 height 21
click at [1137, 400] on input "checkbox" at bounding box center [1137, 400] width 0 height 0
click at [1167, 547] on span at bounding box center [1169, 543] width 21 height 21
click at [1137, 518] on input "checkbox" at bounding box center [1137, 518] width 0 height 0
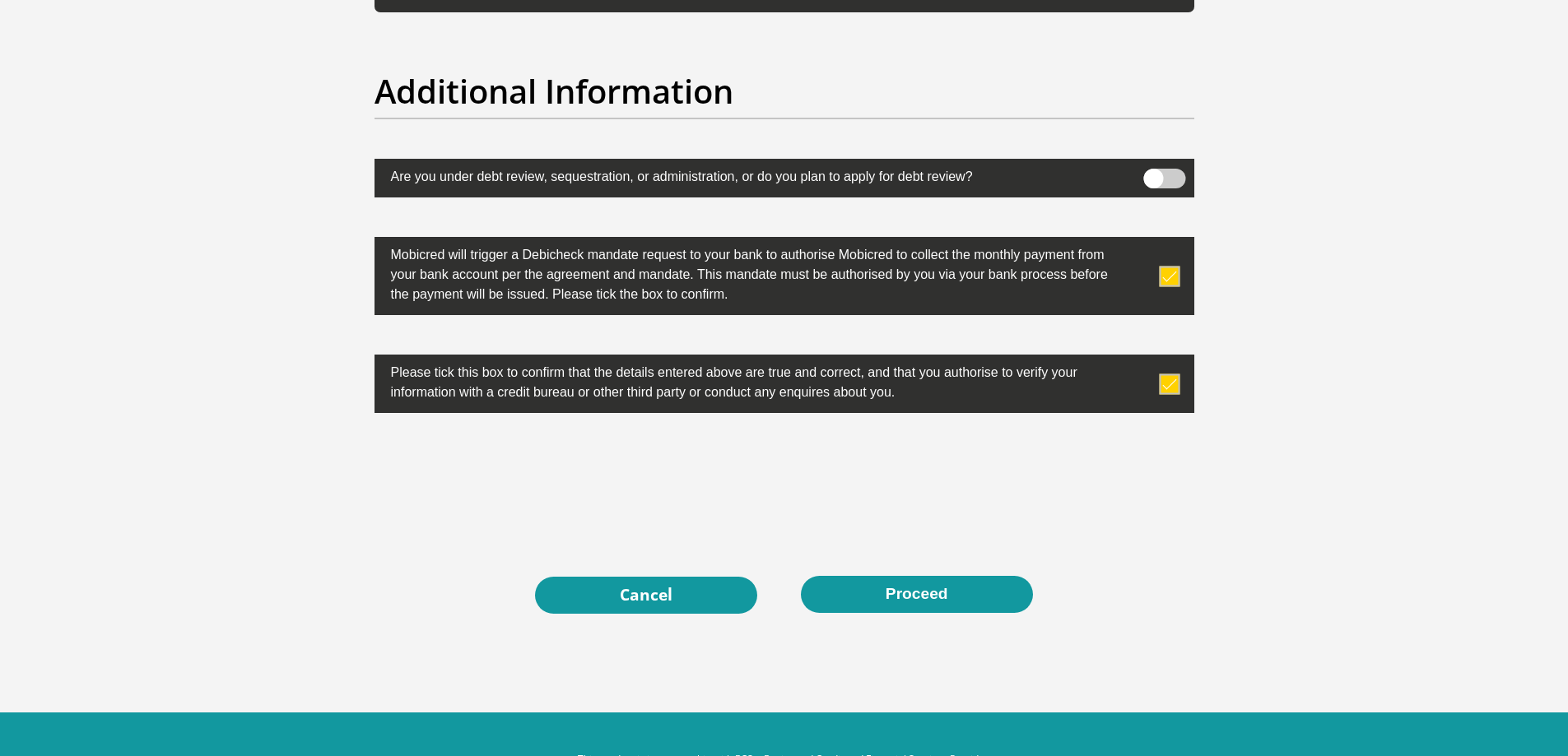
scroll to position [5101, 0]
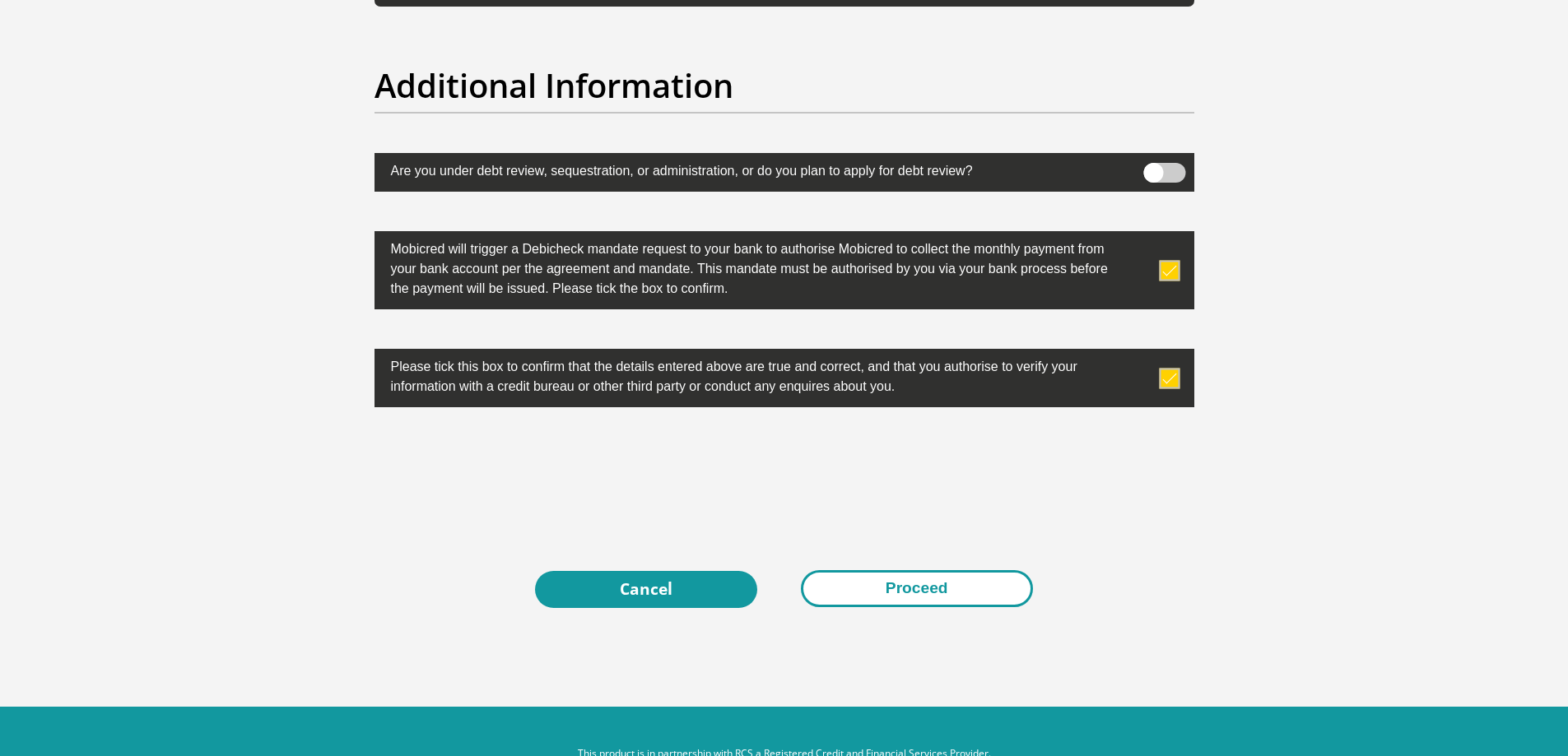
click at [929, 587] on button "Proceed" at bounding box center [917, 588] width 233 height 37
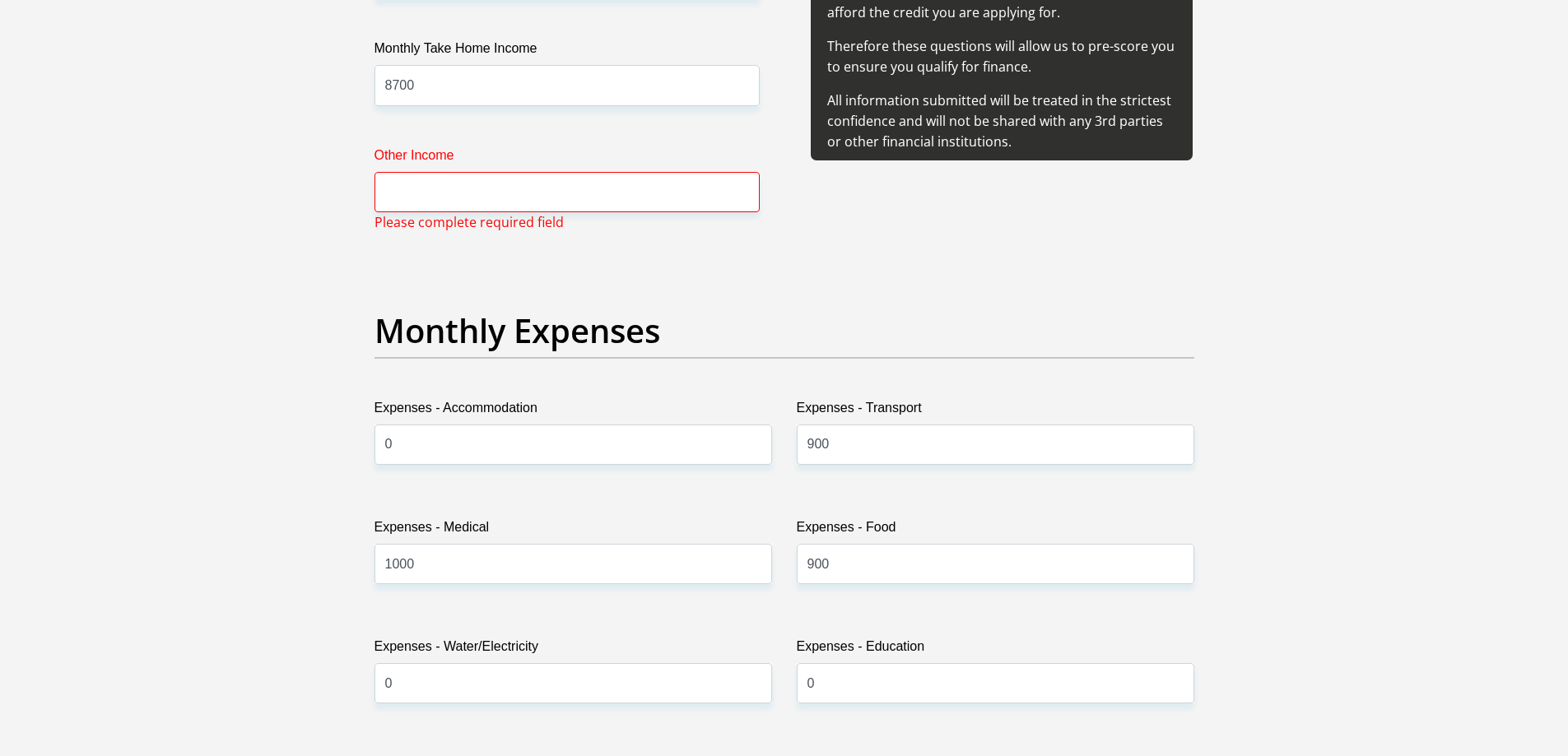
scroll to position [2045, 0]
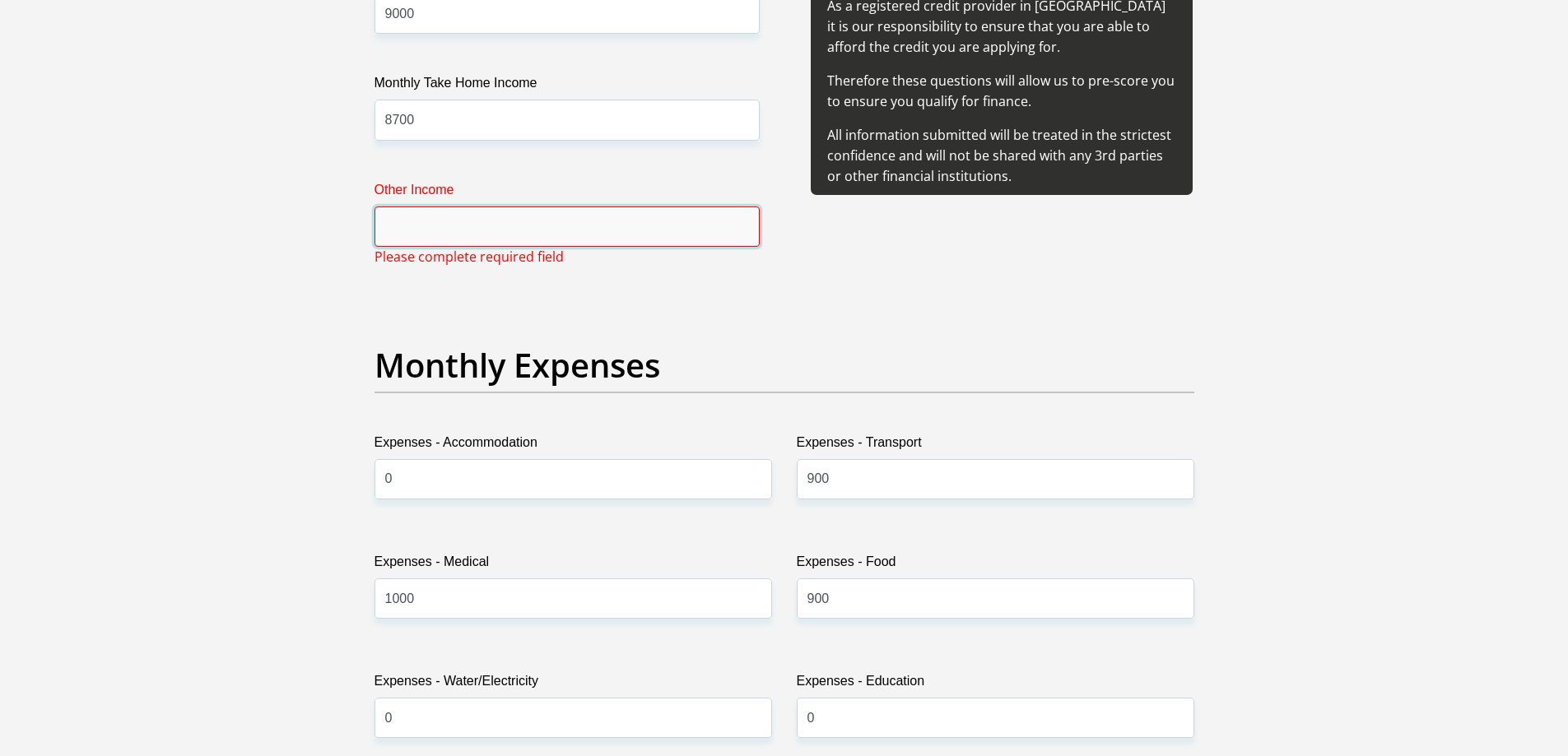
click at [467, 227] on input "Other Income" at bounding box center [568, 227] width 385 height 41
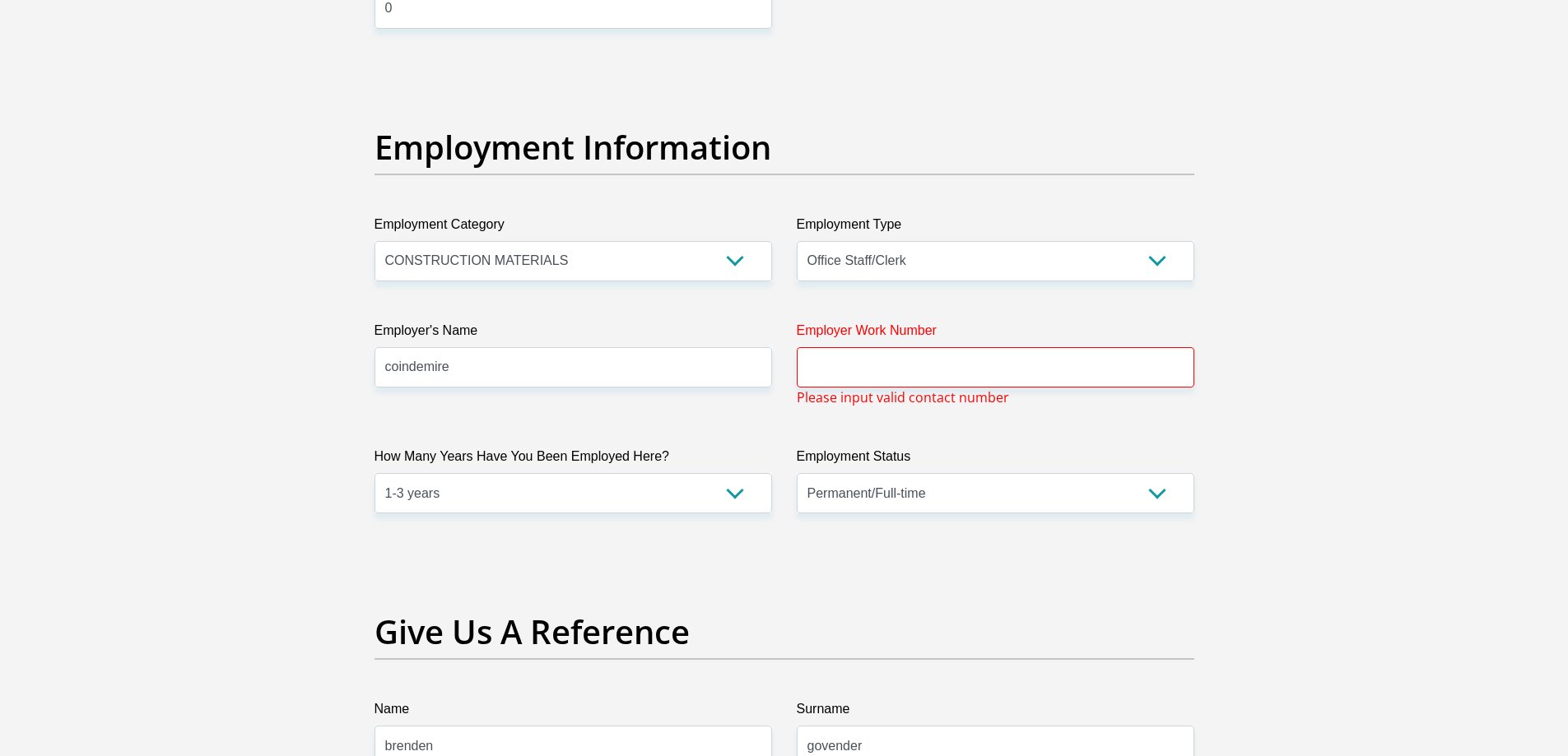
scroll to position [2880, 0]
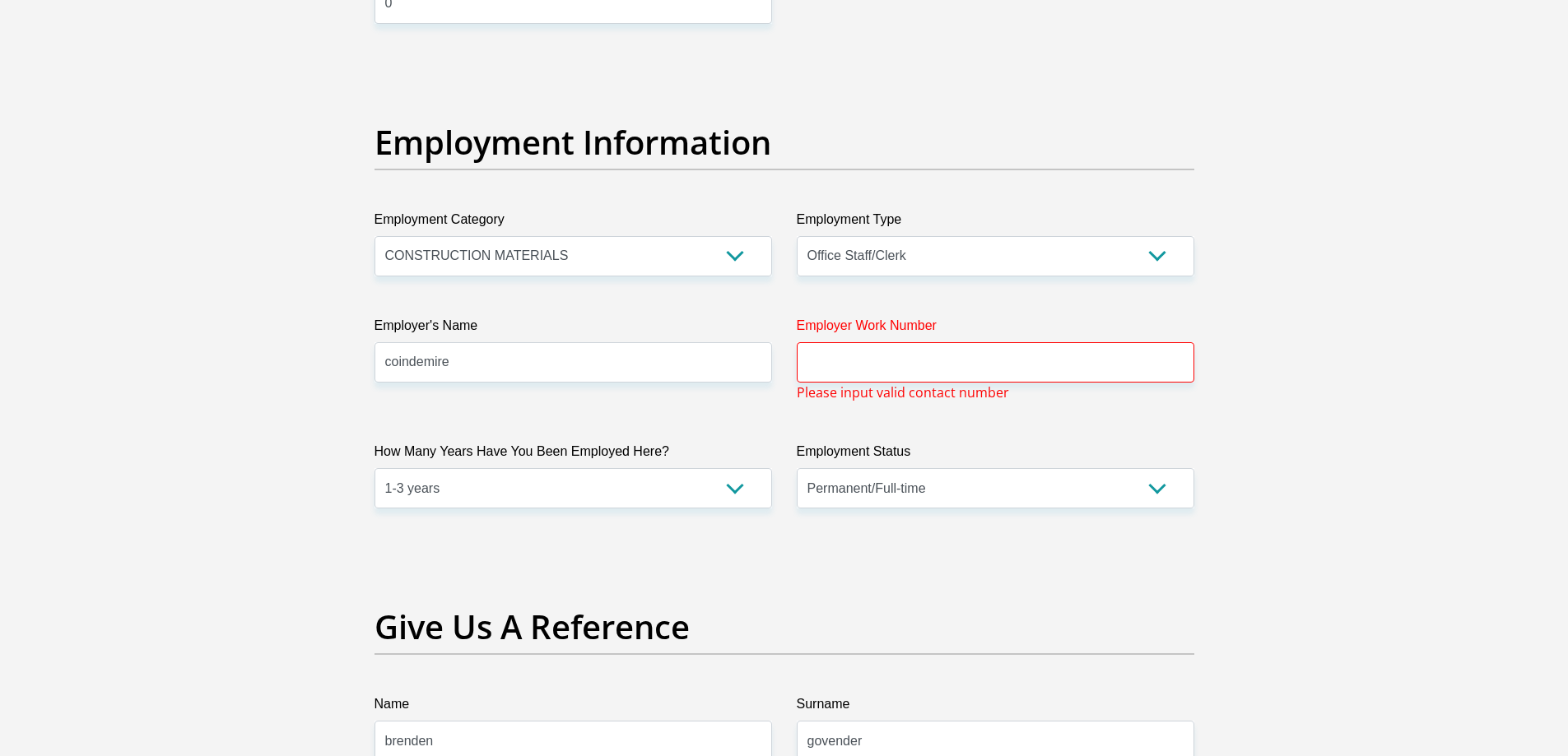
type input "0"
click at [898, 358] on input "Employer Work Number" at bounding box center [996, 362] width 398 height 41
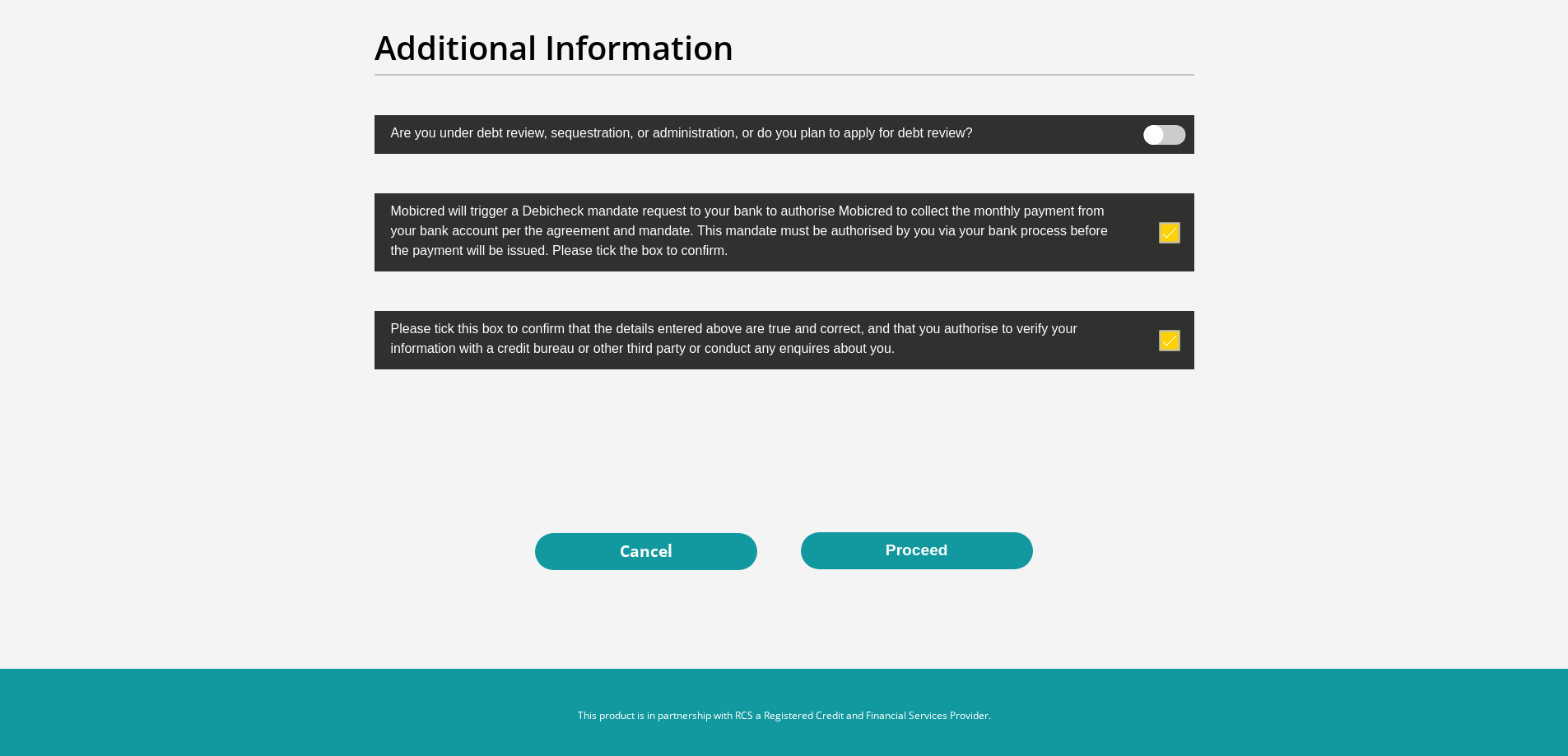
scroll to position [5148, 0]
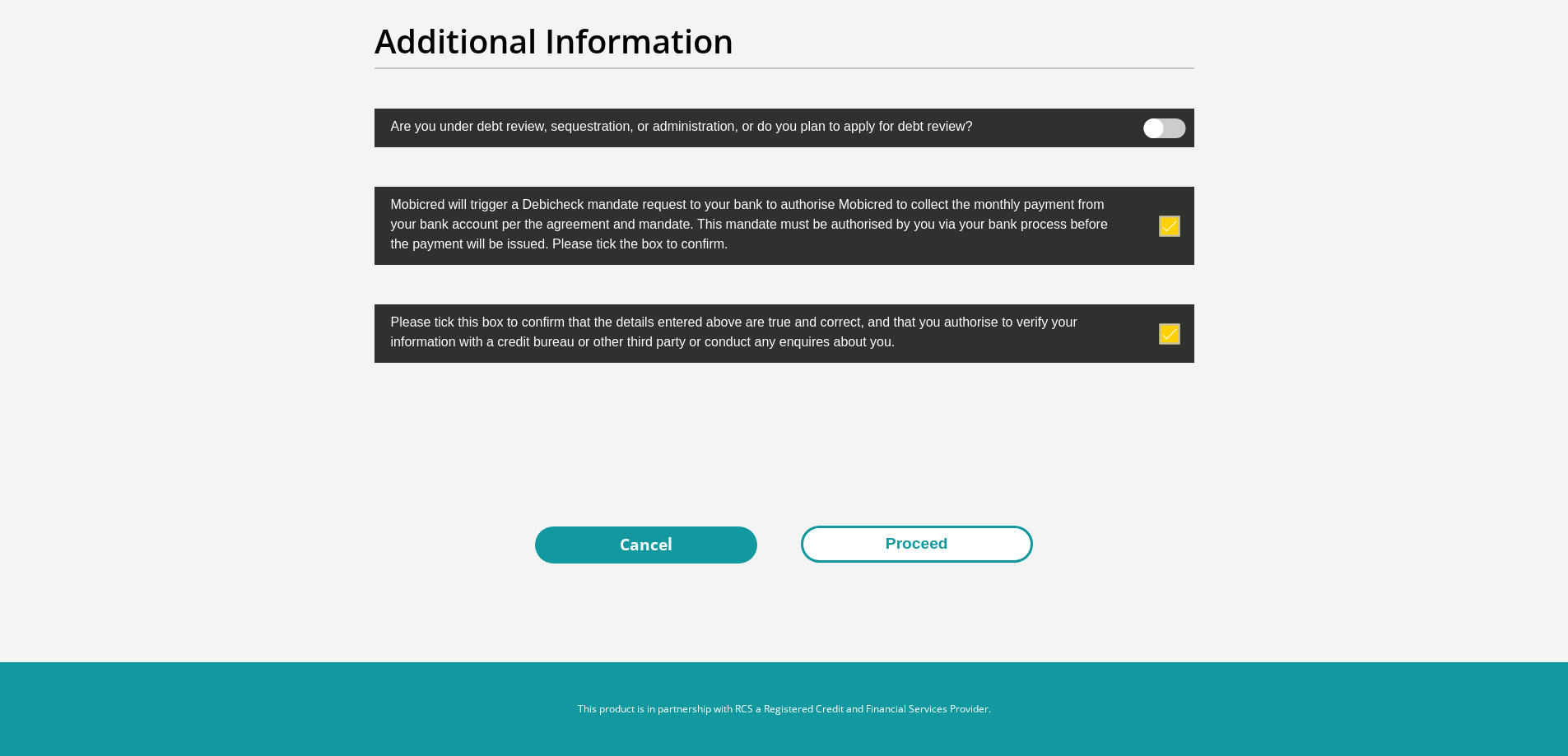
type input "0315707568"
click at [923, 544] on button "Proceed" at bounding box center [917, 544] width 233 height 37
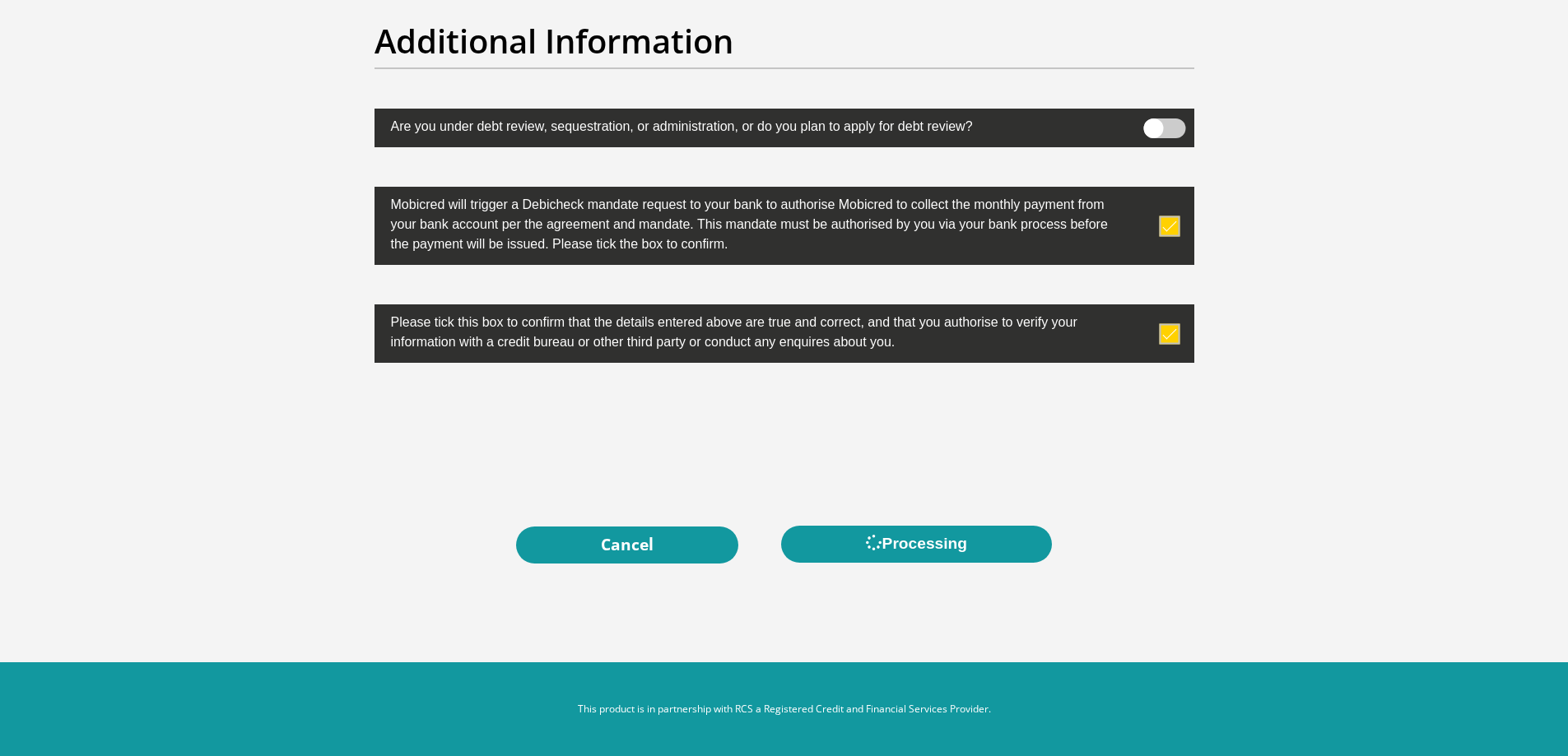
scroll to position [0, 0]
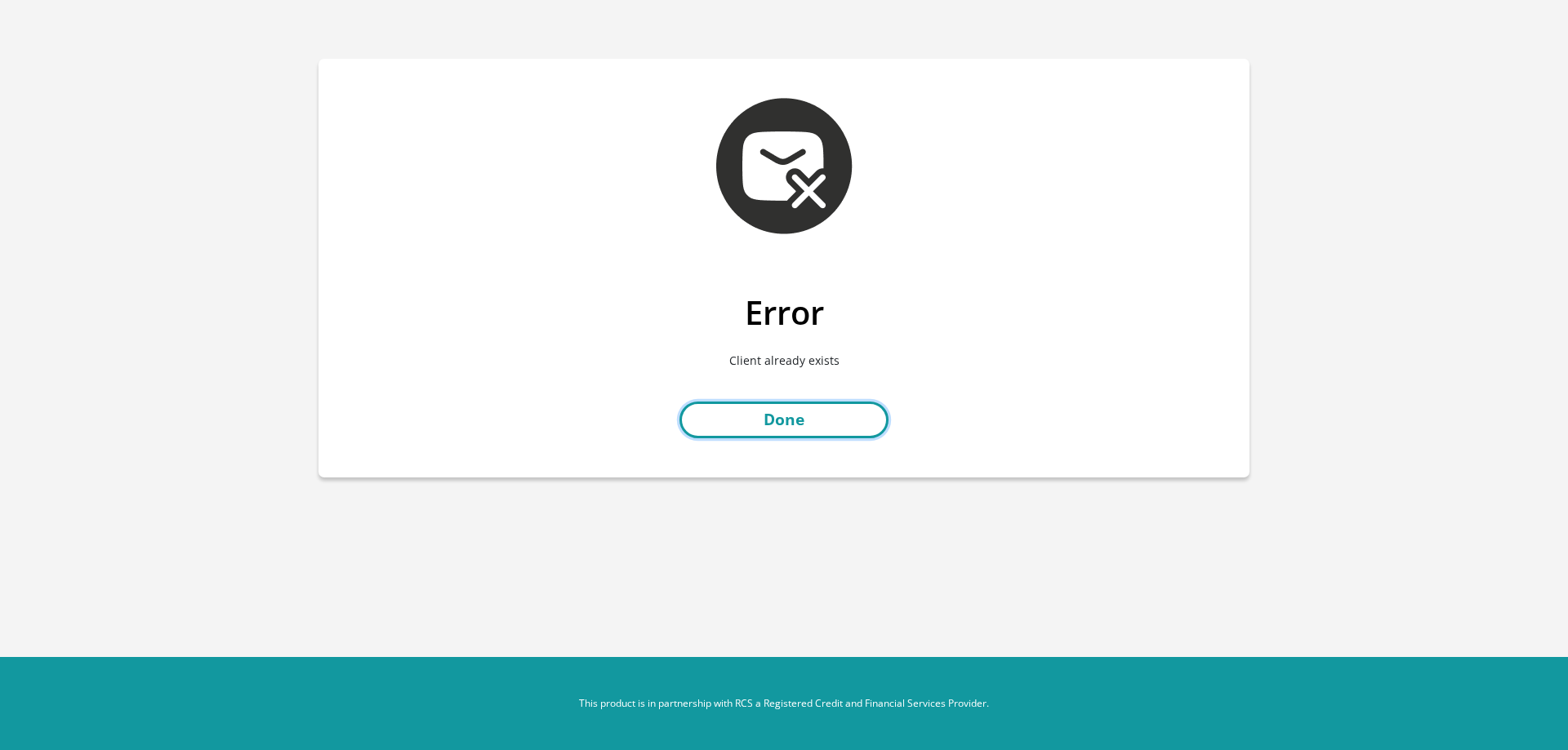
click at [794, 418] on link "Done" at bounding box center [784, 420] width 209 height 37
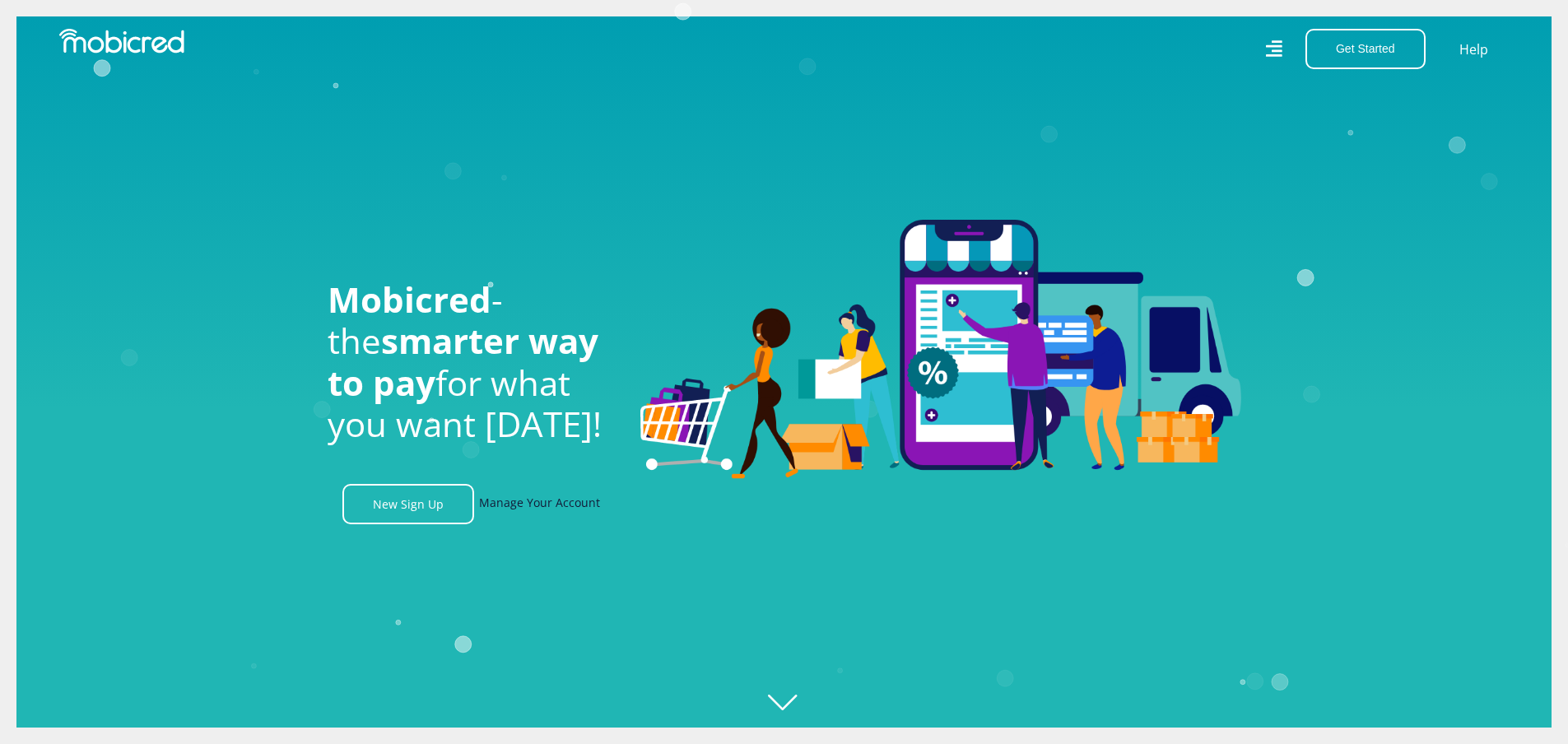
scroll to position [0, 1173]
click at [517, 513] on link "Manage Your Account" at bounding box center [540, 504] width 121 height 41
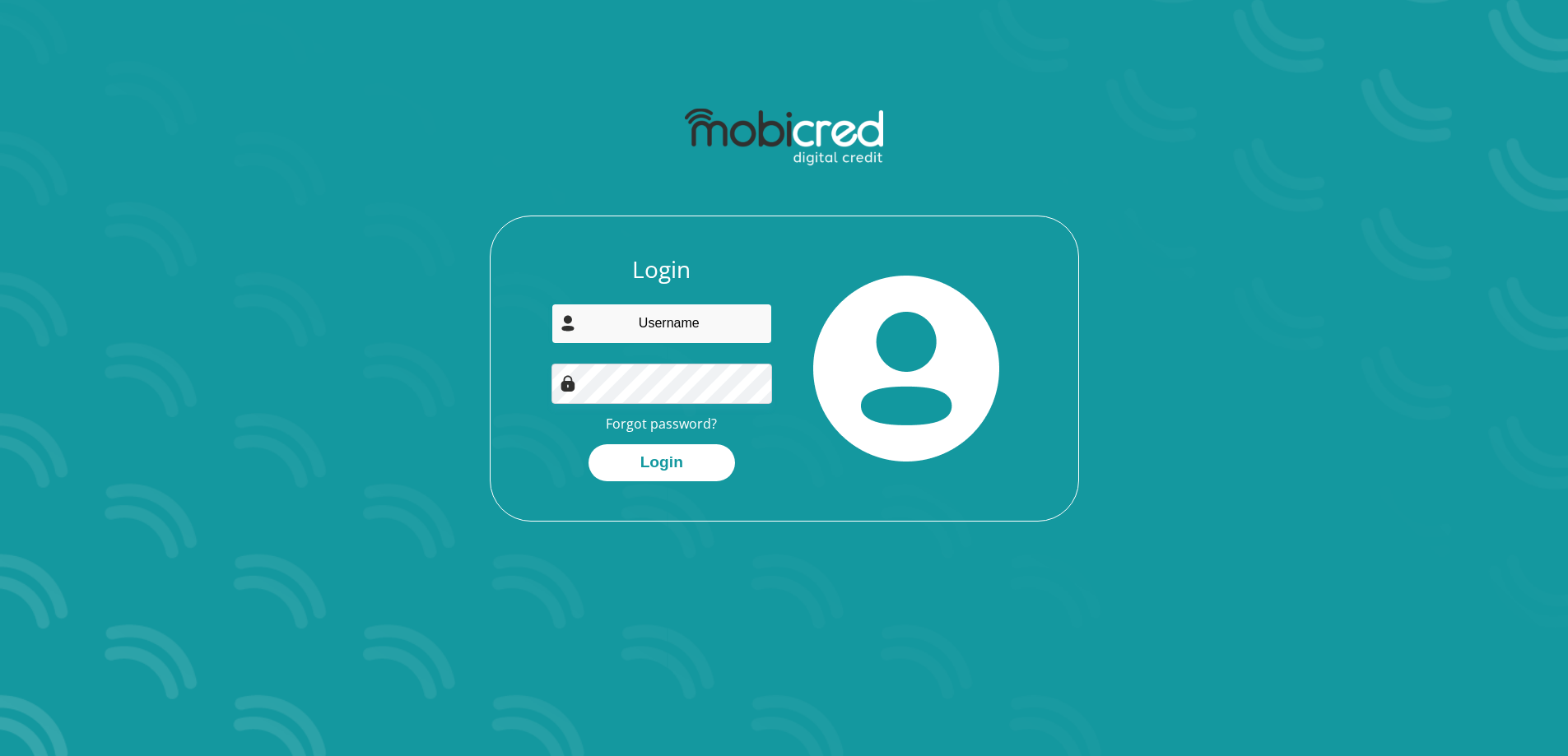
click at [672, 329] on input "email" at bounding box center [662, 323] width 220 height 41
type input "[EMAIL_ADDRESS][DOMAIN_NAME]"
click at [653, 461] on button "Login" at bounding box center [662, 462] width 146 height 37
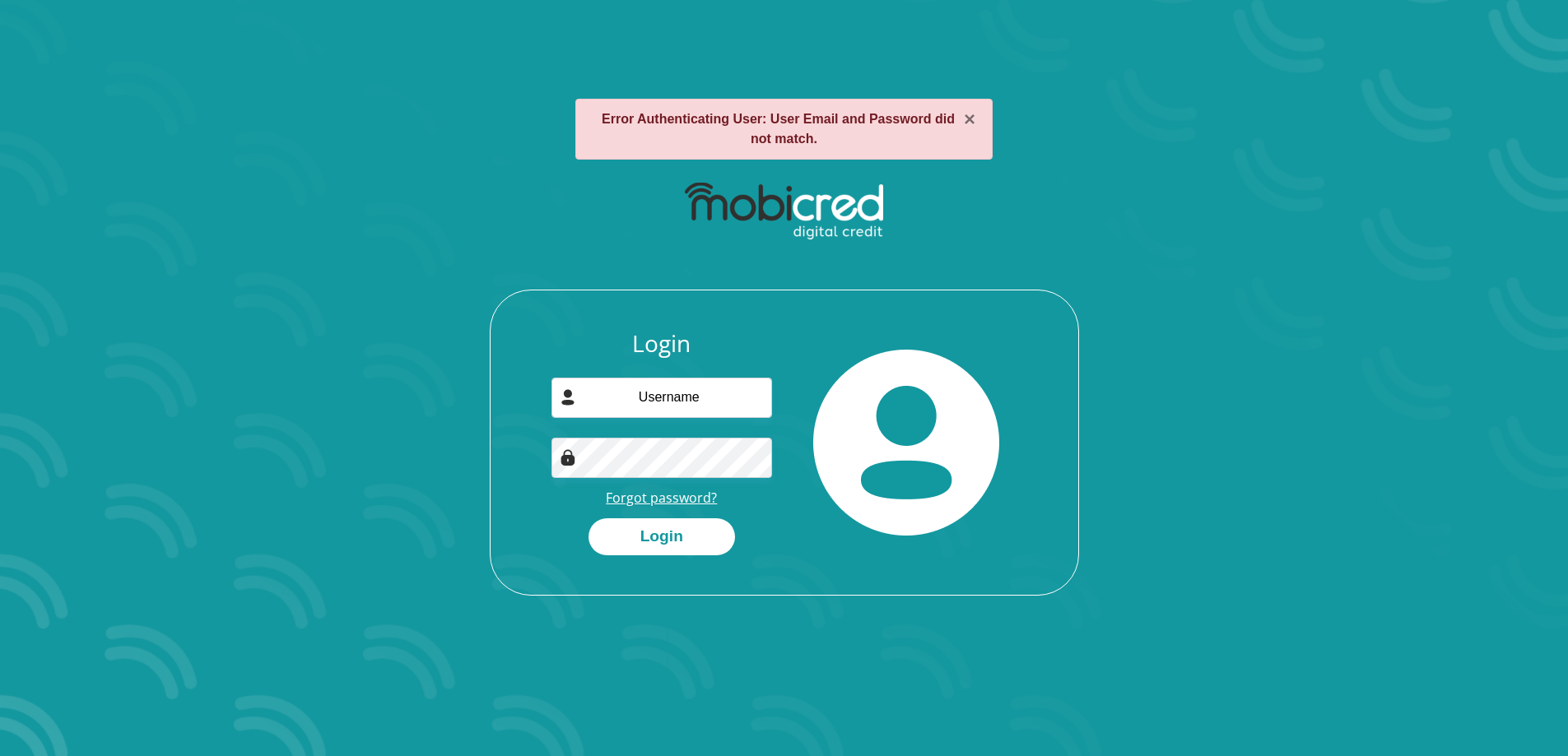
click at [670, 495] on link "Forgot password?" at bounding box center [661, 497] width 111 height 18
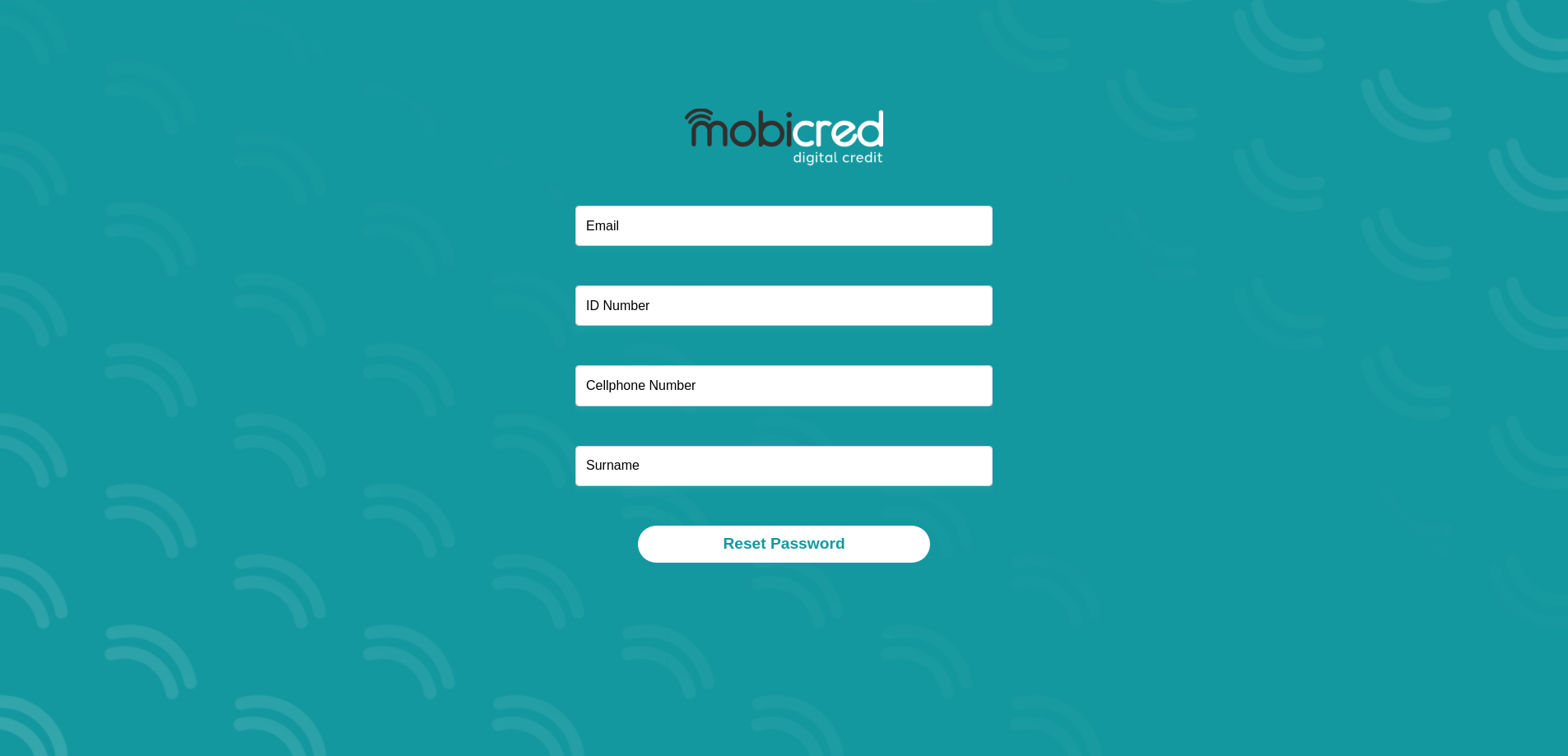
click at [709, 205] on div at bounding box center [784, 152] width 442 height 107
click at [702, 221] on input "email" at bounding box center [784, 226] width 418 height 41
type input "govenderk21@gmail.com"
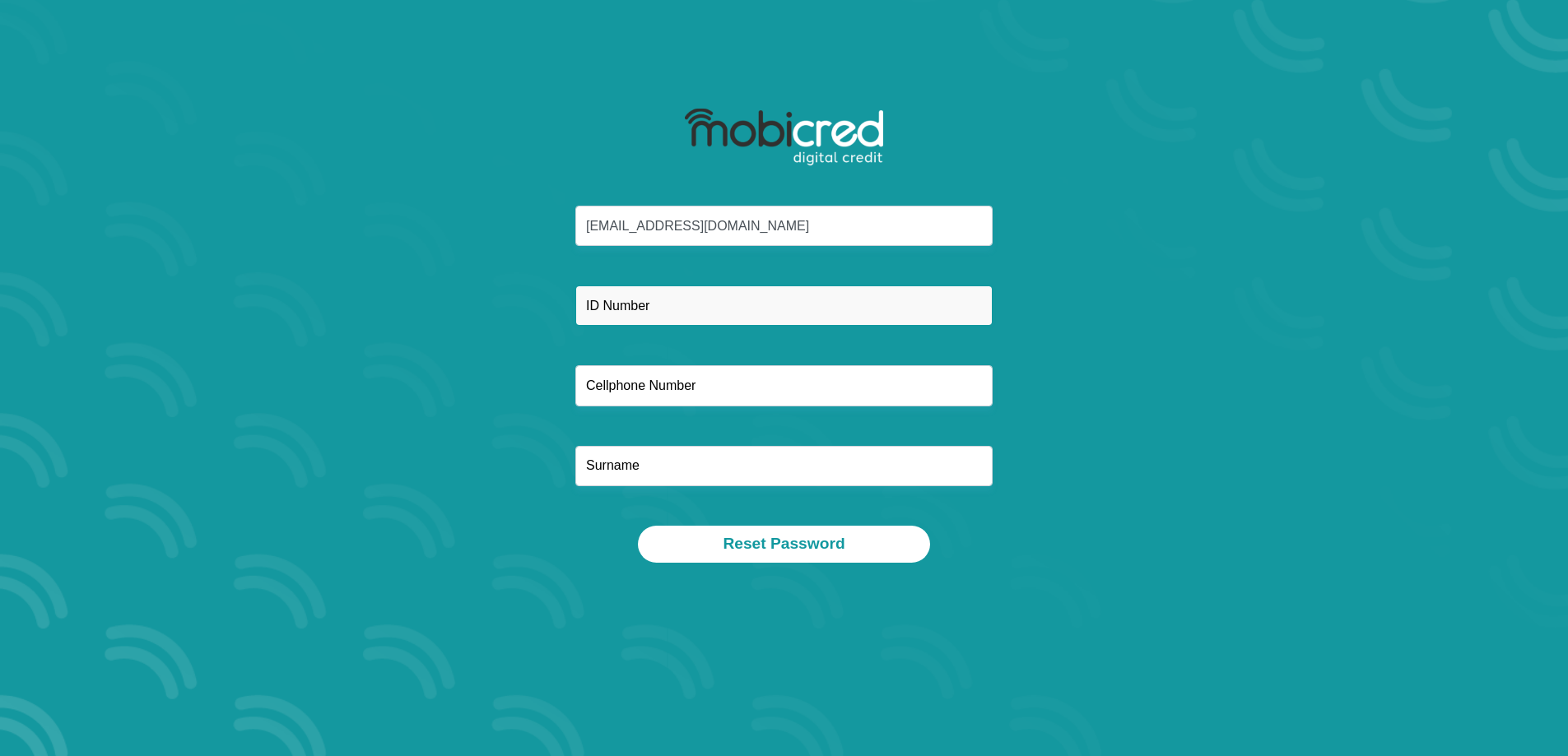
click at [703, 302] on input "text" at bounding box center [784, 305] width 418 height 41
type input "9102285130089"
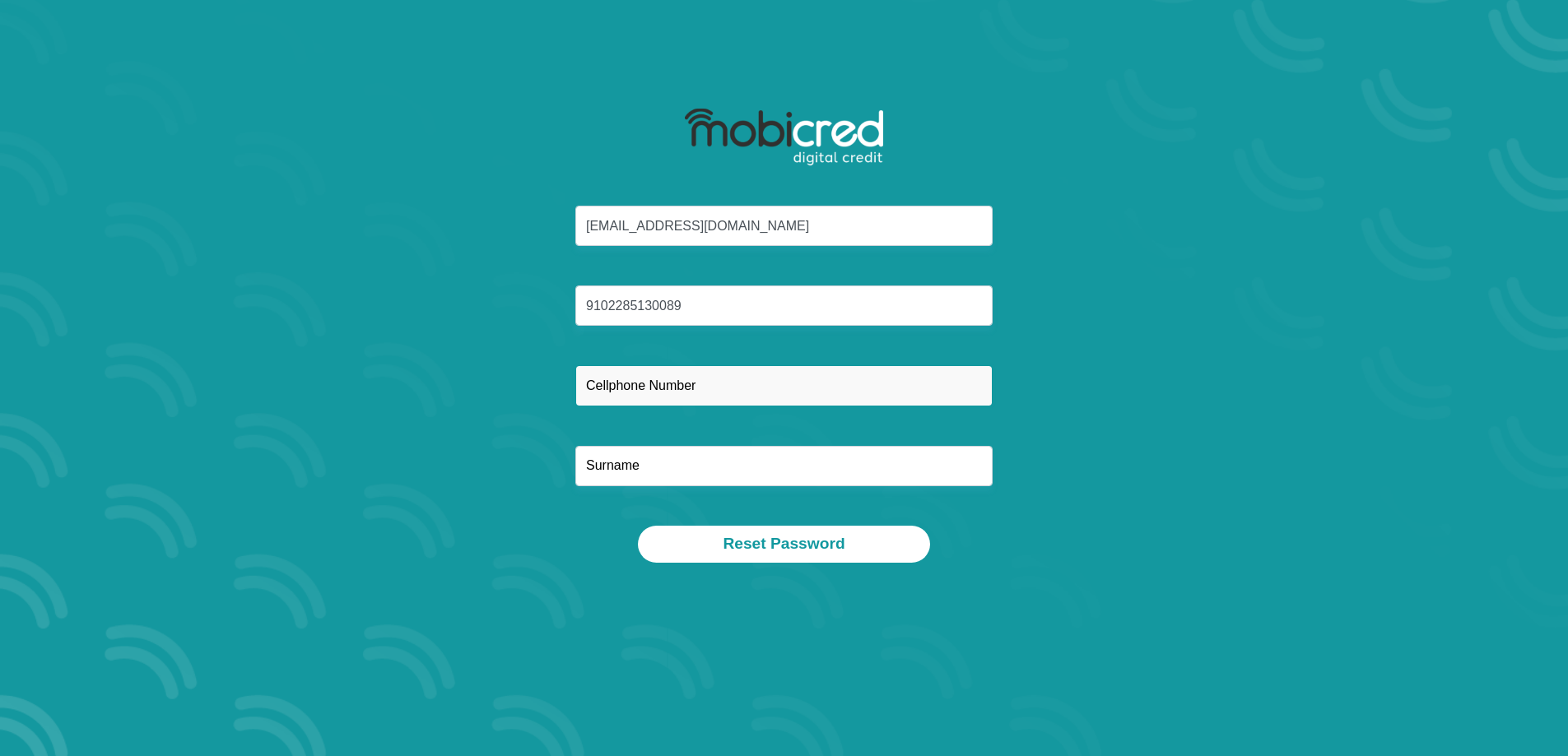
click at [691, 394] on input "text" at bounding box center [784, 385] width 418 height 41
type input "0671949588"
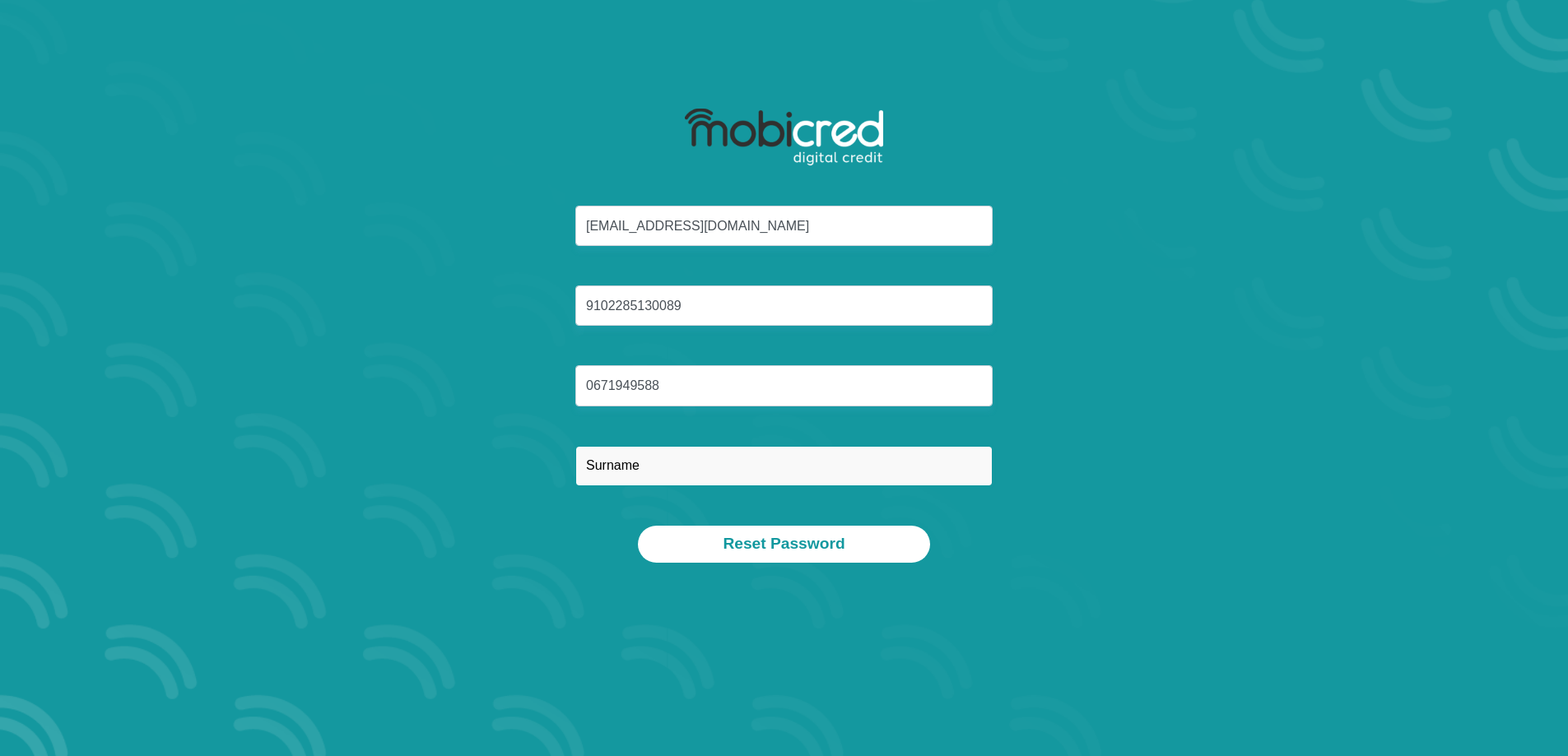
click at [656, 475] on input "text" at bounding box center [784, 466] width 418 height 41
type input "govender"
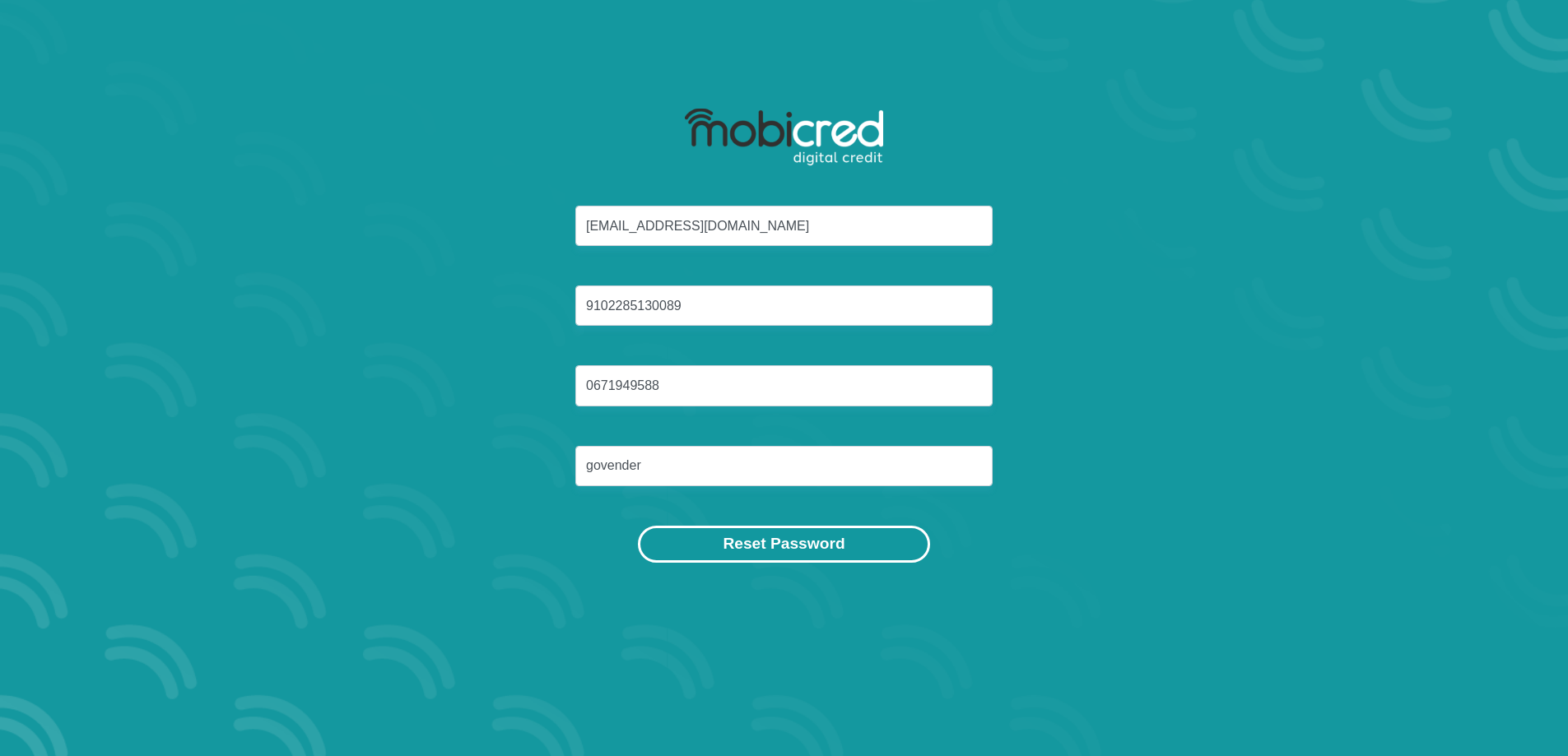
click at [760, 545] on button "Reset Password" at bounding box center [783, 544] width 291 height 37
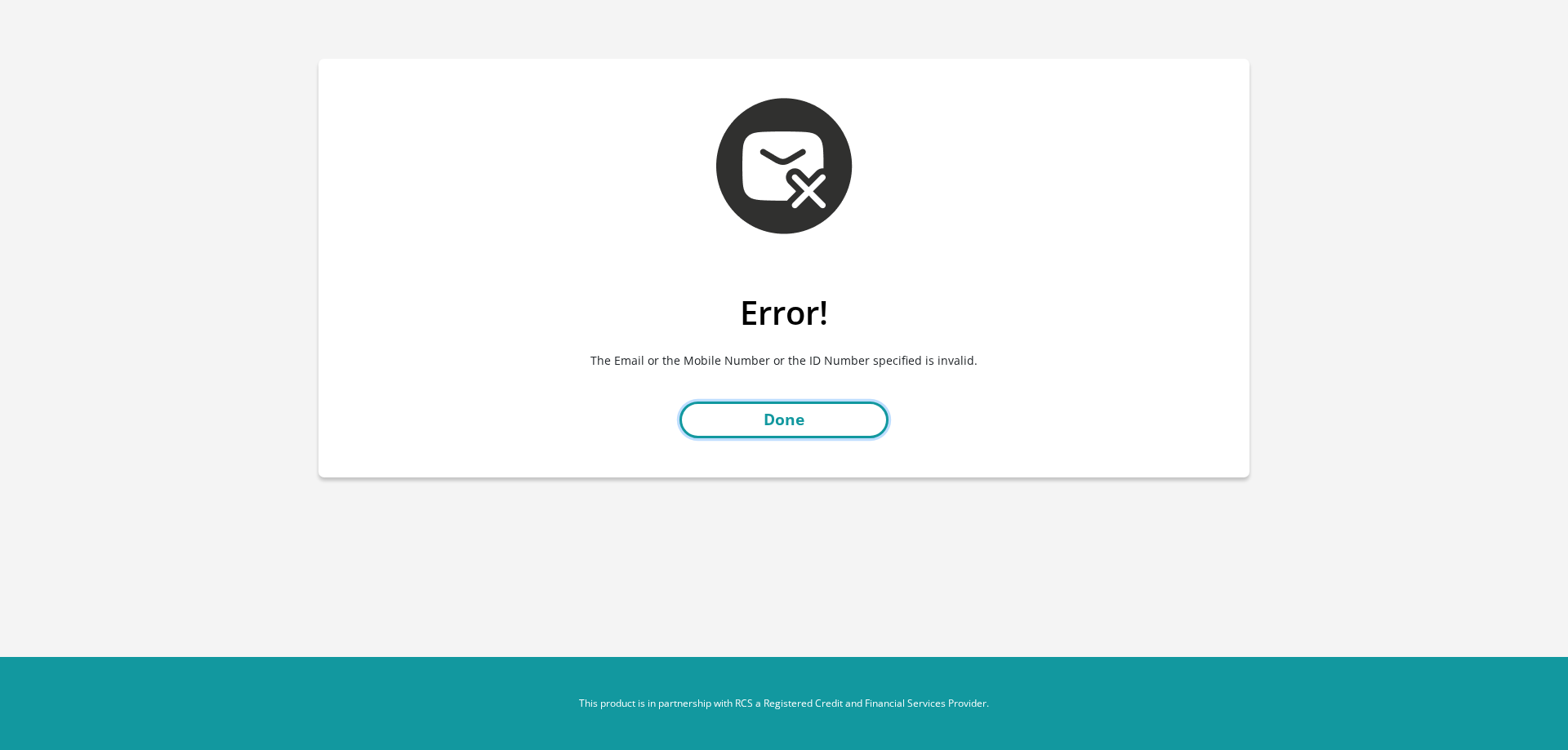
click at [804, 418] on link "Done" at bounding box center [784, 420] width 209 height 37
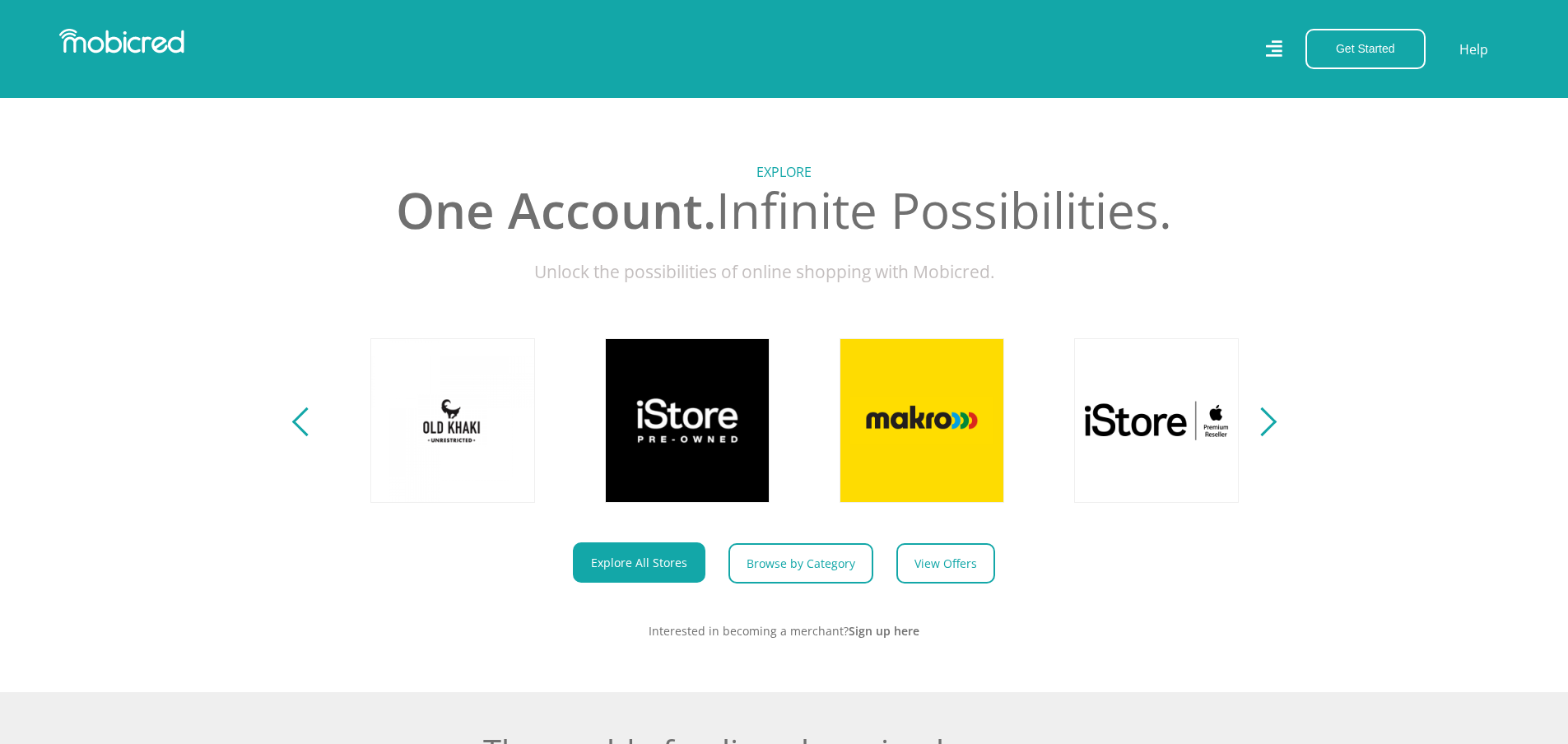
scroll to position [0, 1173]
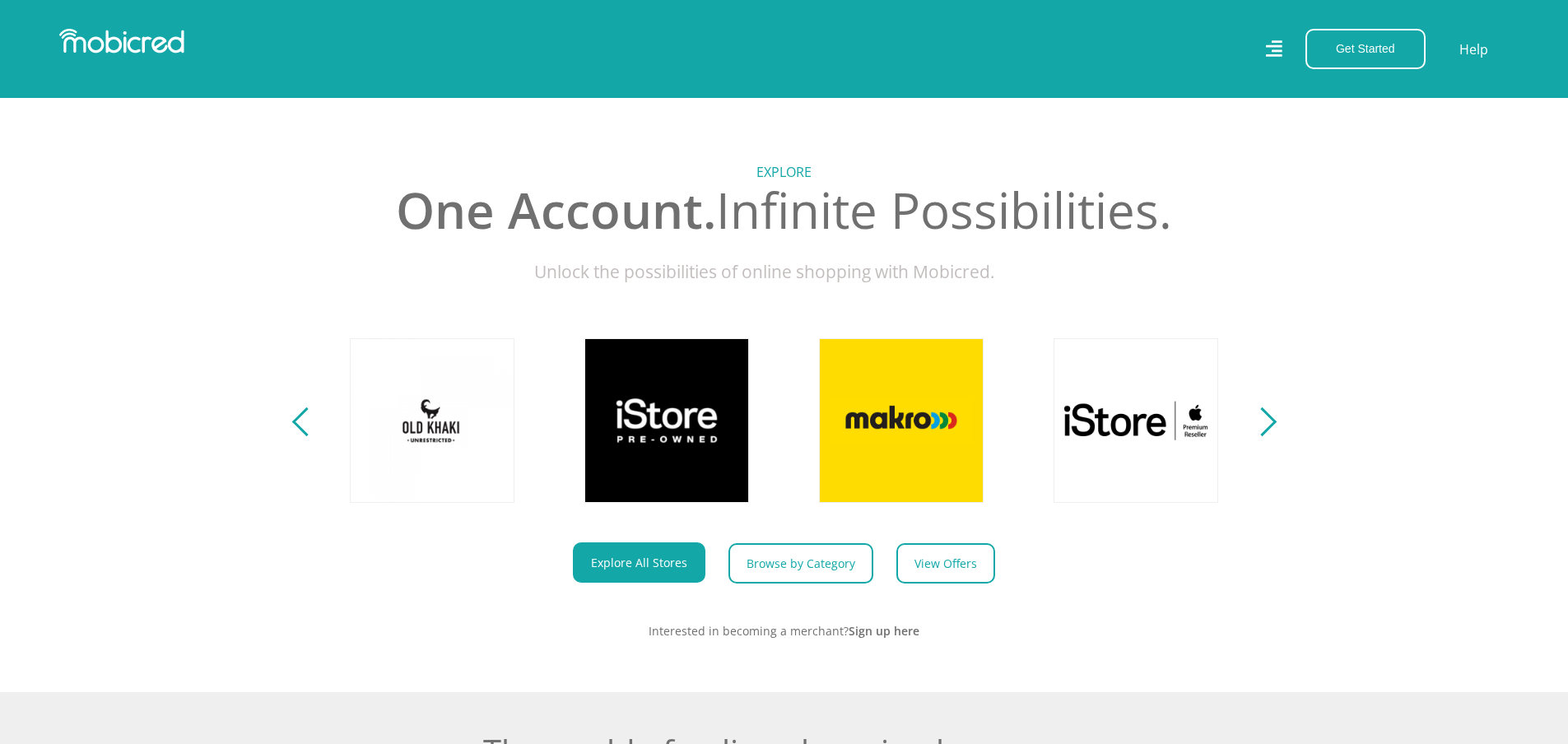
click at [1273, 440] on section "Explore One Account. Infinite Possibilities. Unlock the possibilities of online…" at bounding box center [784, 388] width 1568 height 606
click at [1266, 437] on div "Next" at bounding box center [1261, 421] width 28 height 28
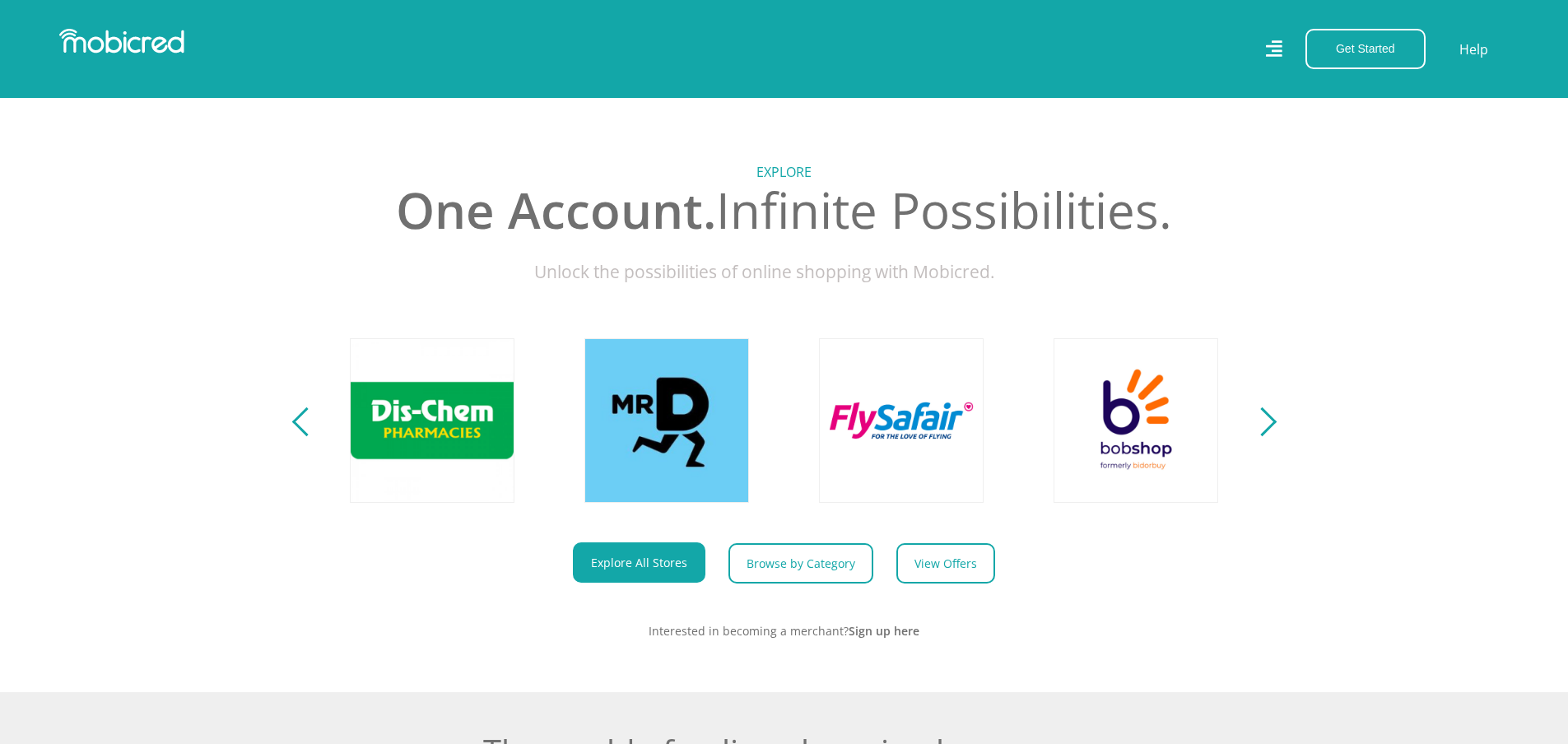
click at [1266, 437] on div "Next" at bounding box center [1261, 421] width 28 height 28
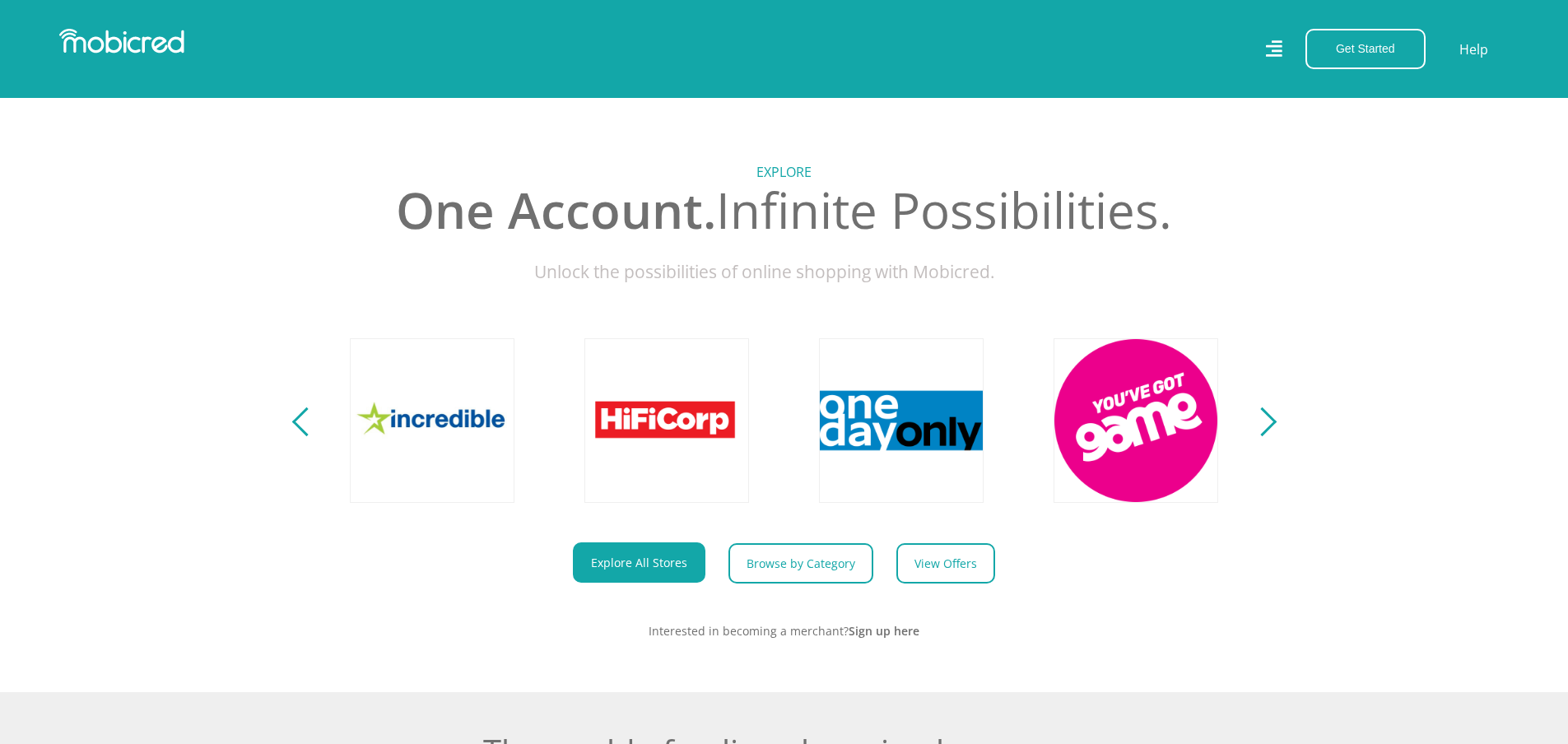
click at [1266, 437] on div "Next" at bounding box center [1261, 421] width 28 height 28
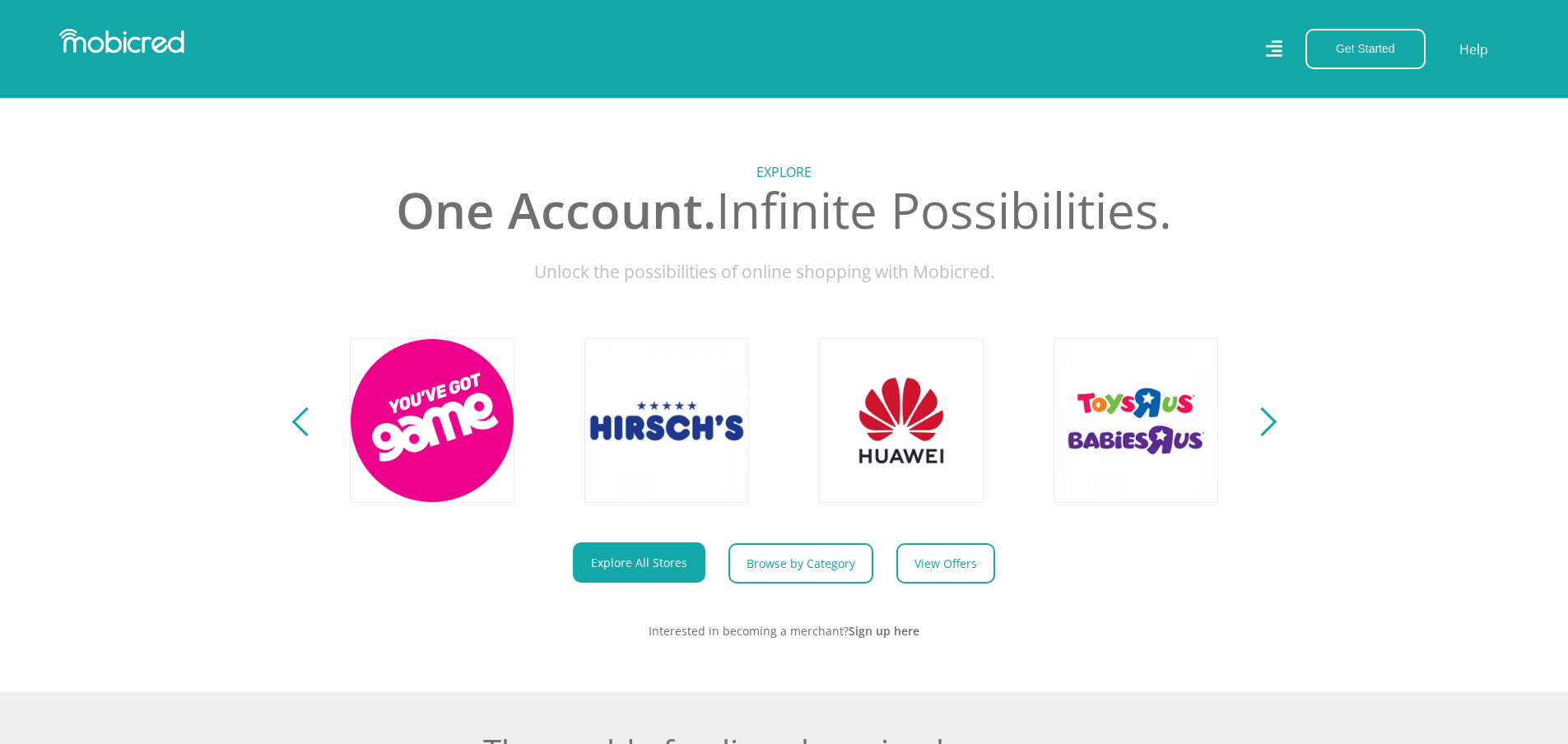
scroll to position [0, 3755]
click at [899, 450] on link at bounding box center [902, 420] width 194 height 194
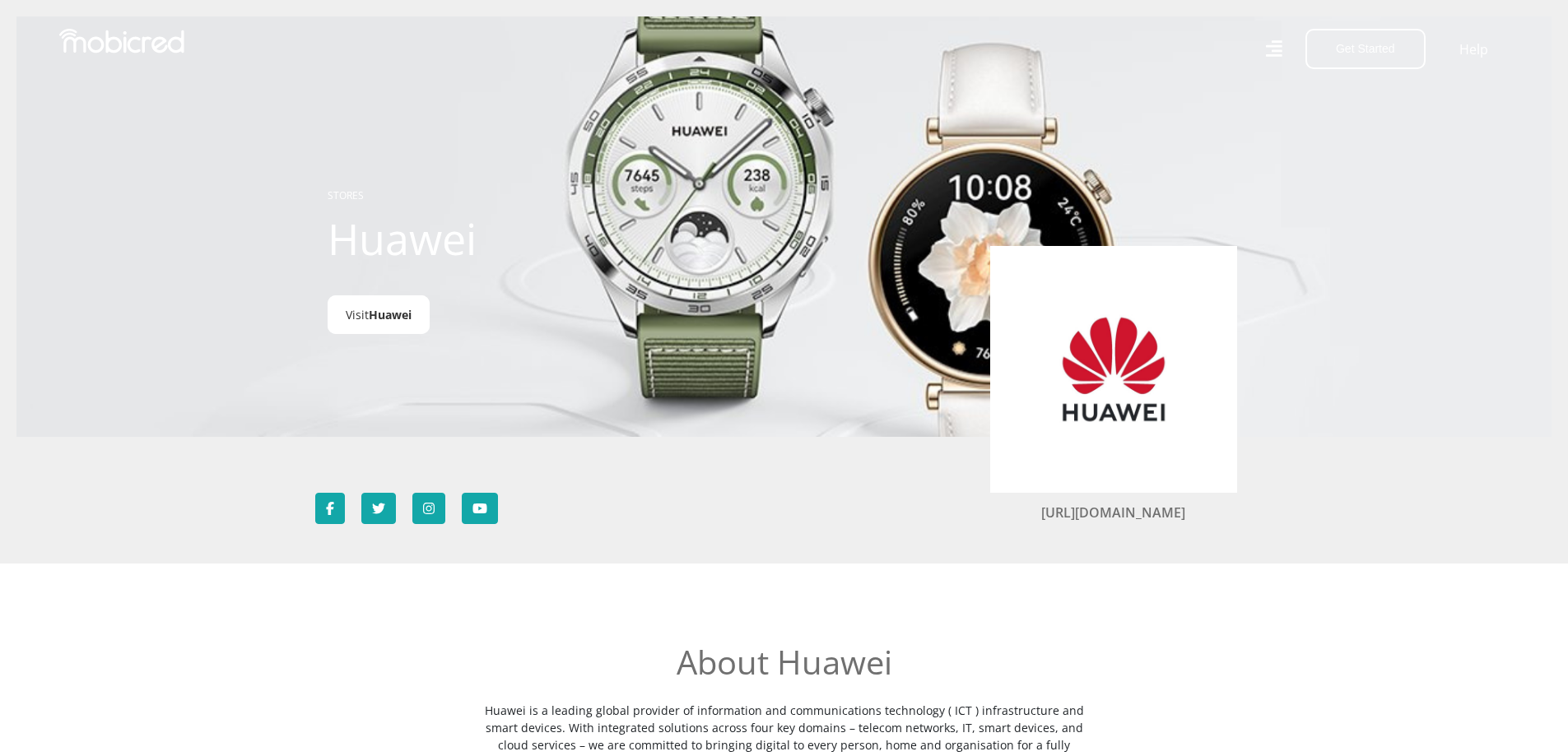
click at [407, 307] on span "Huawei" at bounding box center [390, 315] width 43 height 15
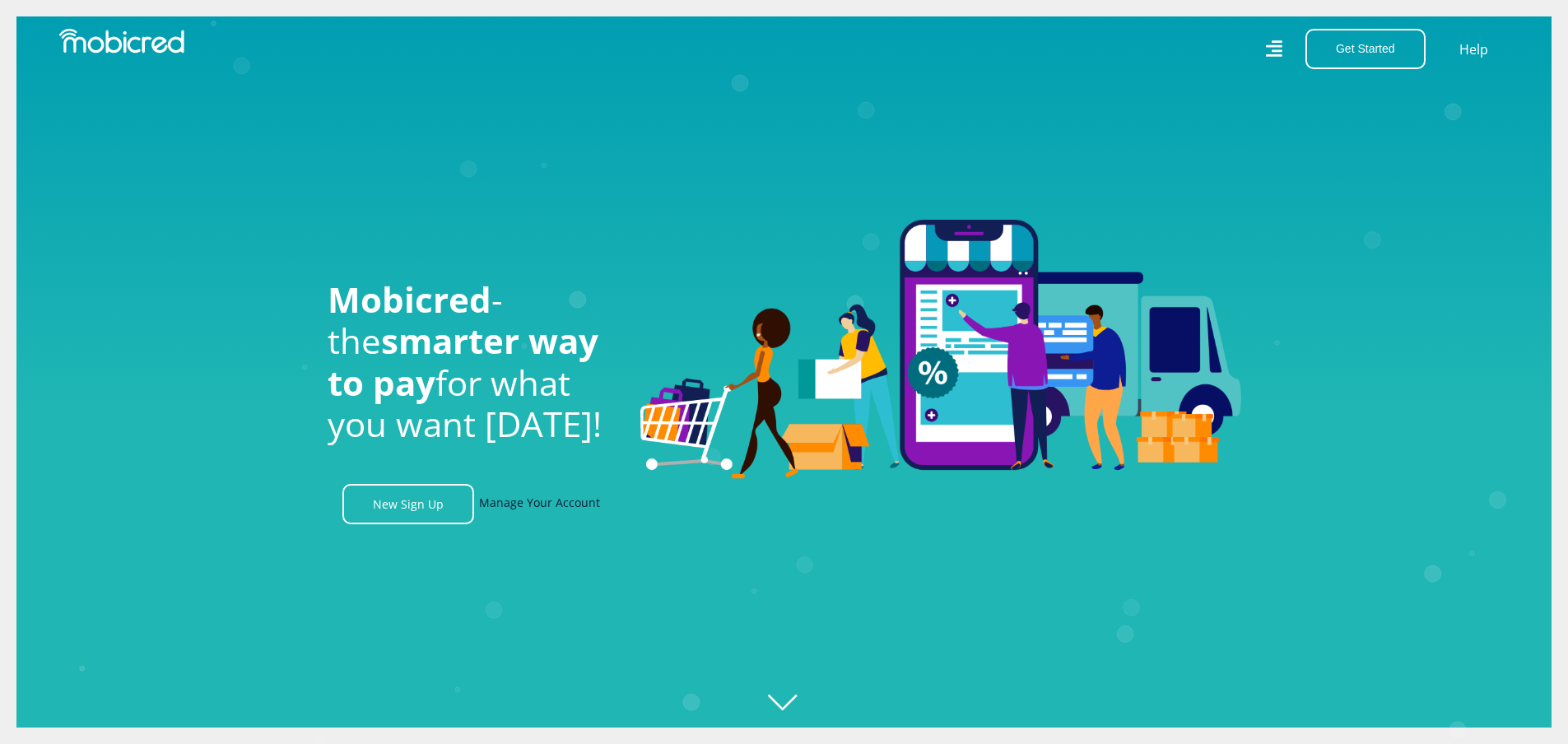
click at [570, 507] on link "Manage Your Account" at bounding box center [540, 504] width 121 height 41
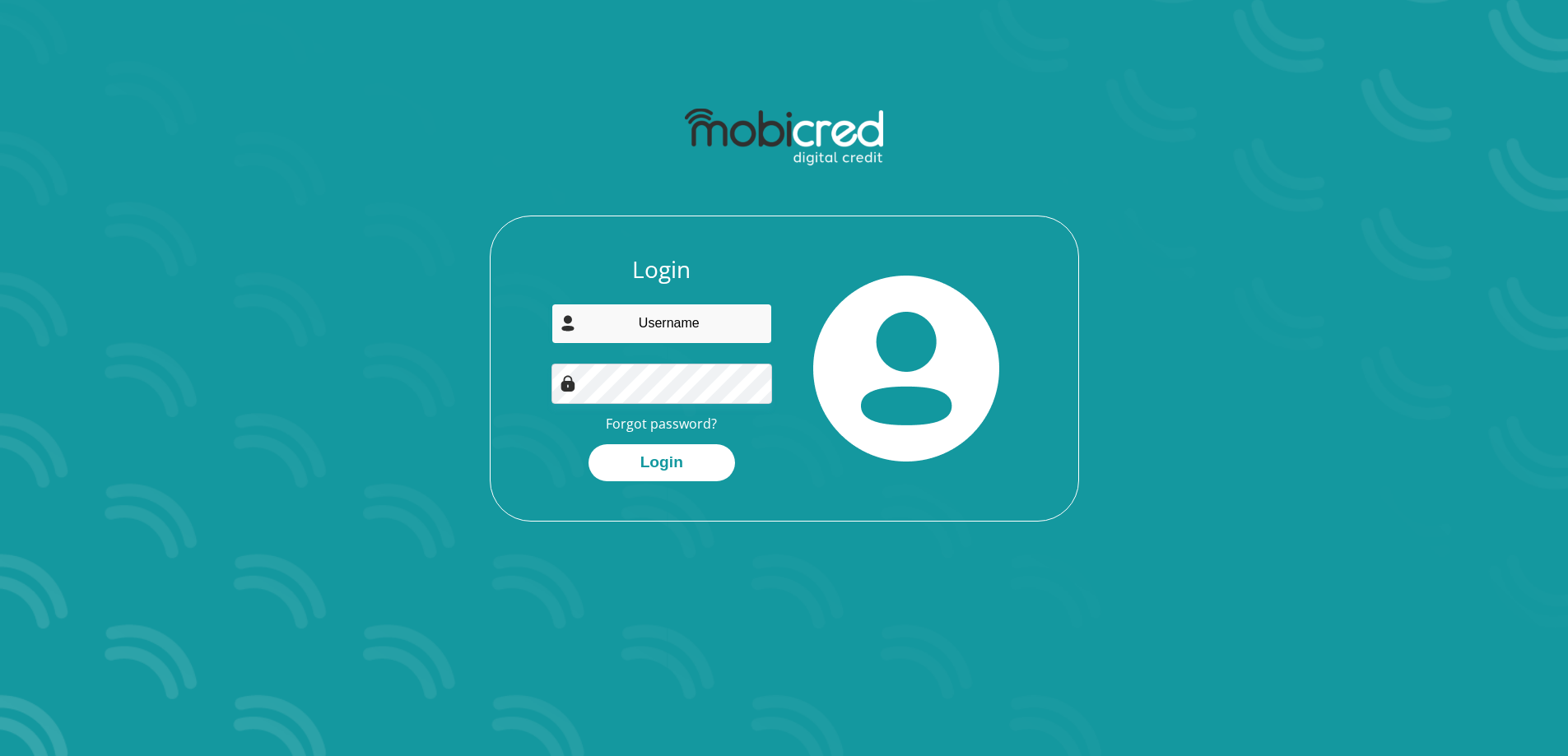
click at [700, 309] on input "email" at bounding box center [662, 323] width 220 height 41
type input "[EMAIL_ADDRESS][DOMAIN_NAME]"
click at [687, 456] on button "Login" at bounding box center [662, 462] width 146 height 37
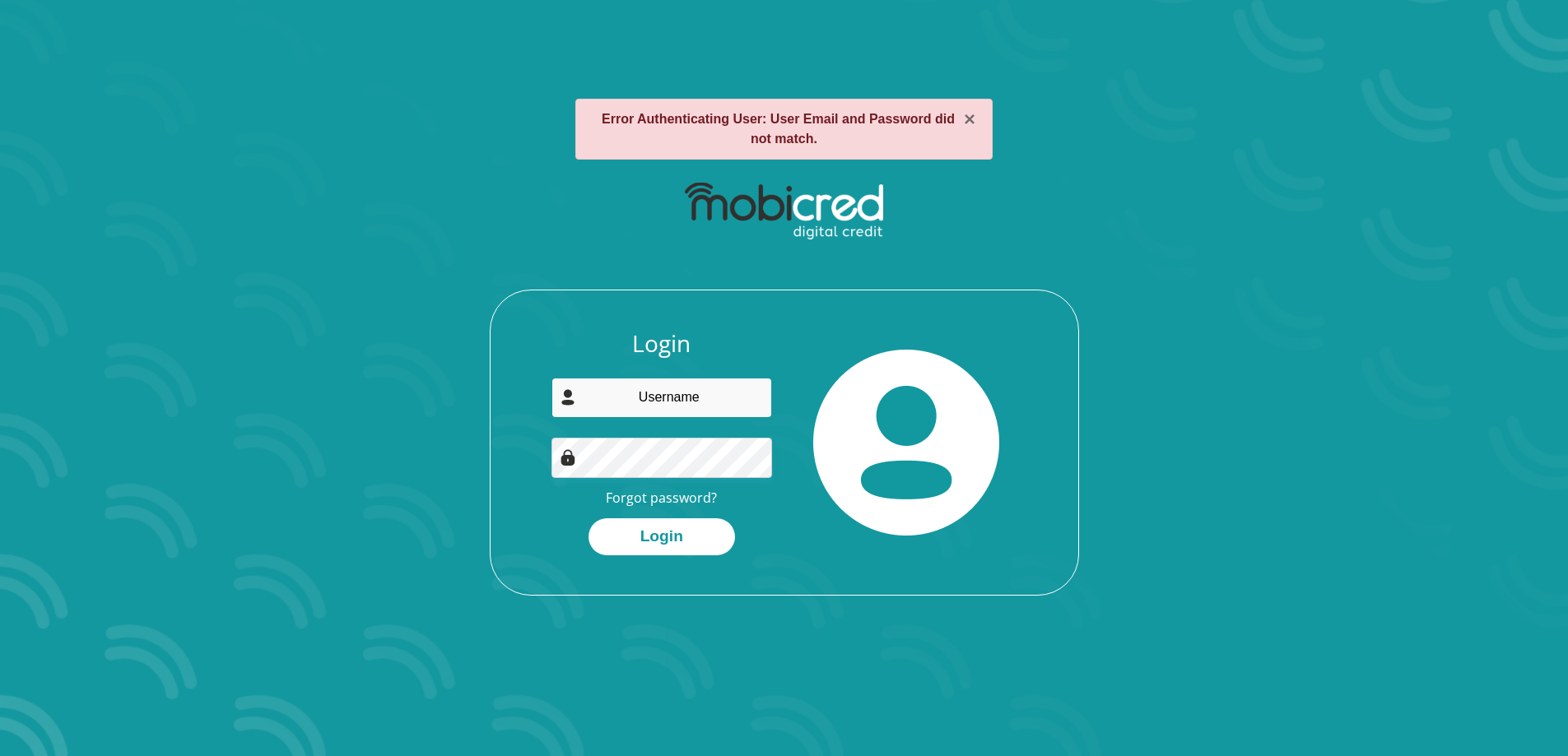
click at [706, 392] on input "email" at bounding box center [662, 397] width 220 height 41
click at [681, 534] on button "Login" at bounding box center [662, 536] width 146 height 37
click at [721, 396] on input "0671949588" at bounding box center [662, 397] width 220 height 41
type input "0"
type input "govenderk21@gmail.com"
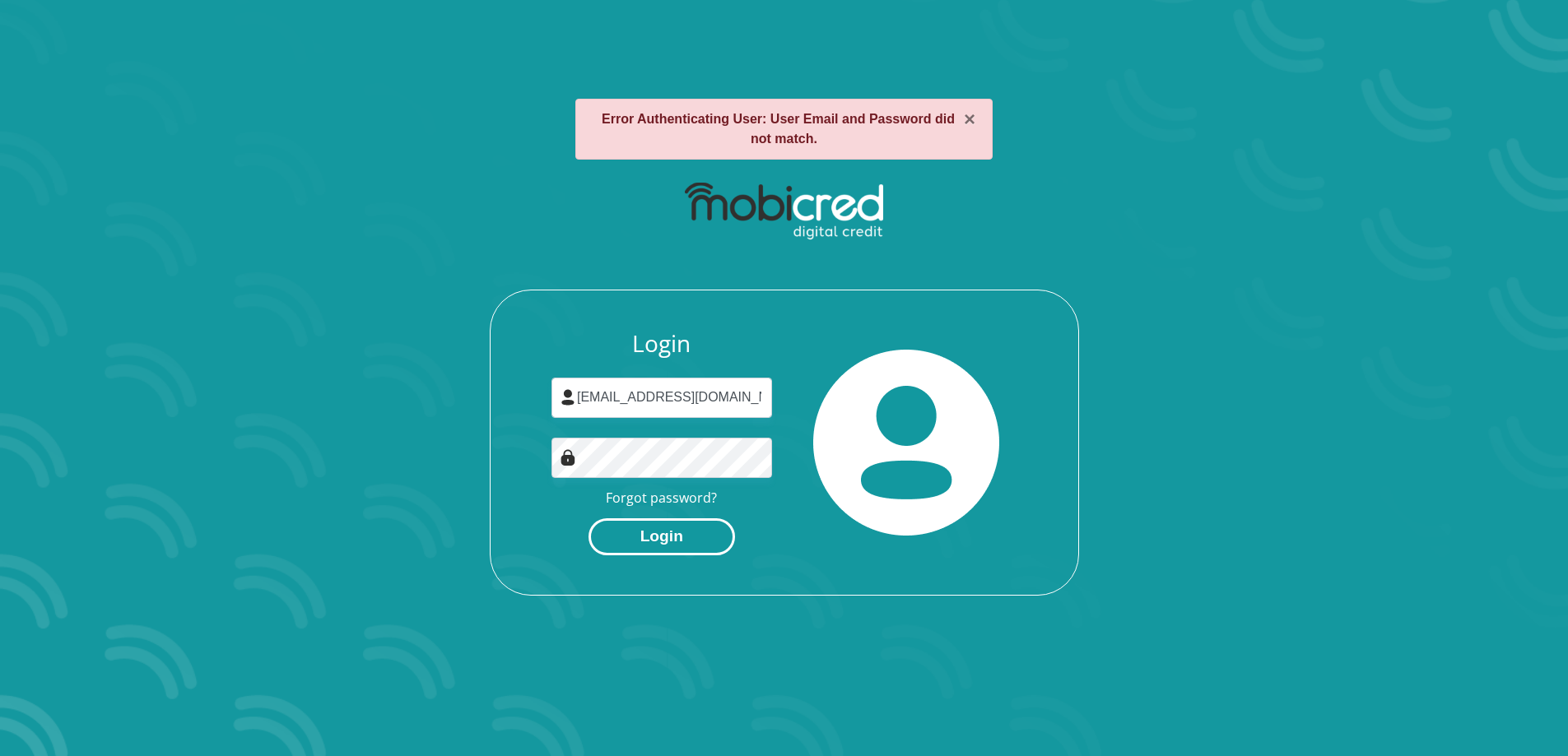
click at [674, 540] on button "Login" at bounding box center [662, 536] width 146 height 37
click at [680, 496] on link "Forgot password?" at bounding box center [661, 497] width 111 height 18
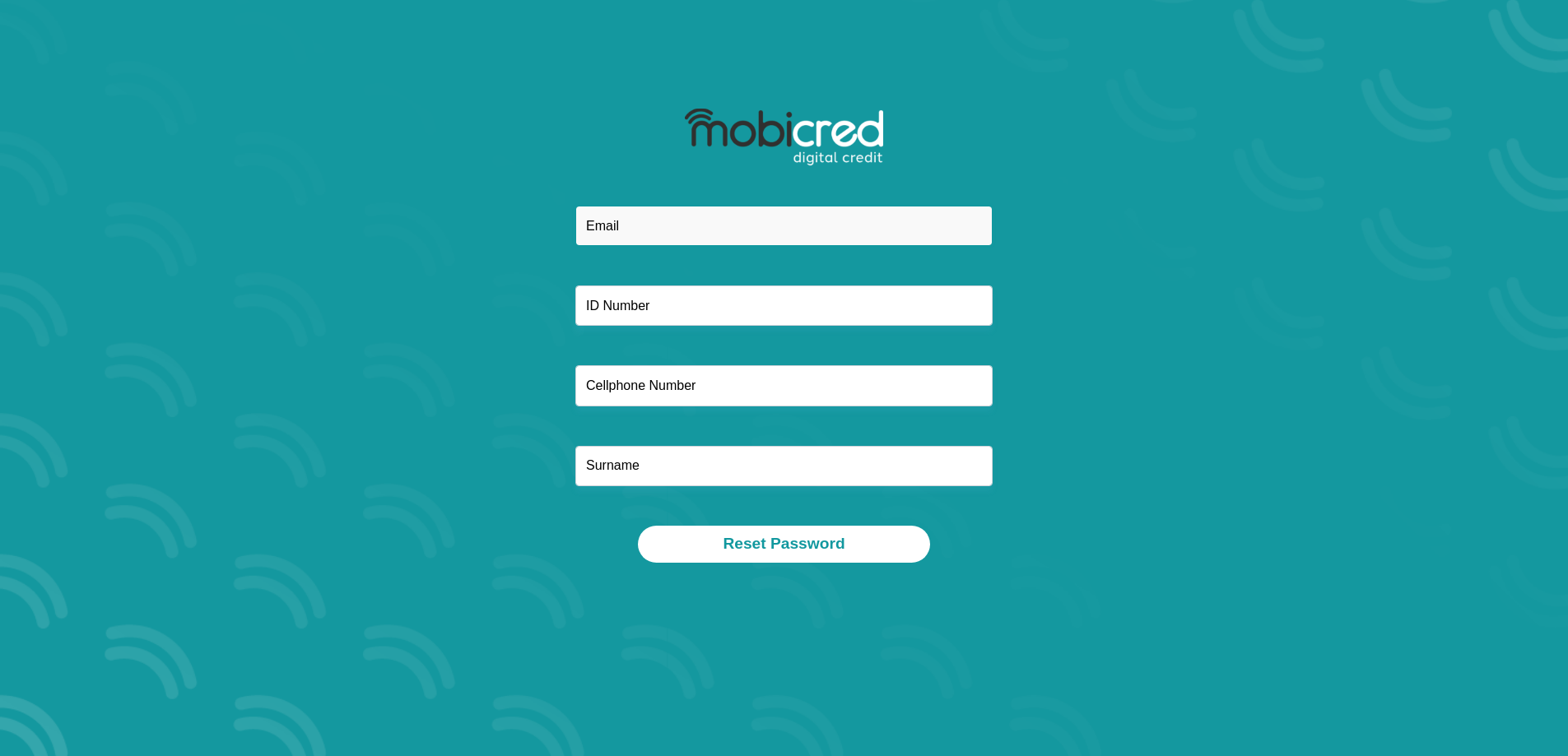
click at [672, 219] on input "email" at bounding box center [784, 226] width 418 height 41
type input "govenderk21@gmail.com"
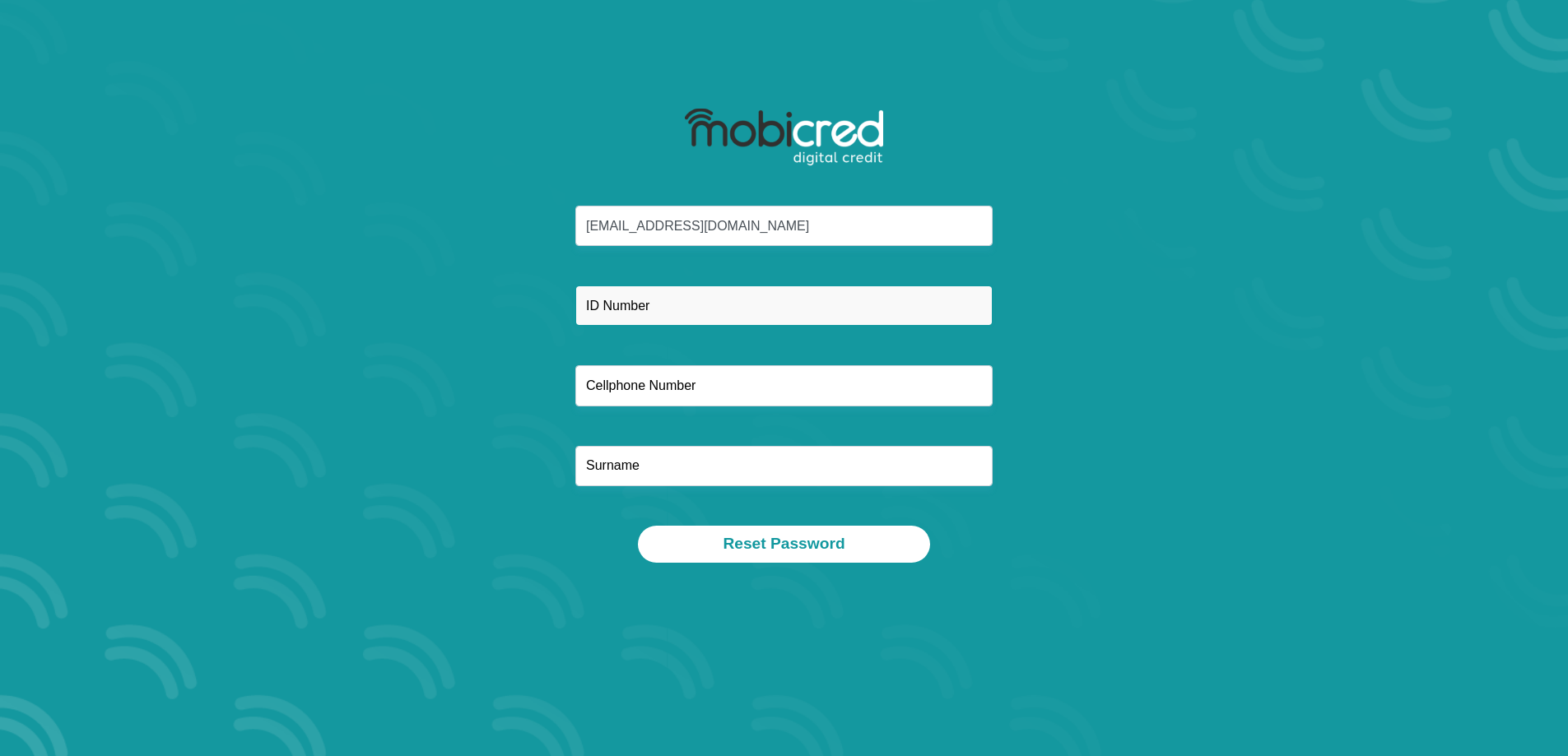
click at [699, 307] on input "text" at bounding box center [784, 305] width 418 height 41
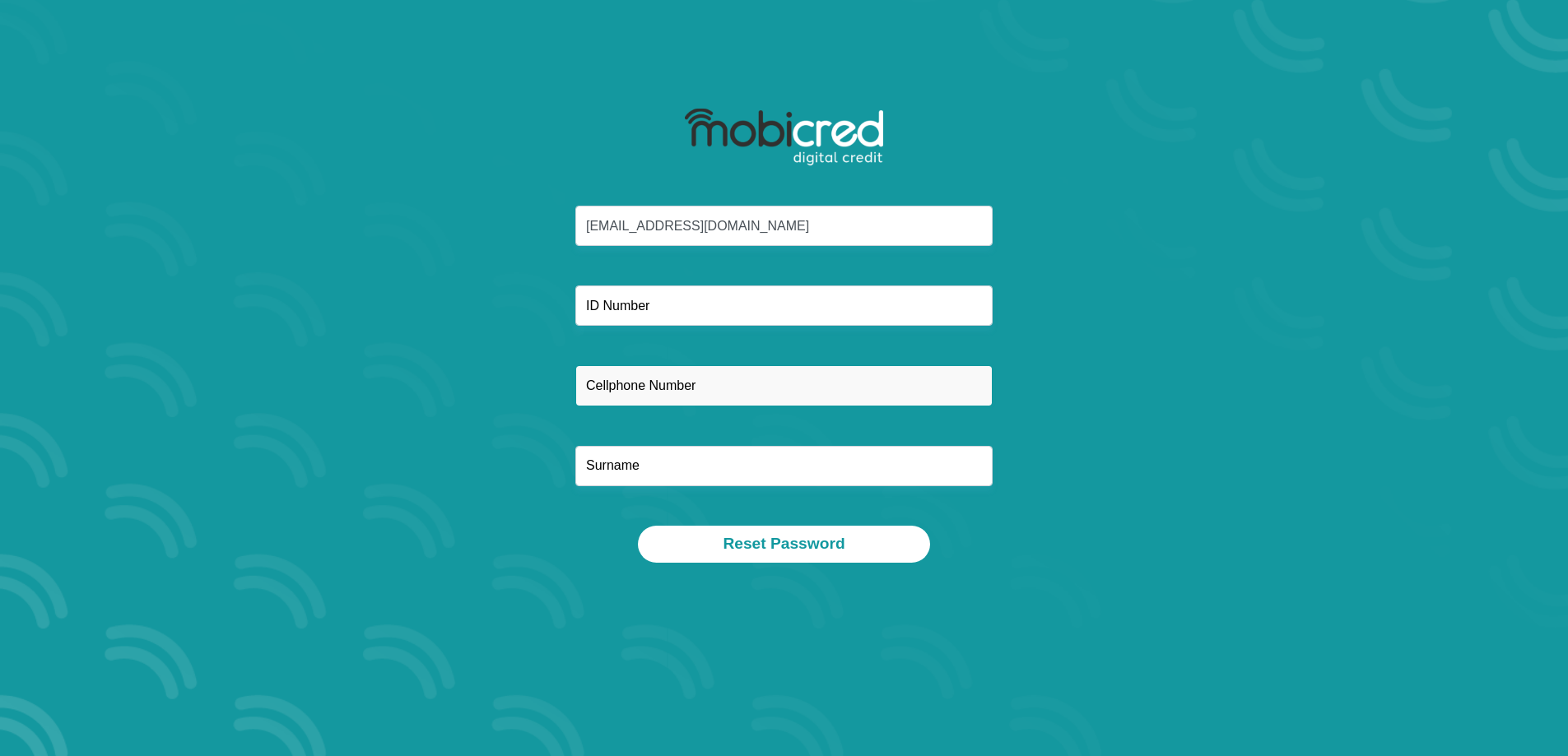
click at [697, 391] on input "text" at bounding box center [784, 385] width 418 height 41
type input "0697134220"
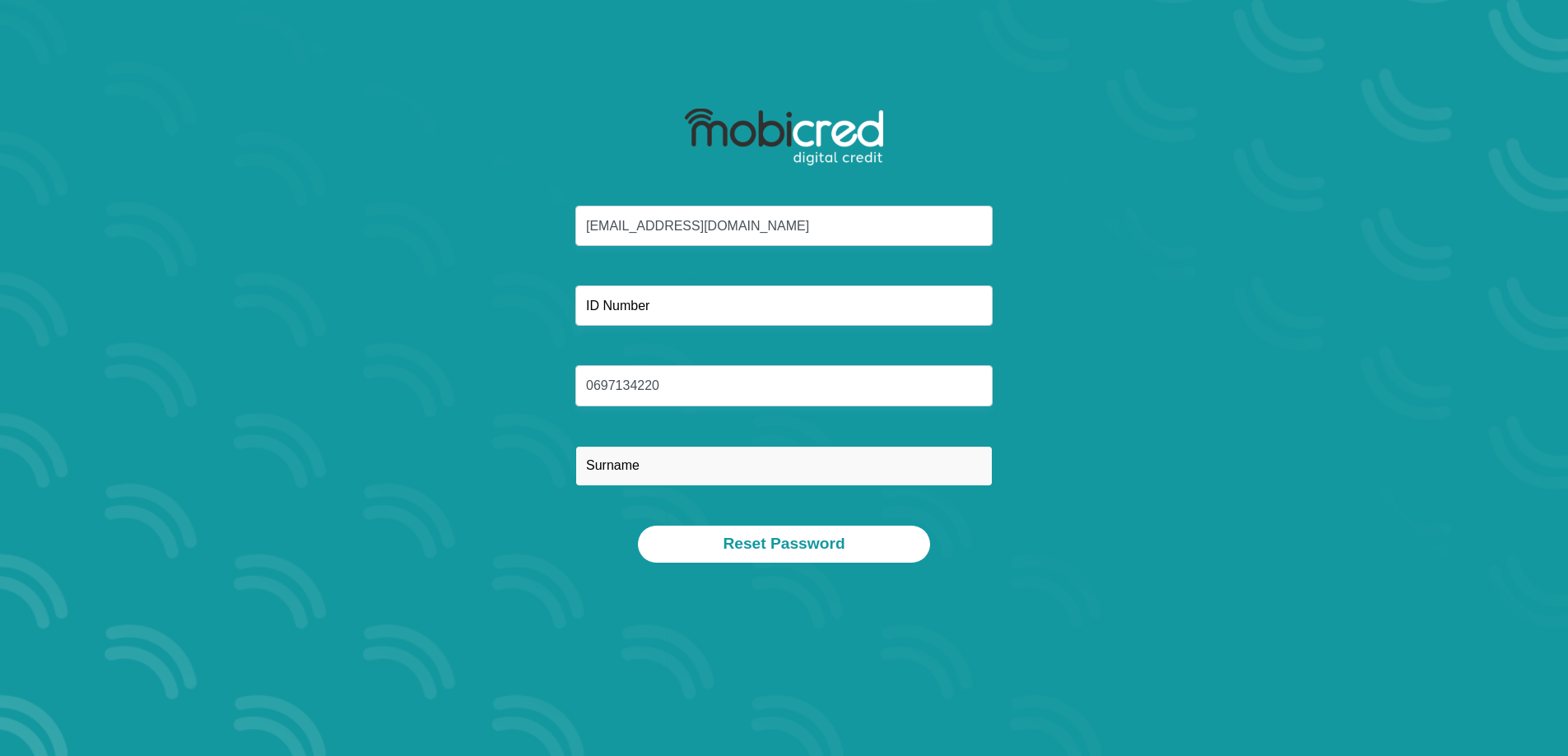
click at [639, 469] on input "text" at bounding box center [784, 466] width 418 height 41
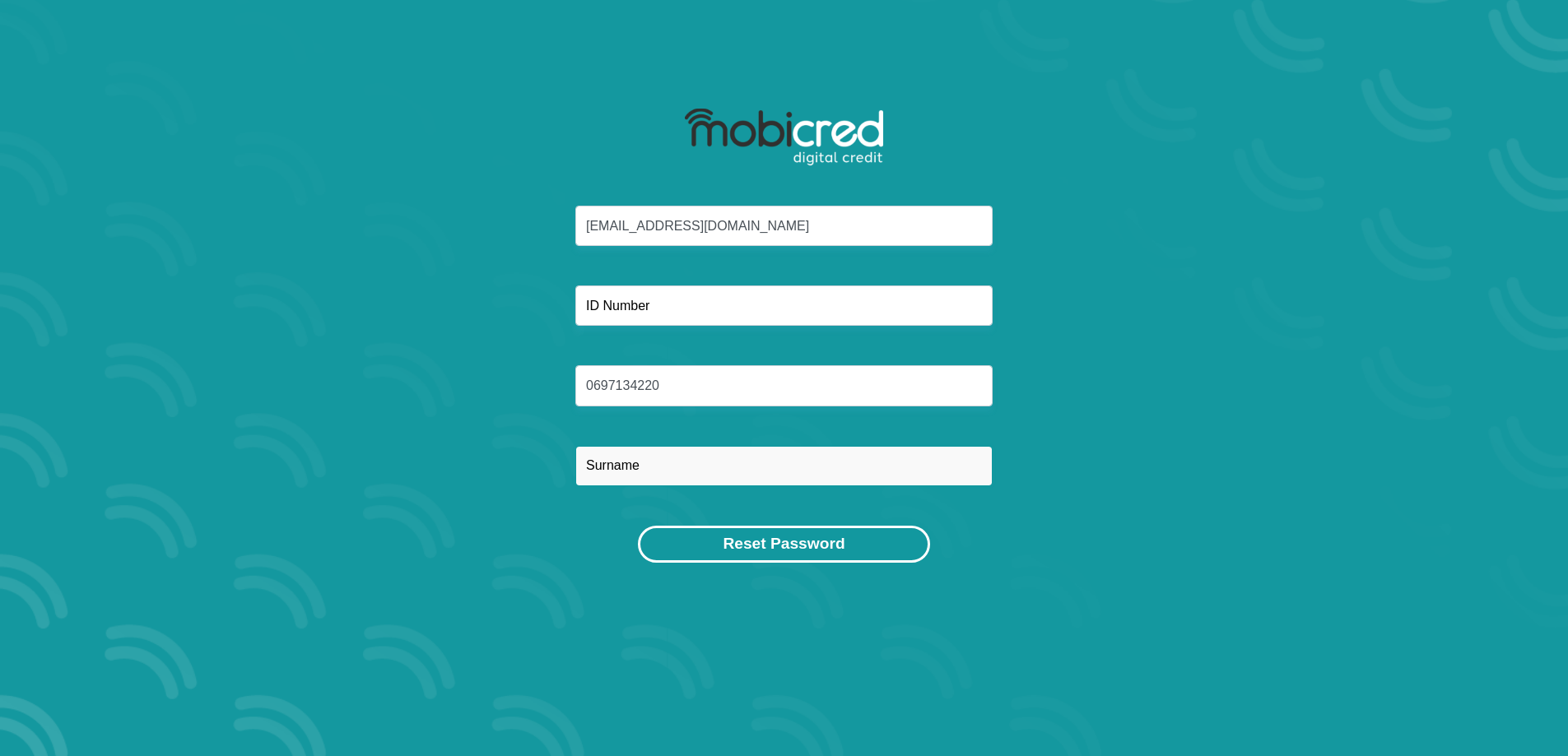
type input "govender"
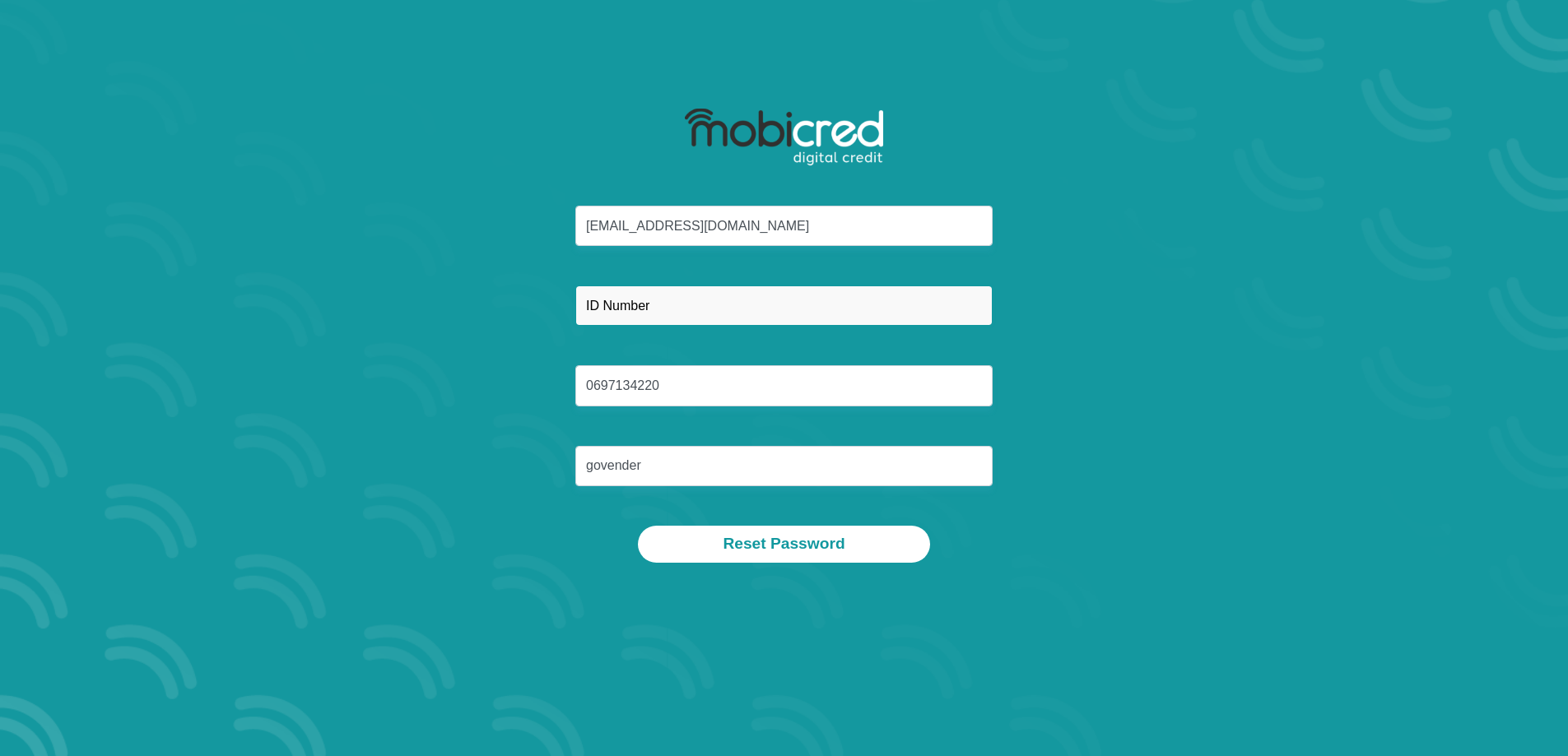
click at [686, 302] on input "text" at bounding box center [784, 305] width 418 height 41
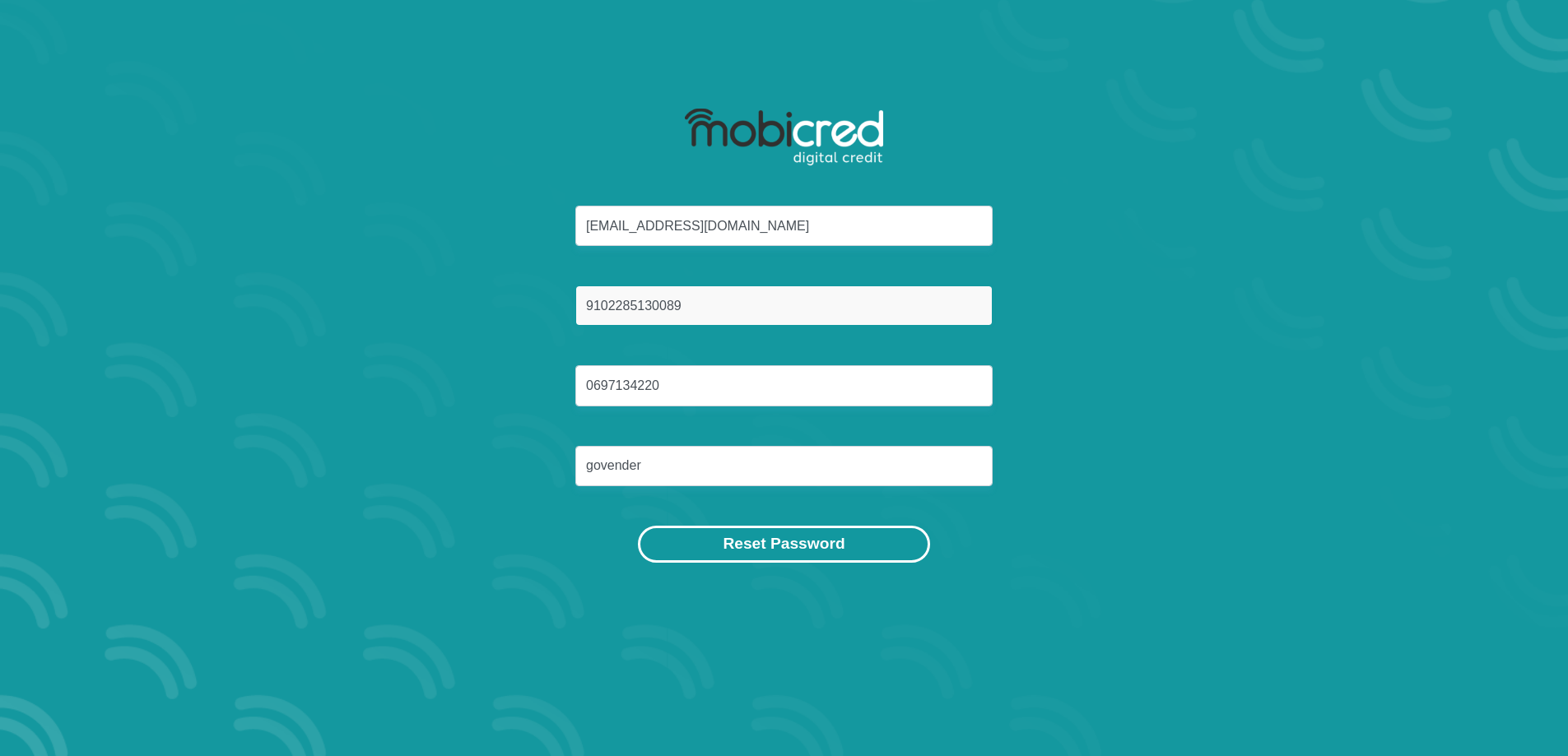
type input "9102285130089"
click at [805, 555] on button "Reset Password" at bounding box center [783, 544] width 291 height 37
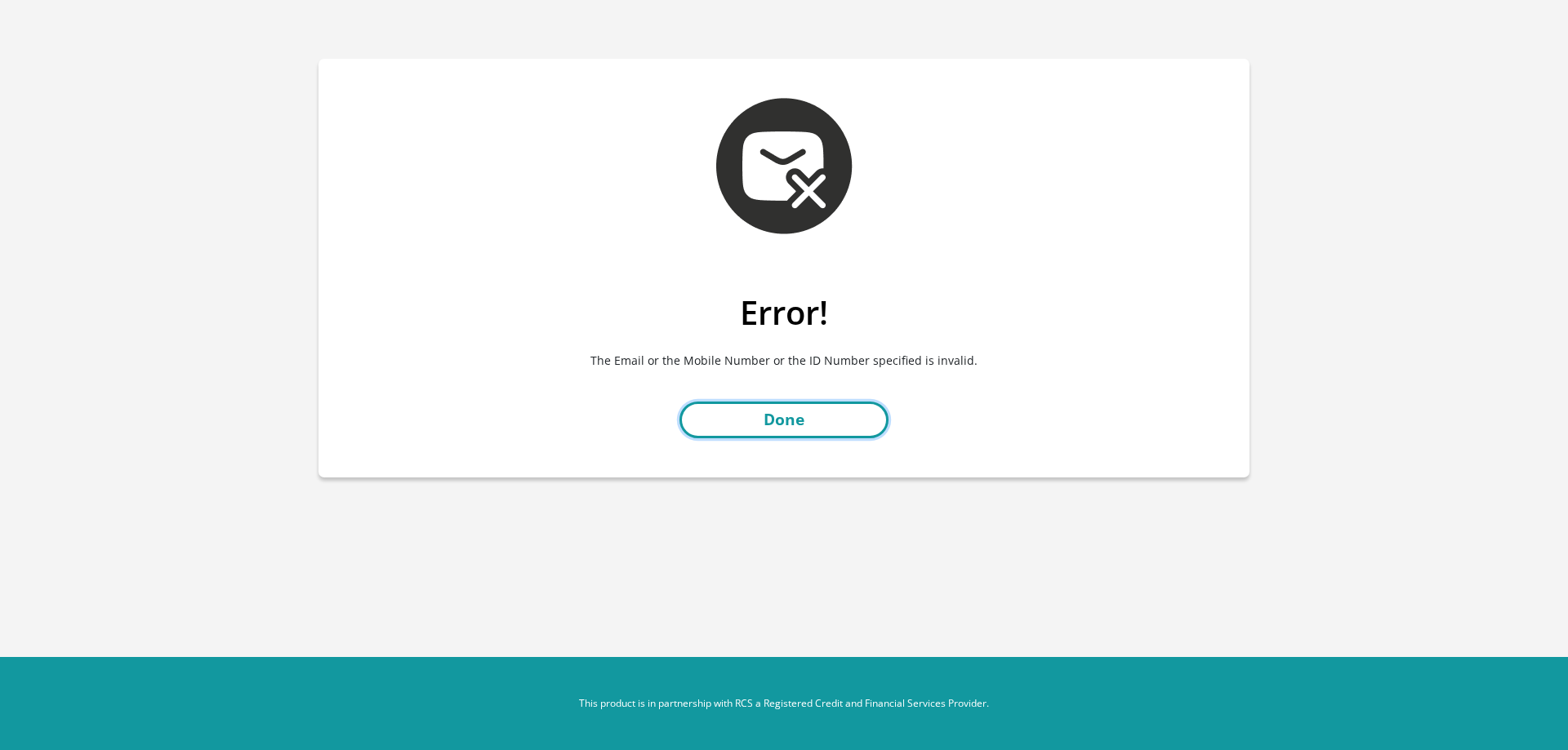
click at [800, 416] on link "Done" at bounding box center [784, 420] width 209 height 37
